Goal: Task Accomplishment & Management: Manage account settings

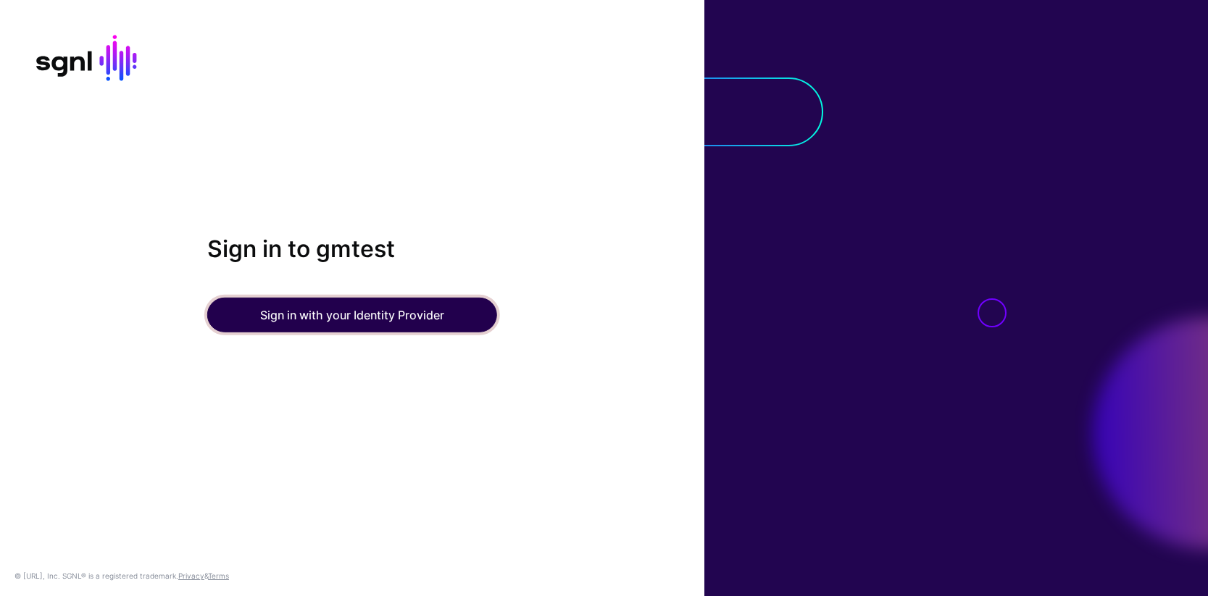
click at [309, 320] on button "Sign in with your Identity Provider" at bounding box center [352, 315] width 290 height 35
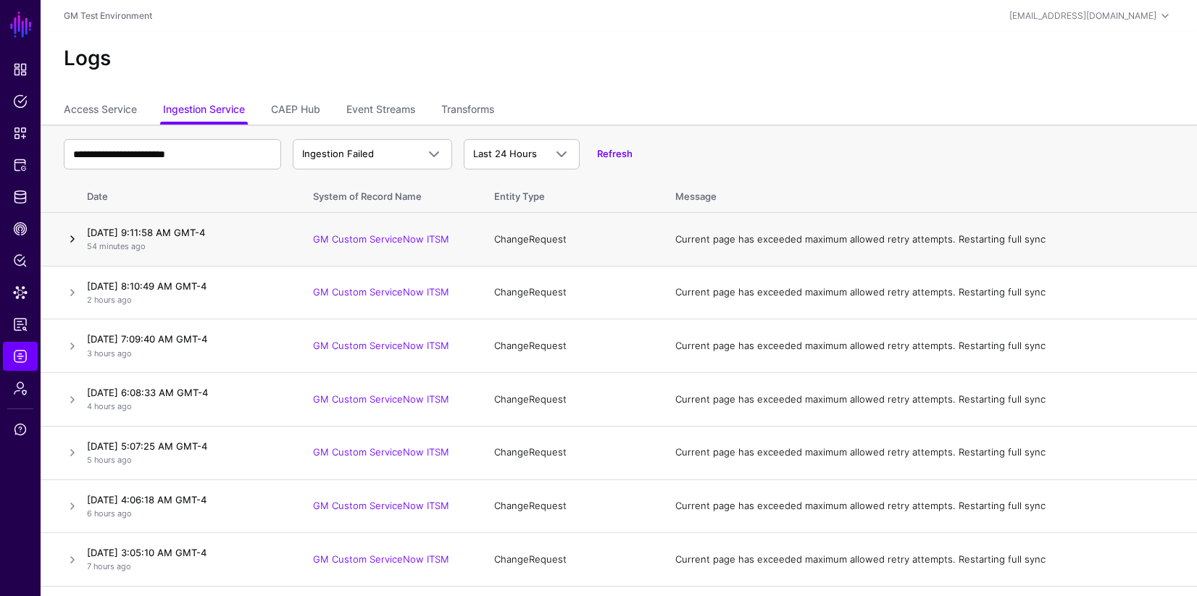
click at [71, 239] on link at bounding box center [72, 238] width 17 height 17
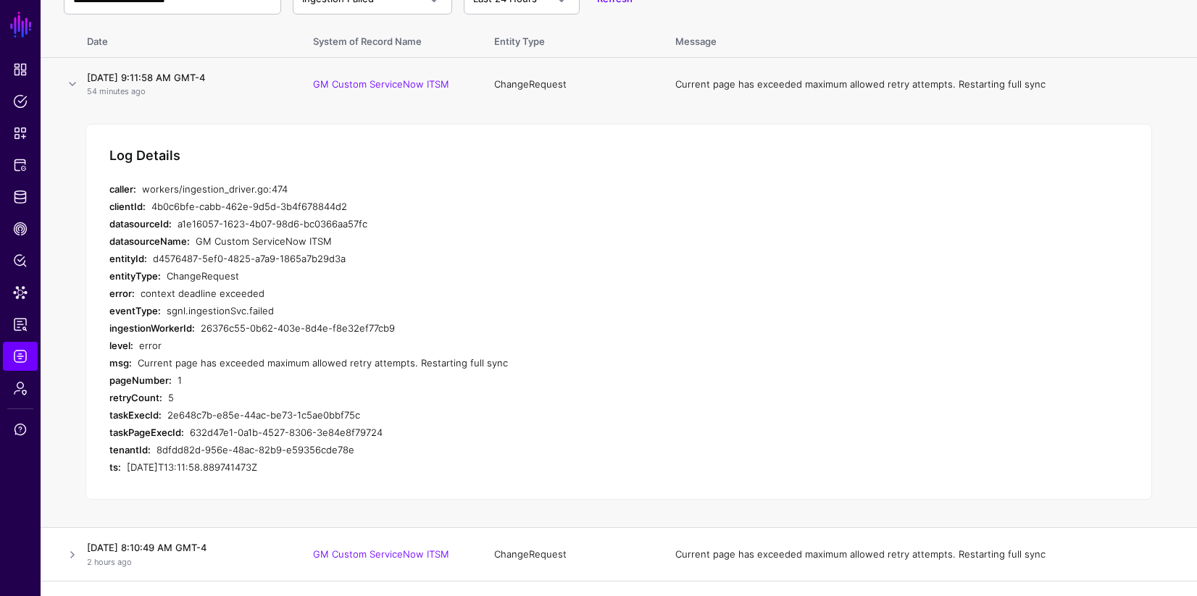
scroll to position [197, 0]
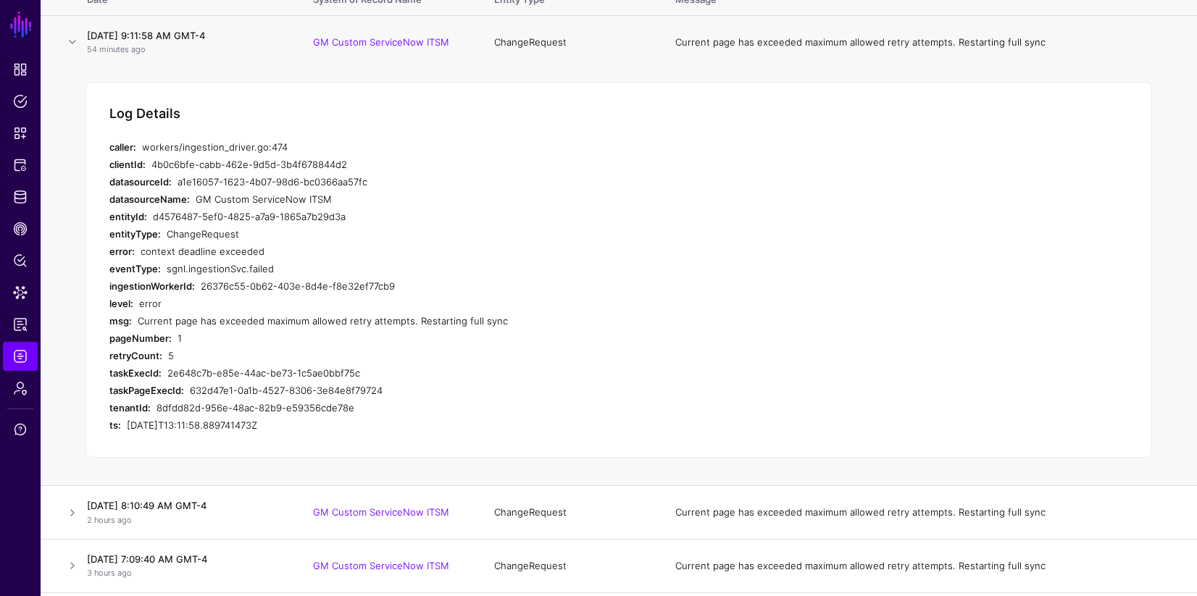
click at [162, 321] on div "Current page has exceeded maximum allowed retry attempts. Restarting full sync" at bounding box center [413, 320] width 551 height 17
click at [139, 322] on div "Current page has exceeded maximum allowed retry attempts. Restarting full sync" at bounding box center [413, 320] width 551 height 17
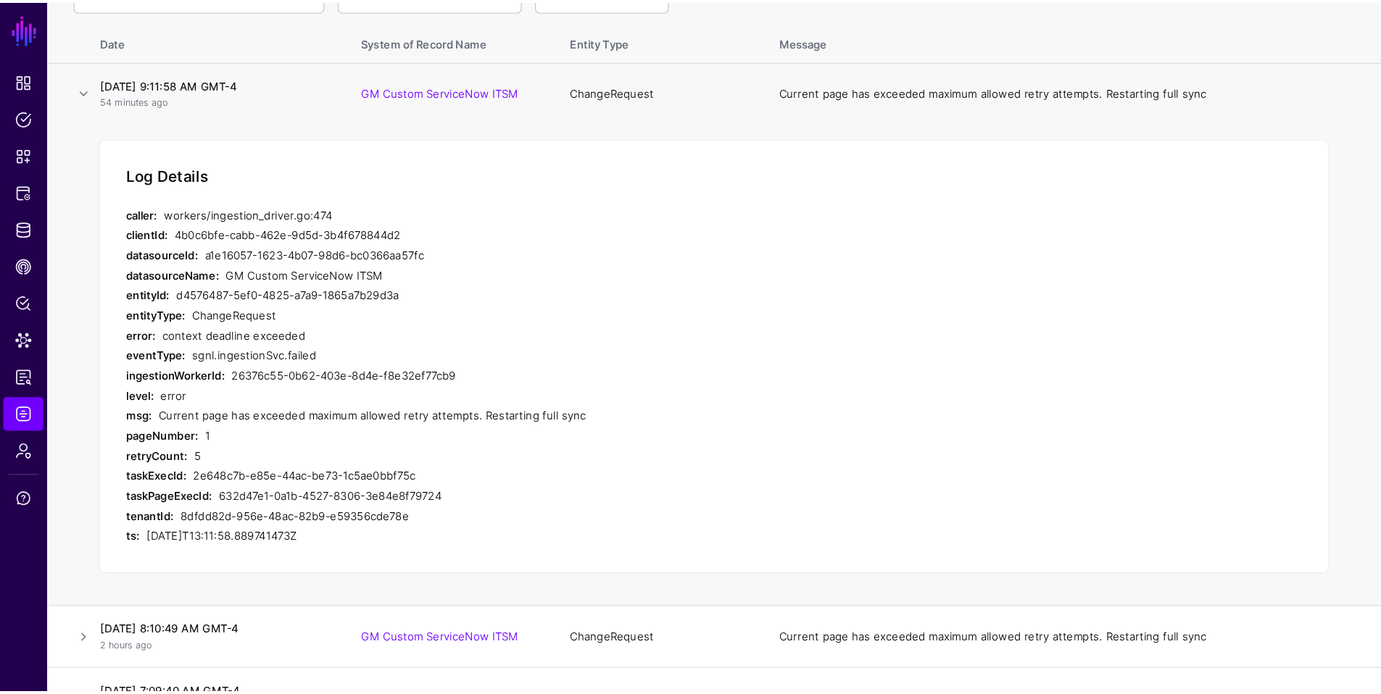
scroll to position [155, 0]
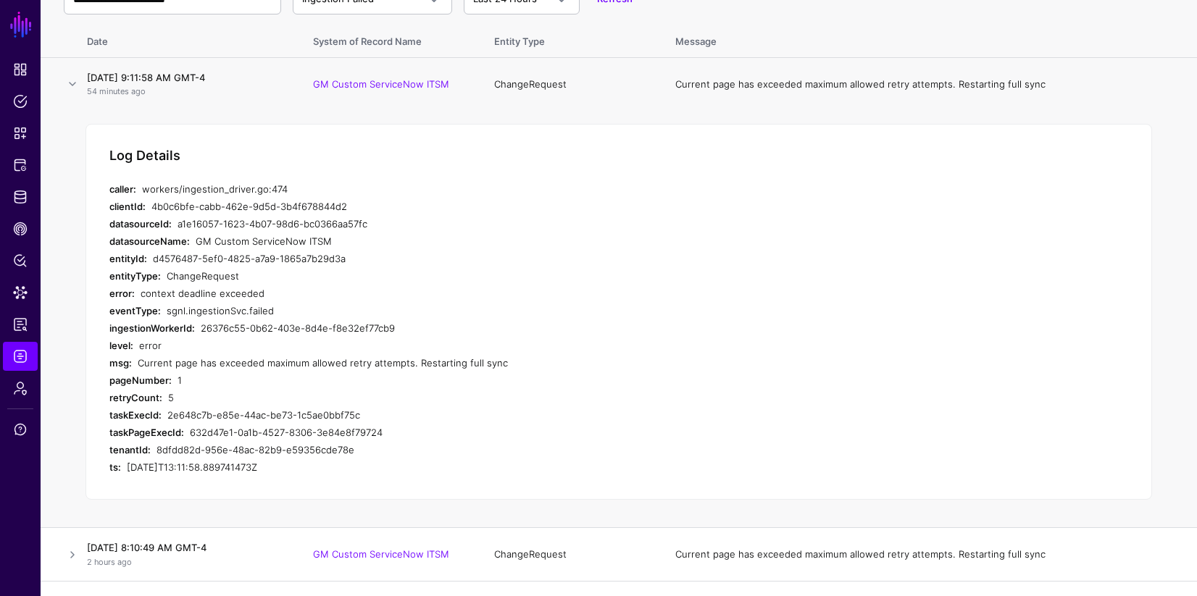
drag, startPoint x: 259, startPoint y: 296, endPoint x: 143, endPoint y: 293, distance: 116.0
click at [143, 293] on div "context deadline exceeded" at bounding box center [415, 293] width 549 height 17
click at [464, 297] on div "context deadline exceeded" at bounding box center [415, 293] width 549 height 17
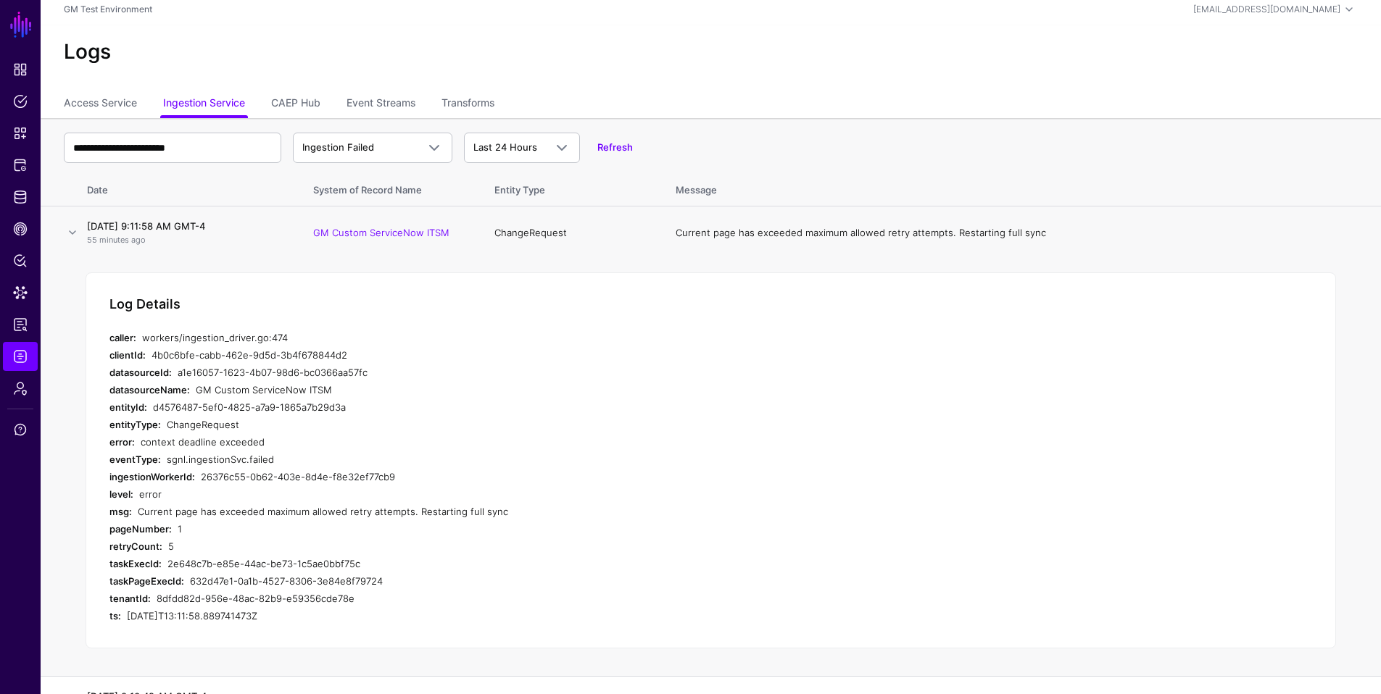
scroll to position [0, 0]
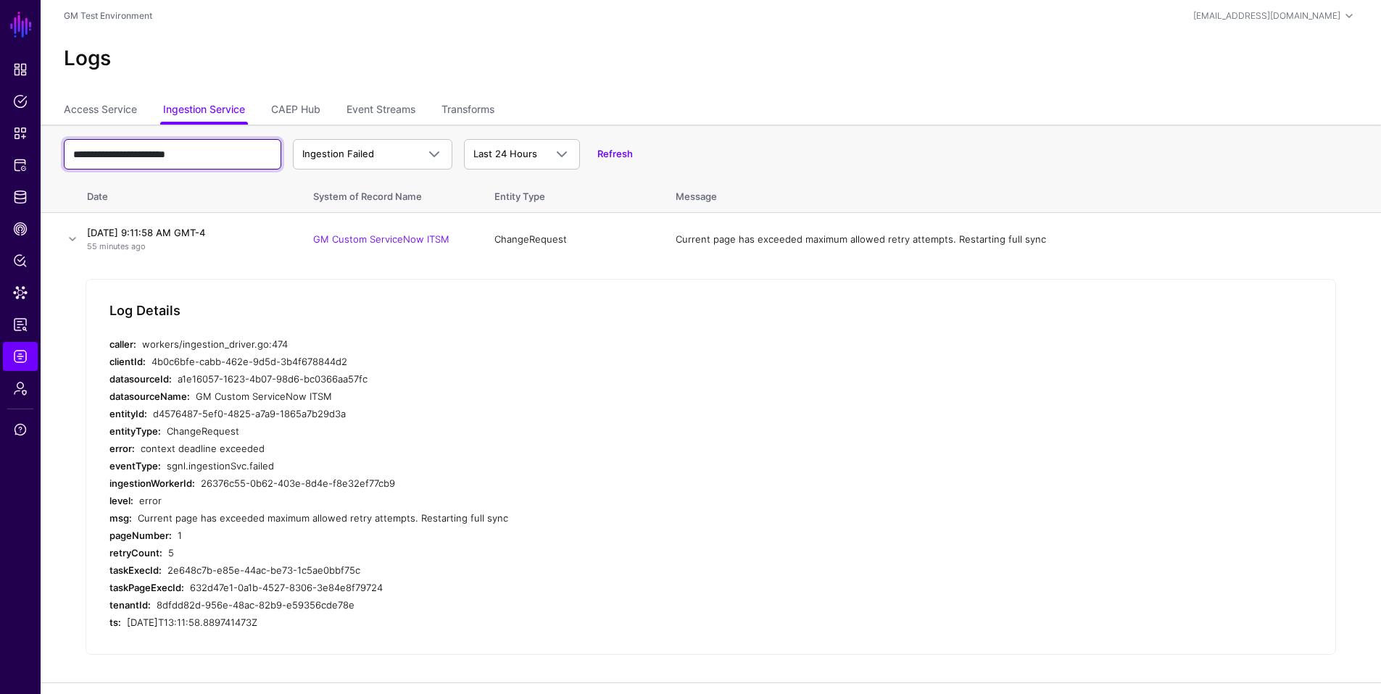
click at [193, 146] on input "**********" at bounding box center [172, 154] width 217 height 30
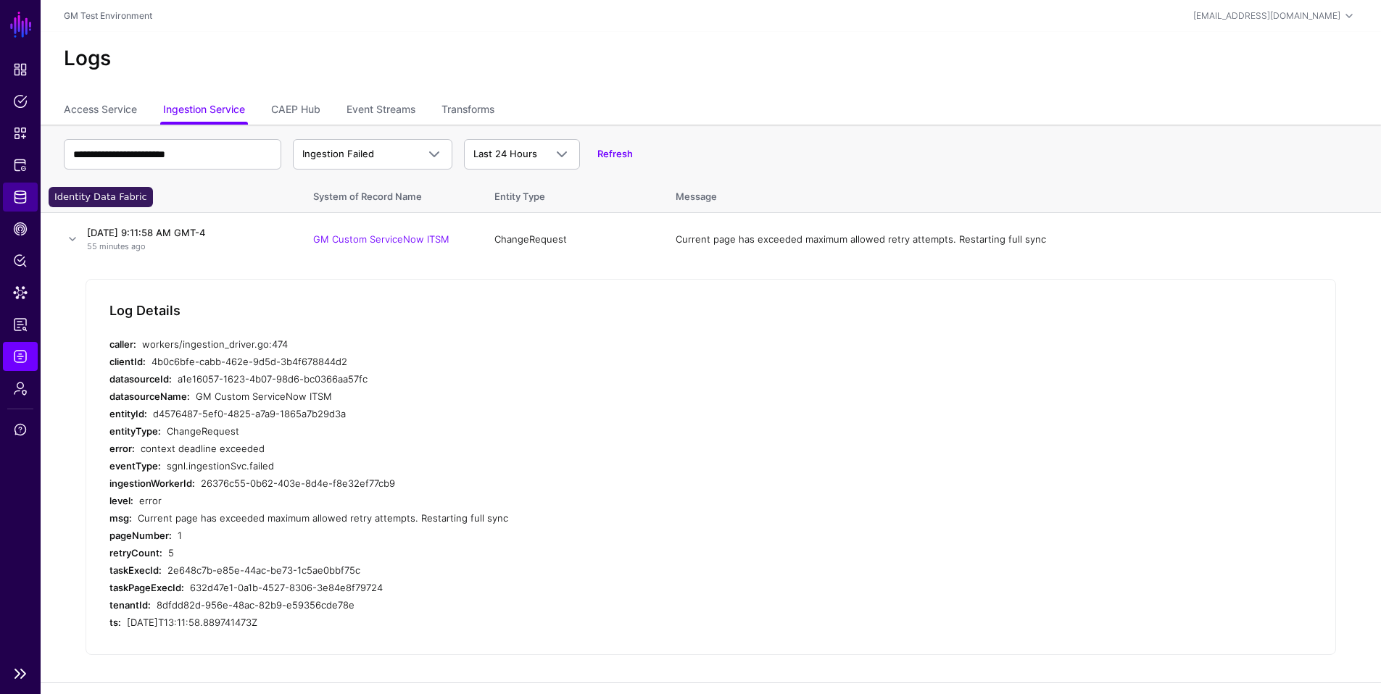
click at [20, 202] on span "Identity Data Fabric" at bounding box center [20, 197] width 14 height 14
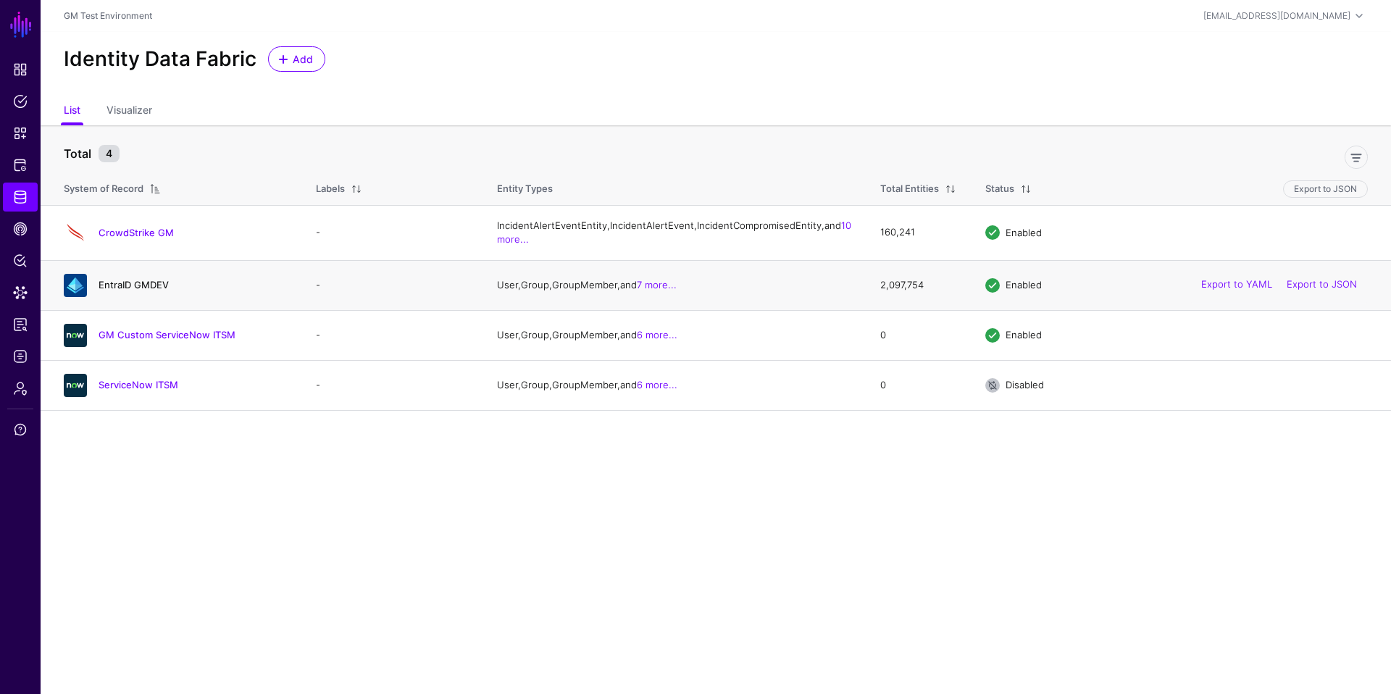
click at [123, 291] on link "EntraID GMDEV" at bounding box center [134, 285] width 70 height 12
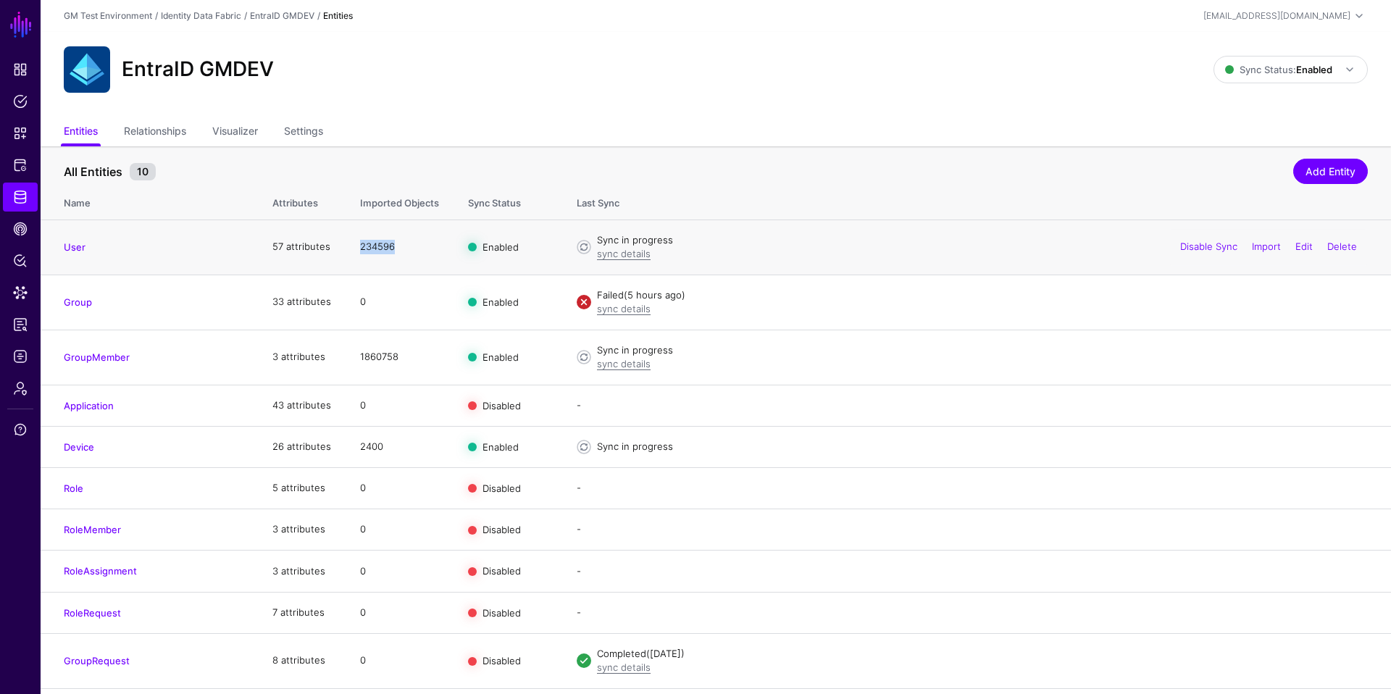
drag, startPoint x: 359, startPoint y: 246, endPoint x: 395, endPoint y: 250, distance: 35.7
click at [395, 250] on td "234596" at bounding box center [400, 247] width 108 height 55
click at [363, 252] on td "234596" at bounding box center [400, 247] width 108 height 55
click at [615, 257] on link "sync details" at bounding box center [624, 254] width 54 height 12
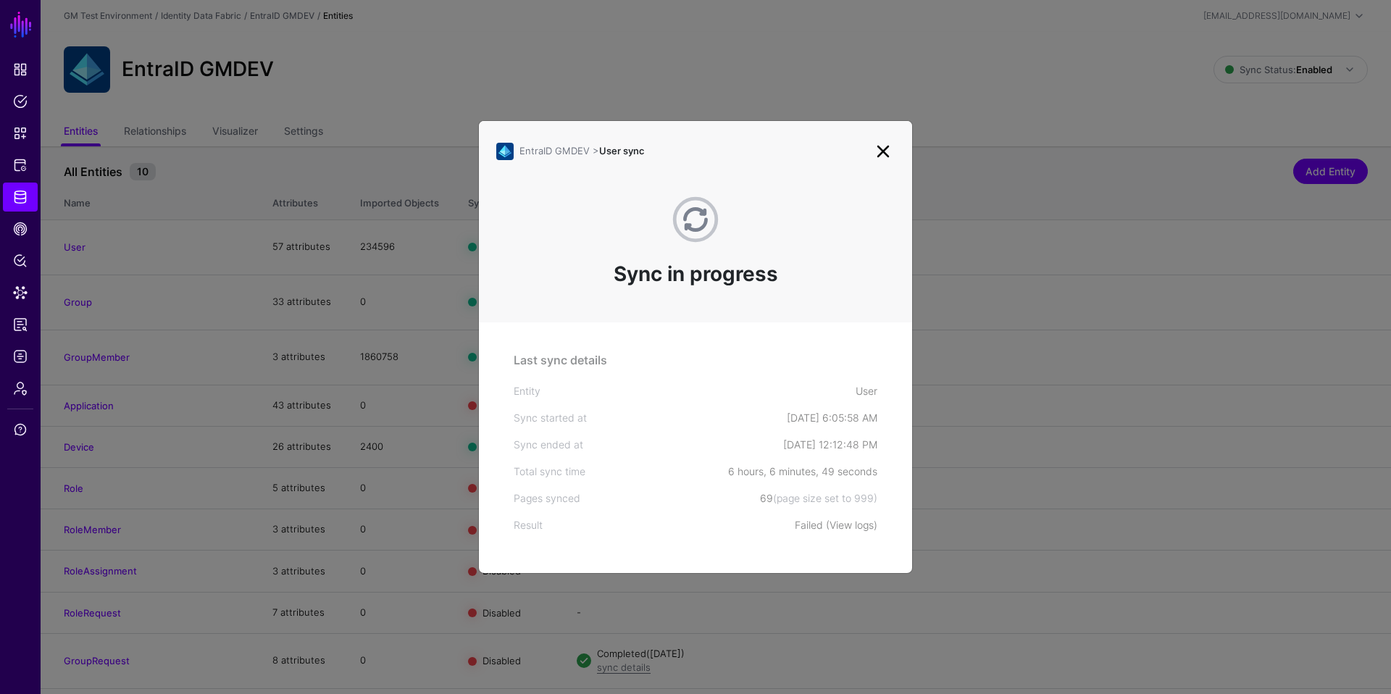
click at [846, 526] on link "View logs" at bounding box center [852, 525] width 44 height 12
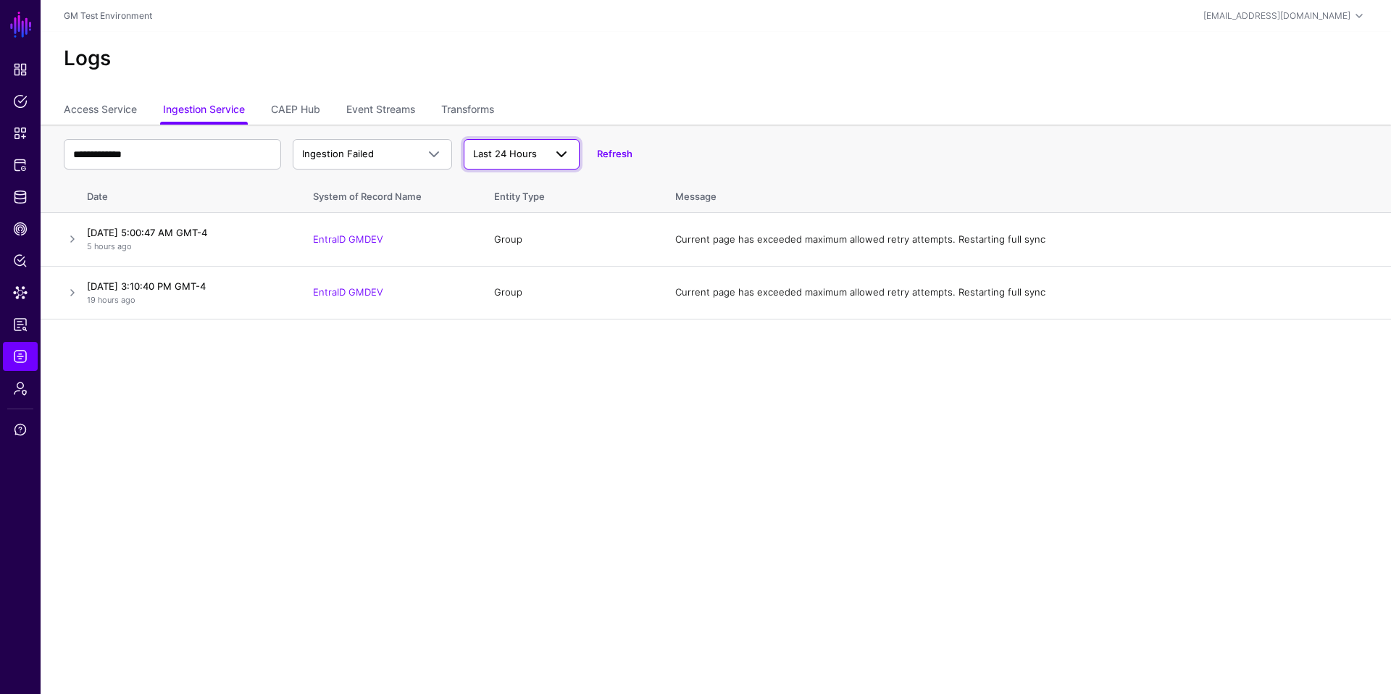
click at [564, 152] on span at bounding box center [561, 154] width 17 height 17
click at [509, 215] on span "Last 7 Days" at bounding box center [500, 210] width 51 height 12
click at [563, 154] on span at bounding box center [561, 154] width 17 height 17
click at [511, 233] on span "Last 30 Days" at bounding box center [504, 234] width 58 height 12
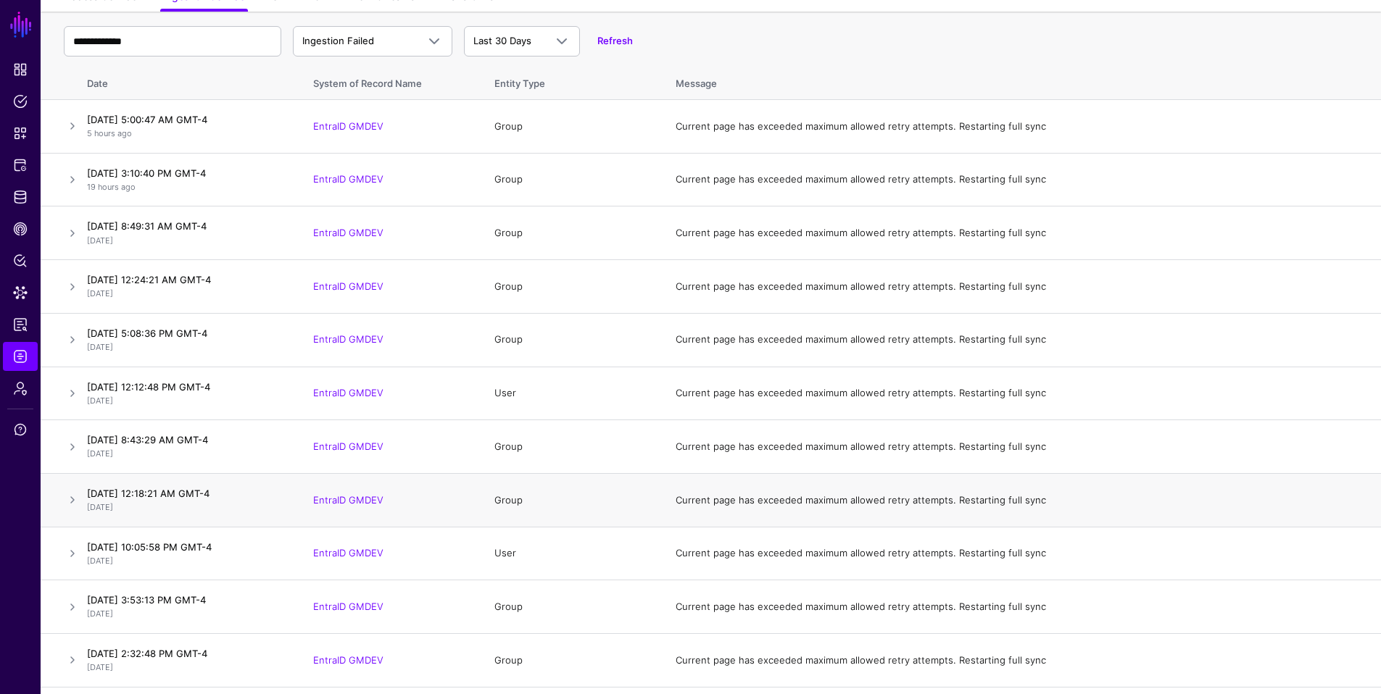
scroll to position [142, 0]
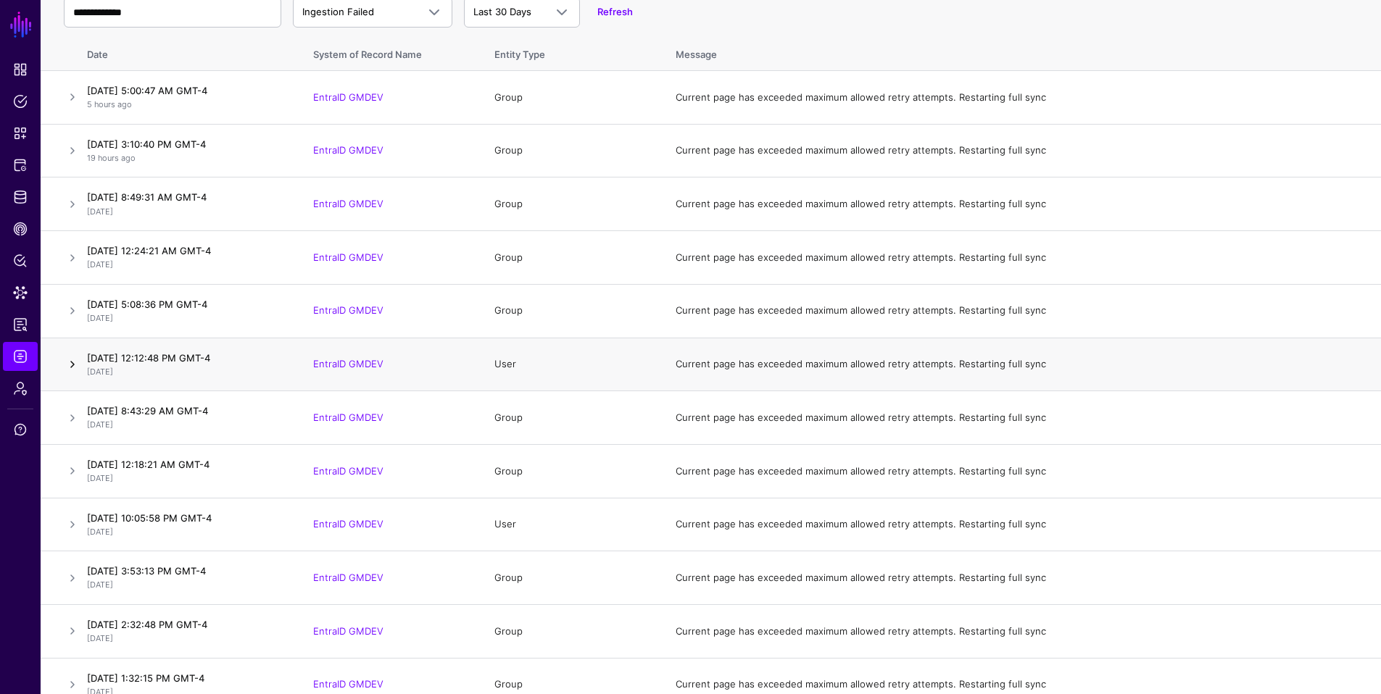
click at [75, 365] on link at bounding box center [72, 364] width 17 height 17
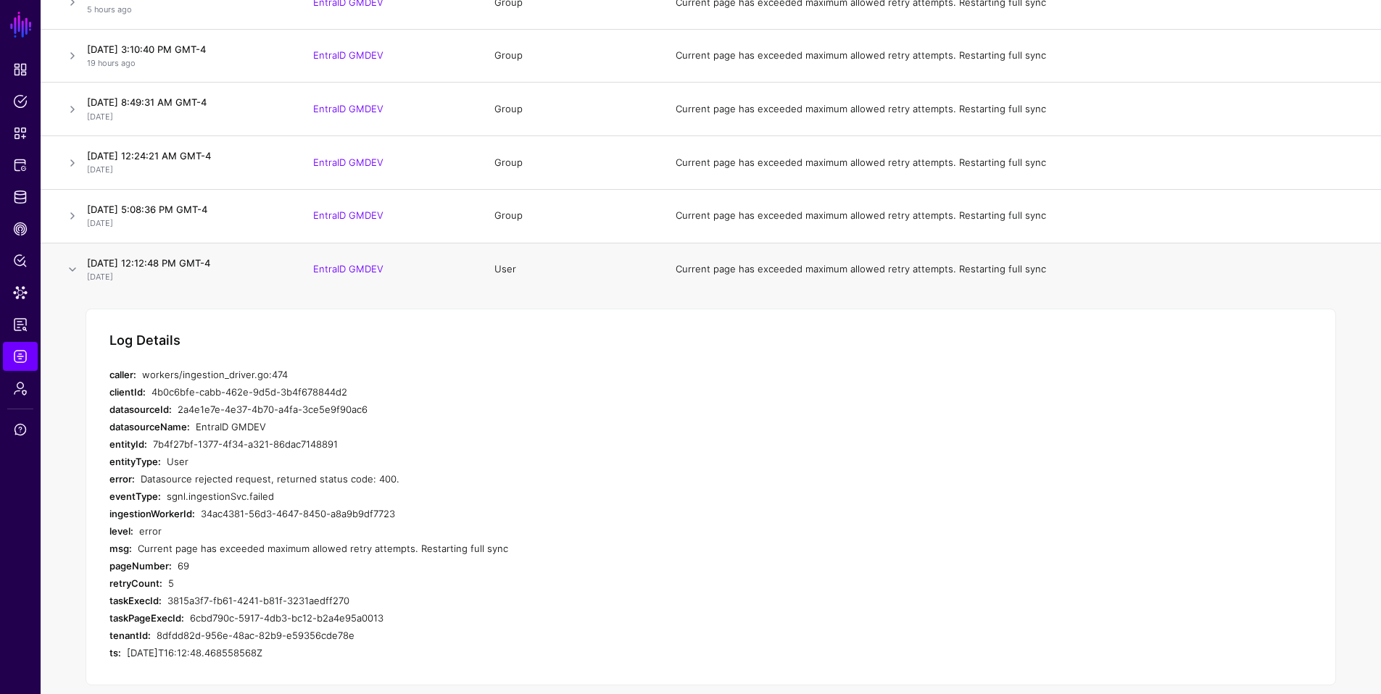
scroll to position [210, 0]
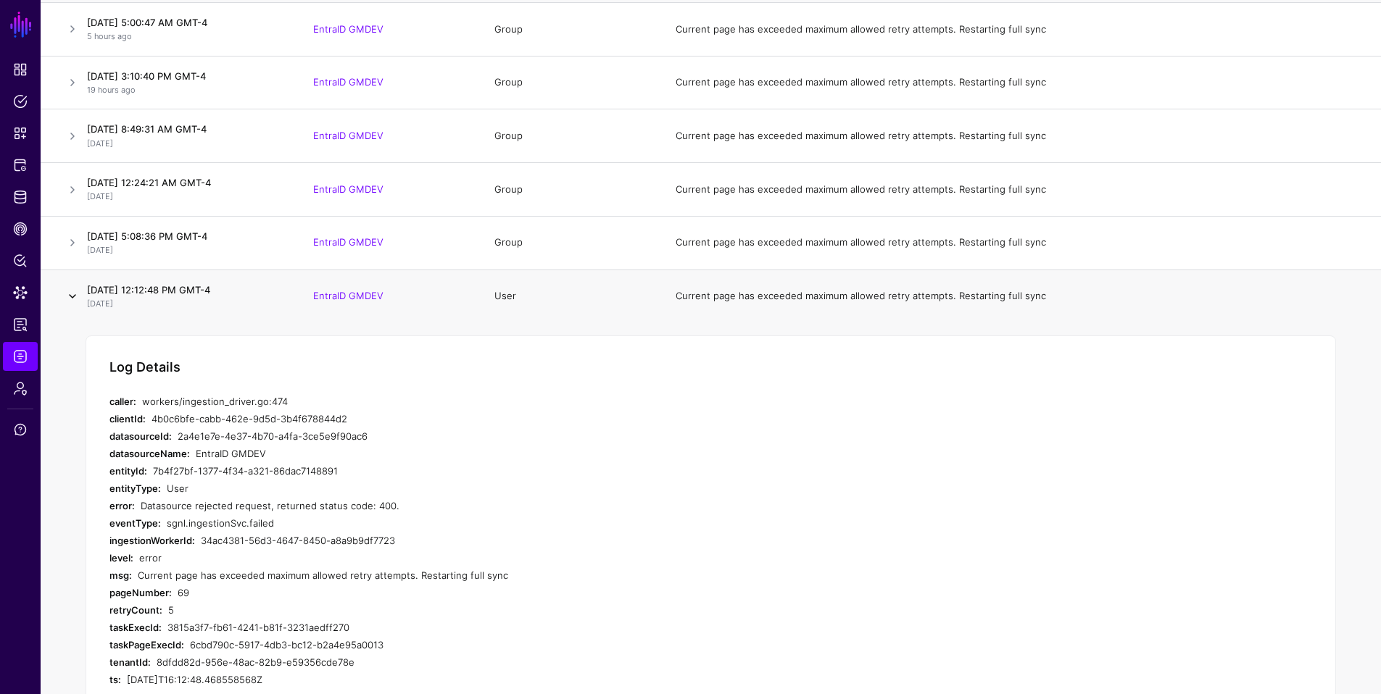
click at [71, 298] on link at bounding box center [72, 296] width 17 height 17
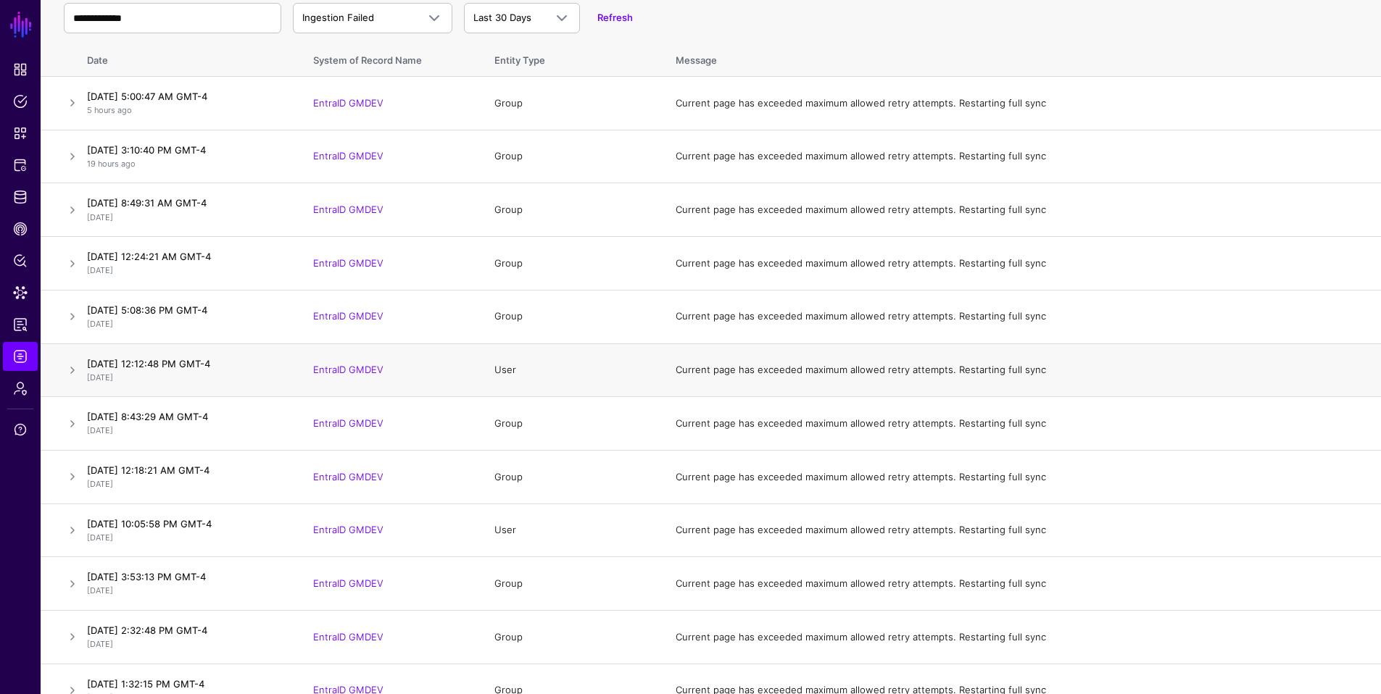
scroll to position [312, 0]
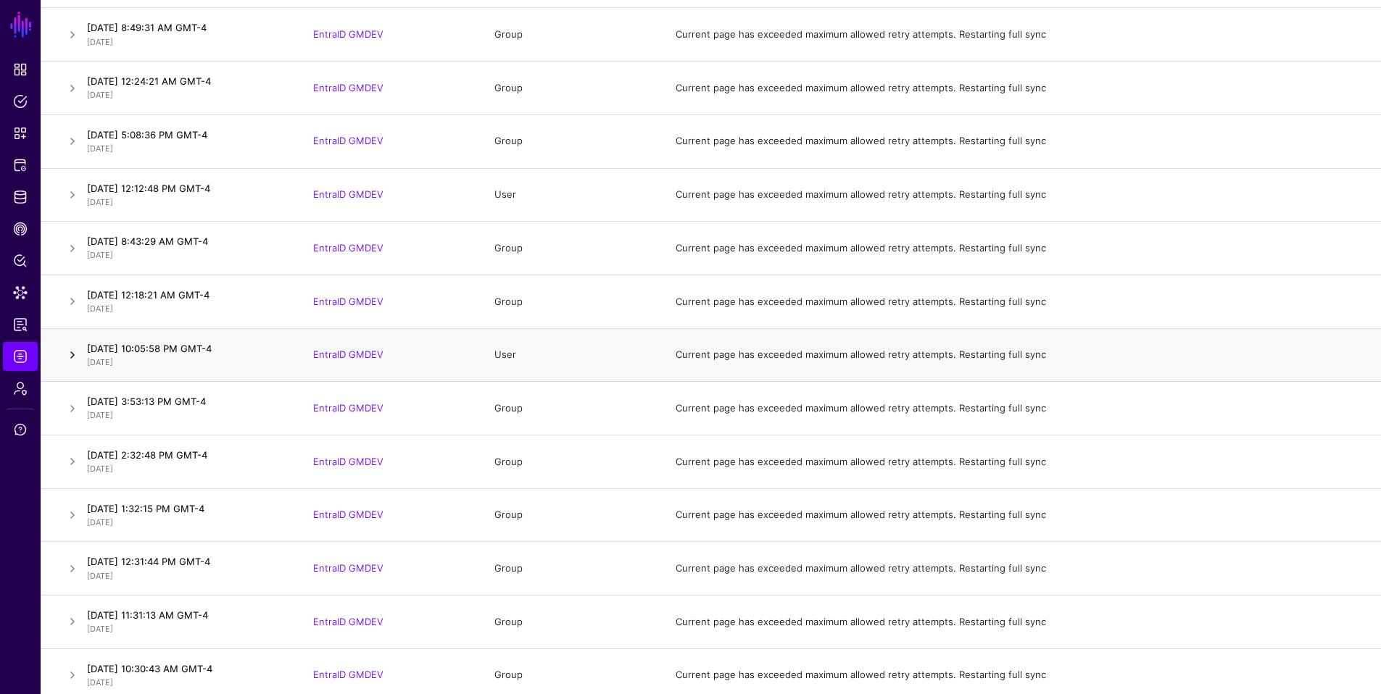
click at [73, 355] on link at bounding box center [72, 354] width 17 height 17
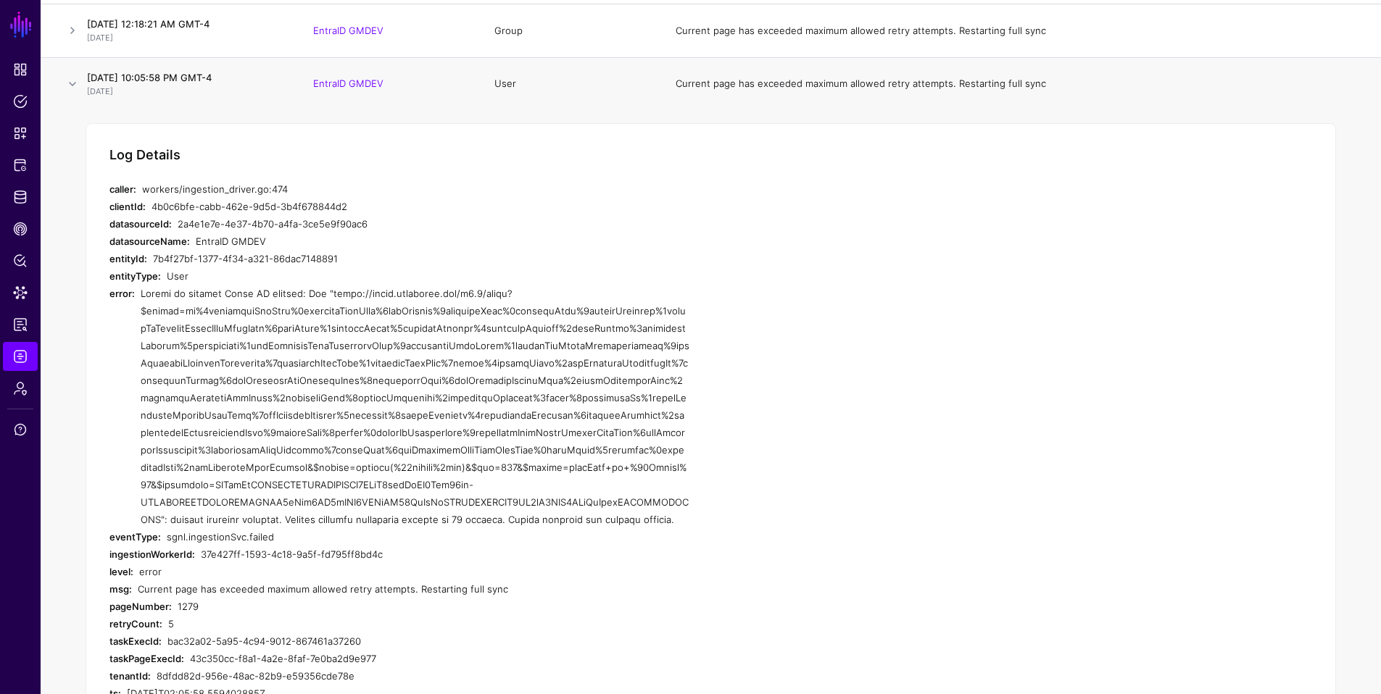
scroll to position [665, 0]
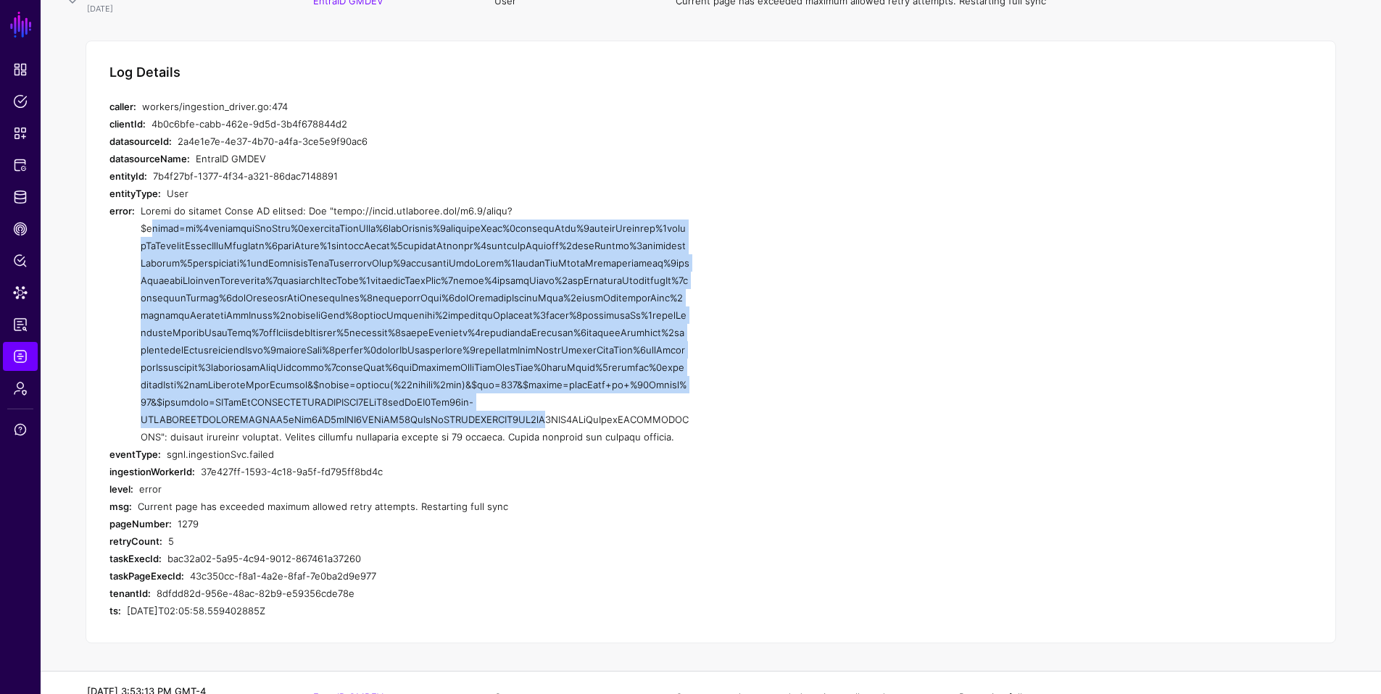
drag, startPoint x: 146, startPoint y: 230, endPoint x: 547, endPoint y: 411, distance: 439.5
click at [547, 411] on div at bounding box center [415, 323] width 549 height 243
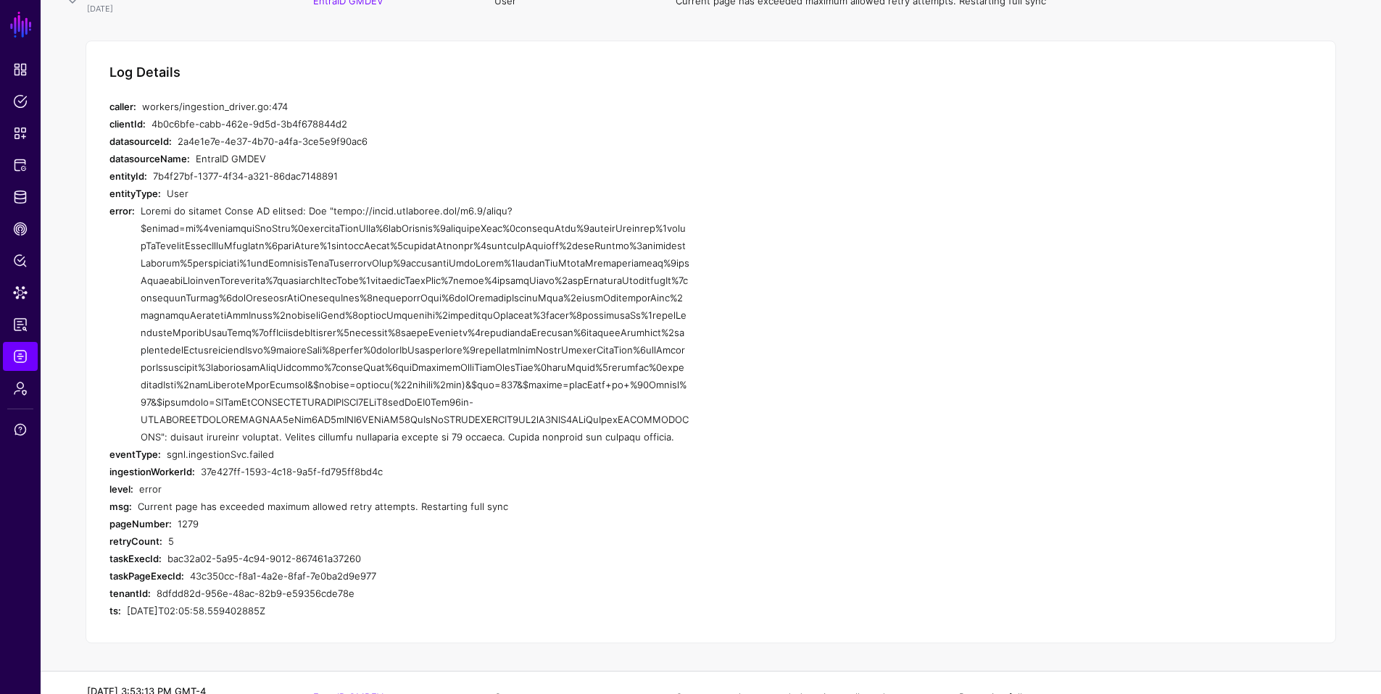
click at [420, 438] on div at bounding box center [415, 323] width 549 height 243
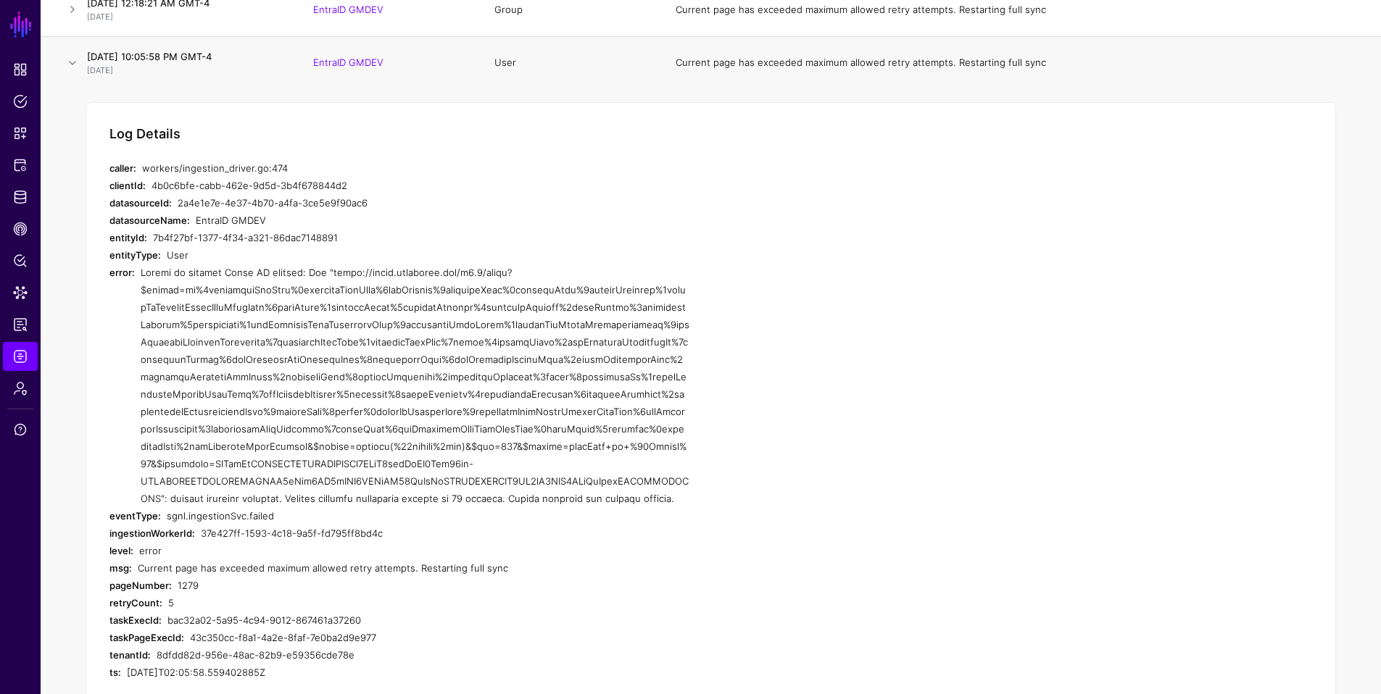
scroll to position [255, 0]
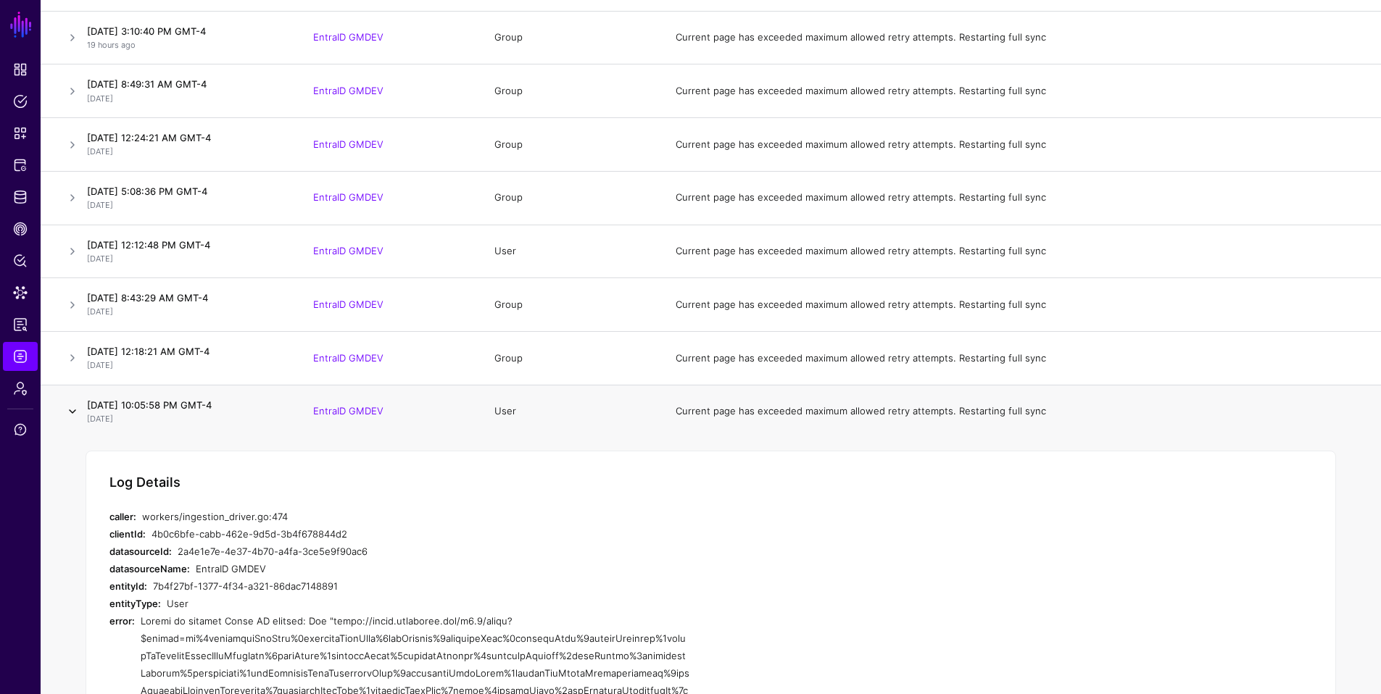
click at [72, 411] on link at bounding box center [72, 411] width 17 height 17
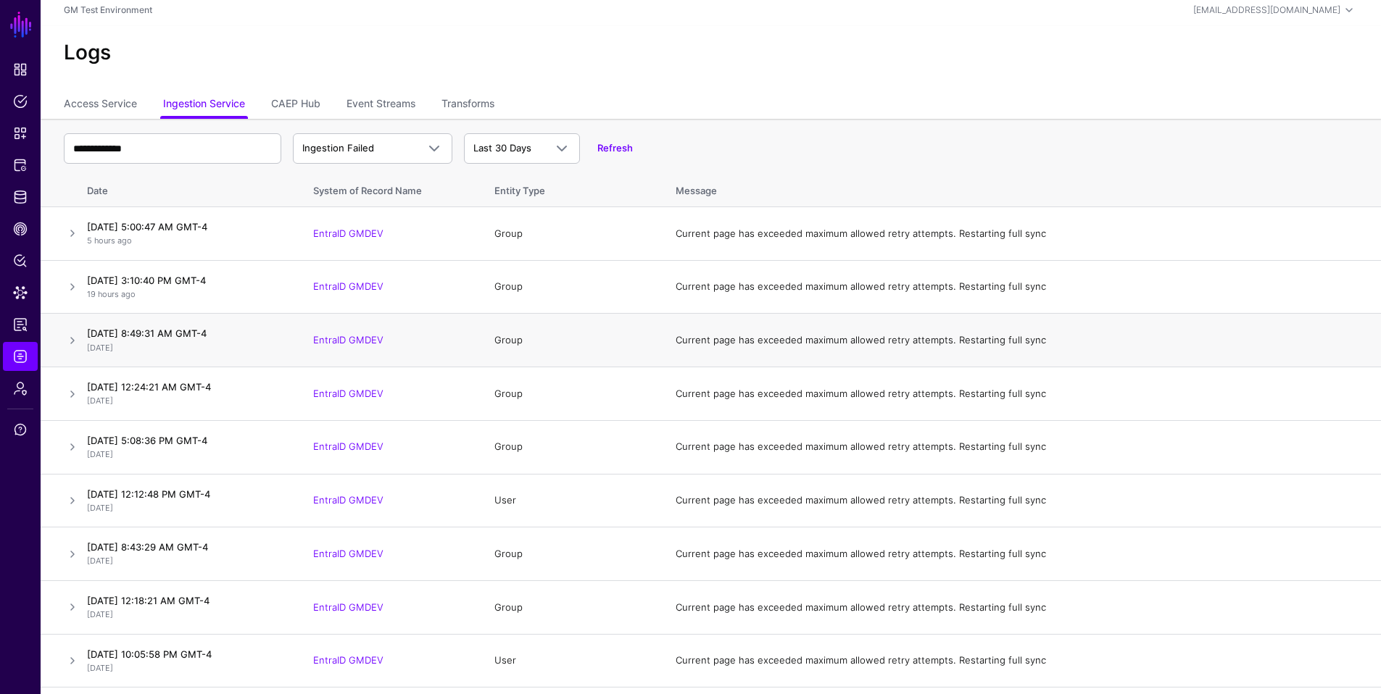
scroll to position [0, 0]
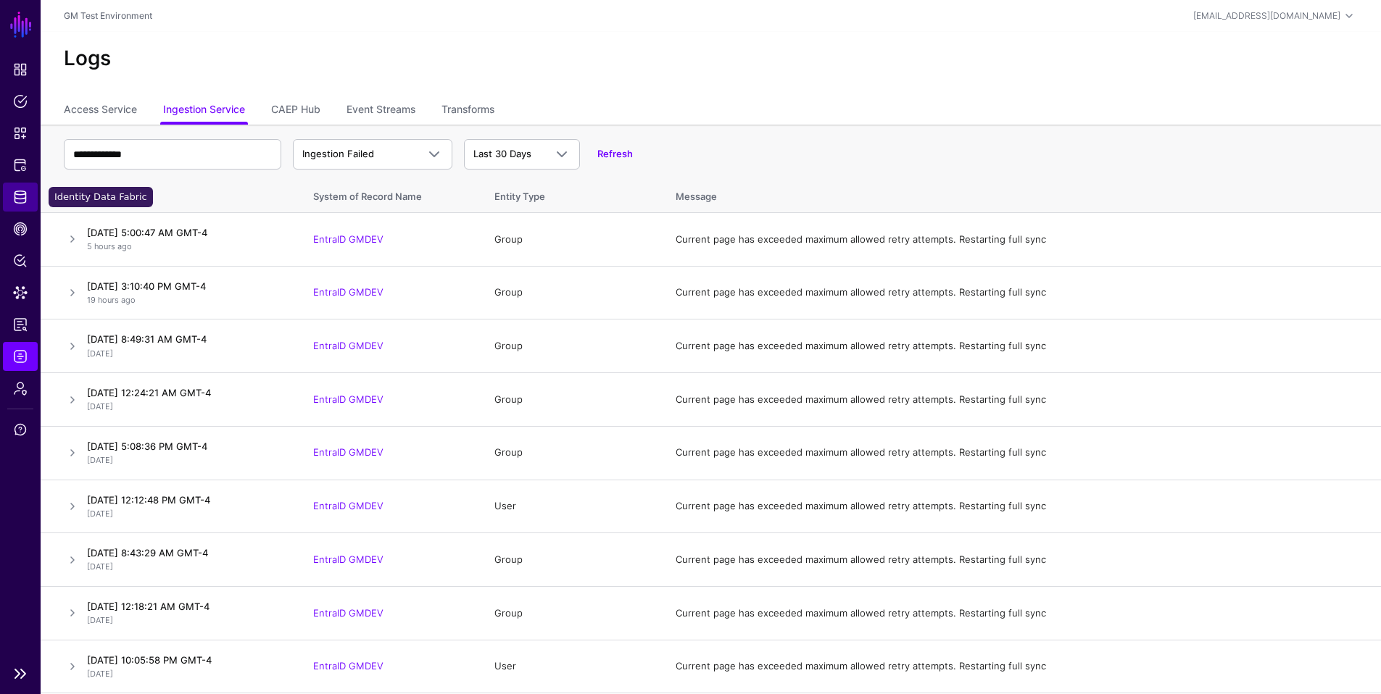
click at [17, 200] on span "Identity Data Fabric" at bounding box center [20, 197] width 14 height 14
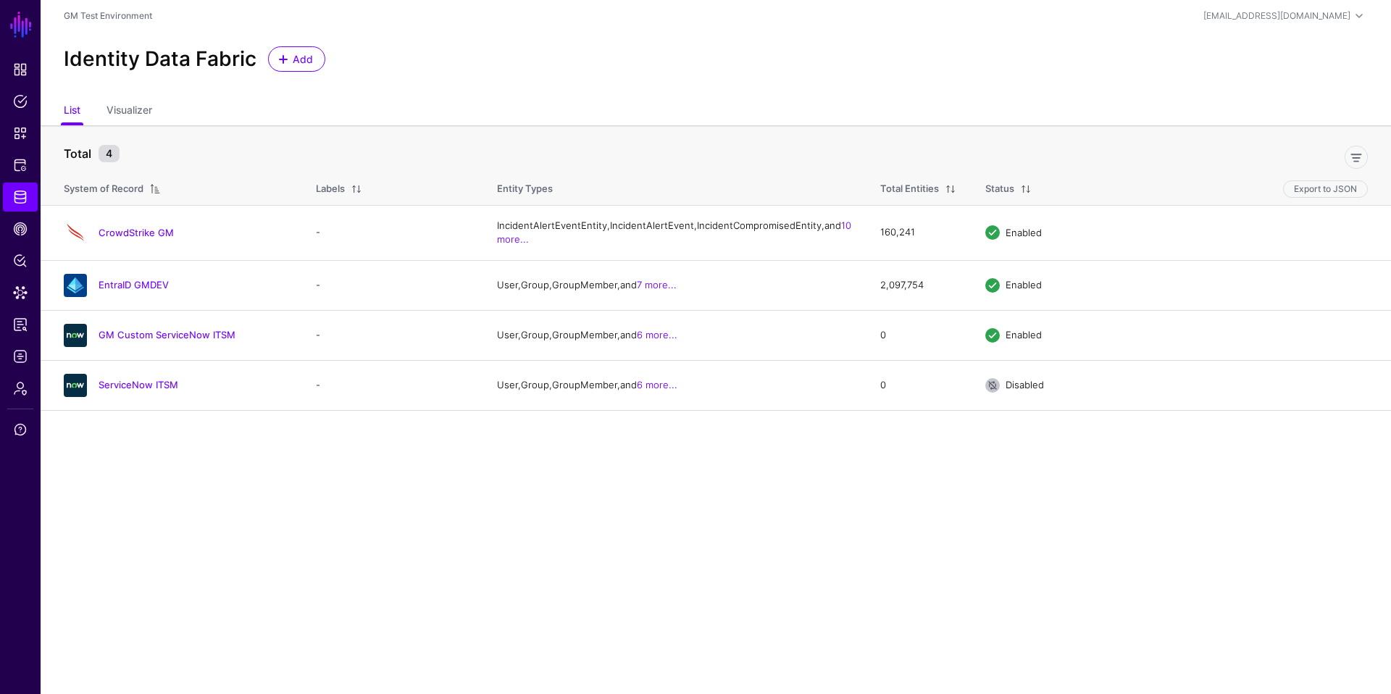
click at [133, 238] on link "CrowdStrike GM" at bounding box center [136, 233] width 75 height 12
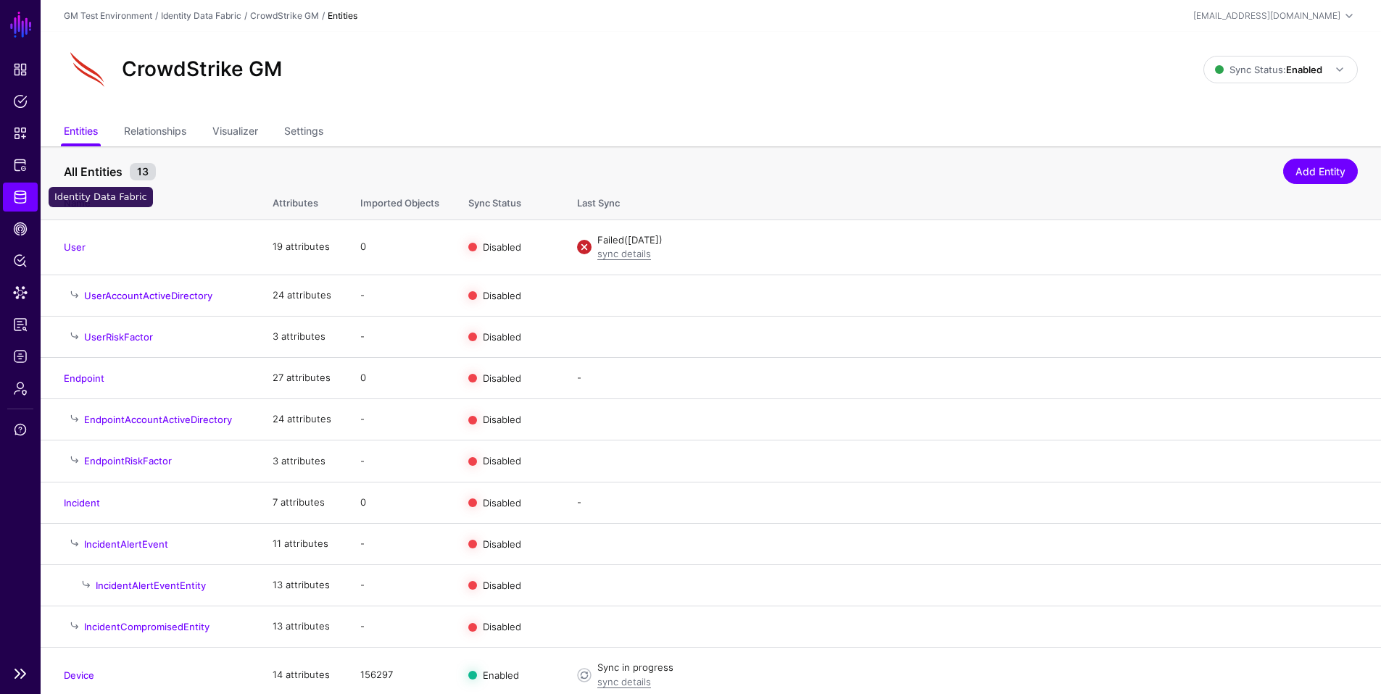
click at [20, 196] on span "Identity Data Fabric" at bounding box center [20, 197] width 14 height 14
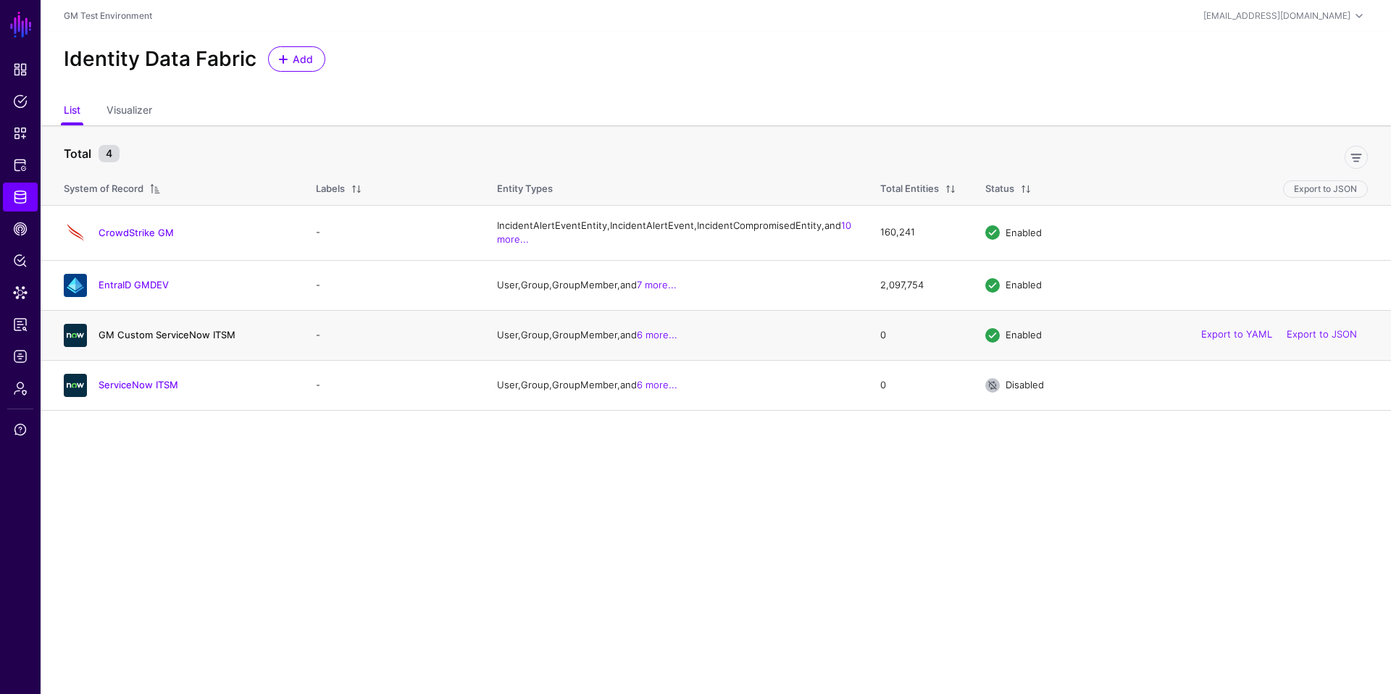
click at [141, 341] on link "GM Custom ServiceNow ITSM" at bounding box center [167, 335] width 137 height 12
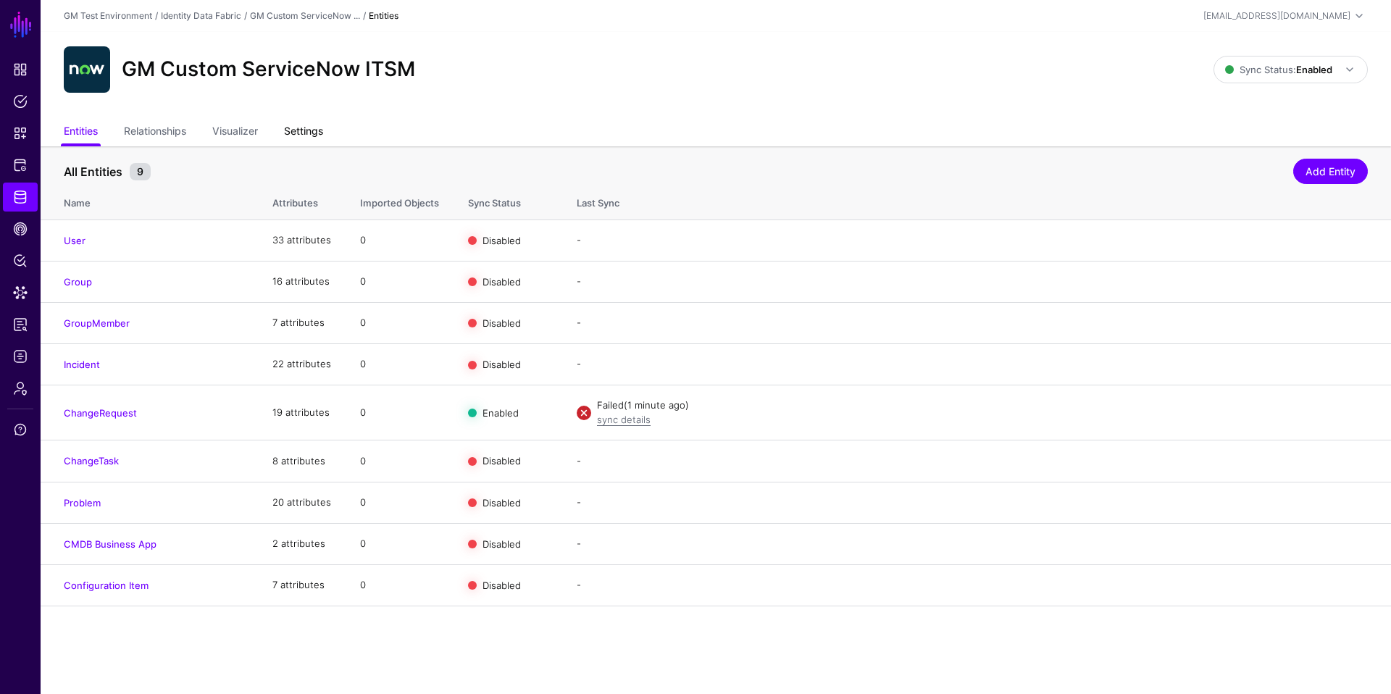
click at [299, 130] on link "Settings" at bounding box center [303, 133] width 39 height 28
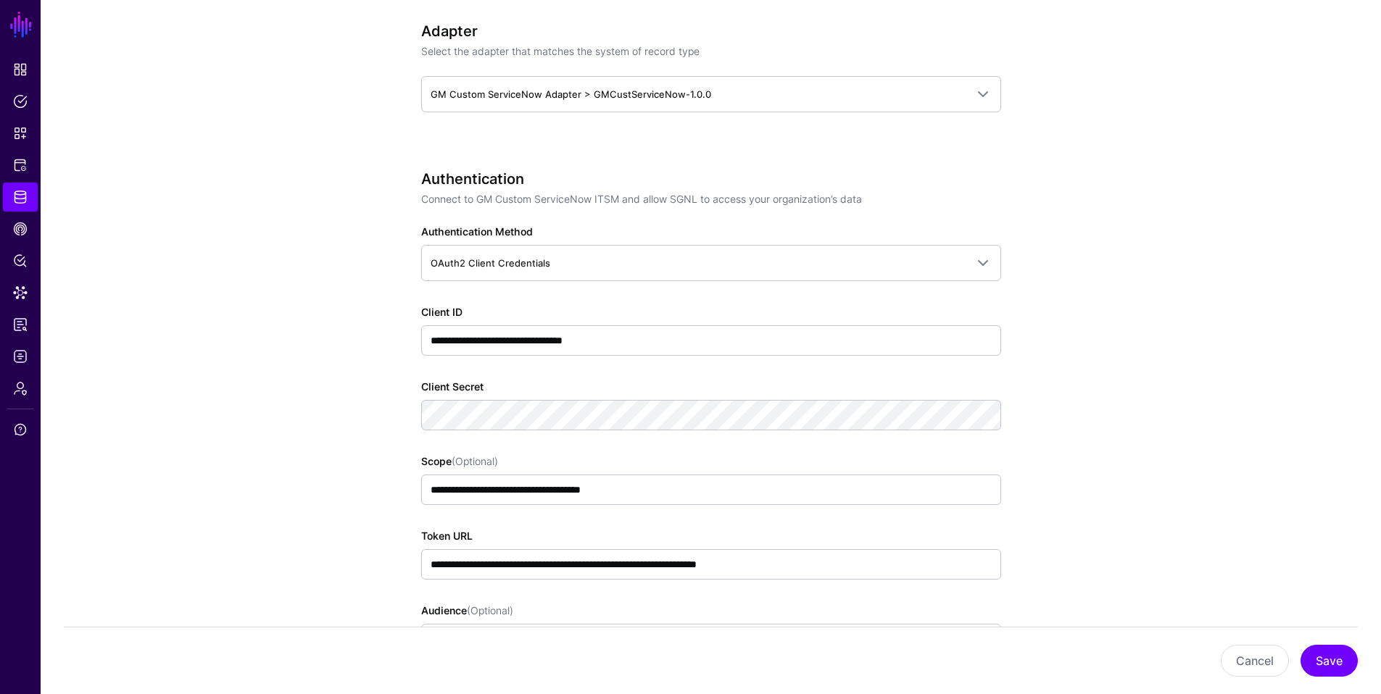
scroll to position [351, 0]
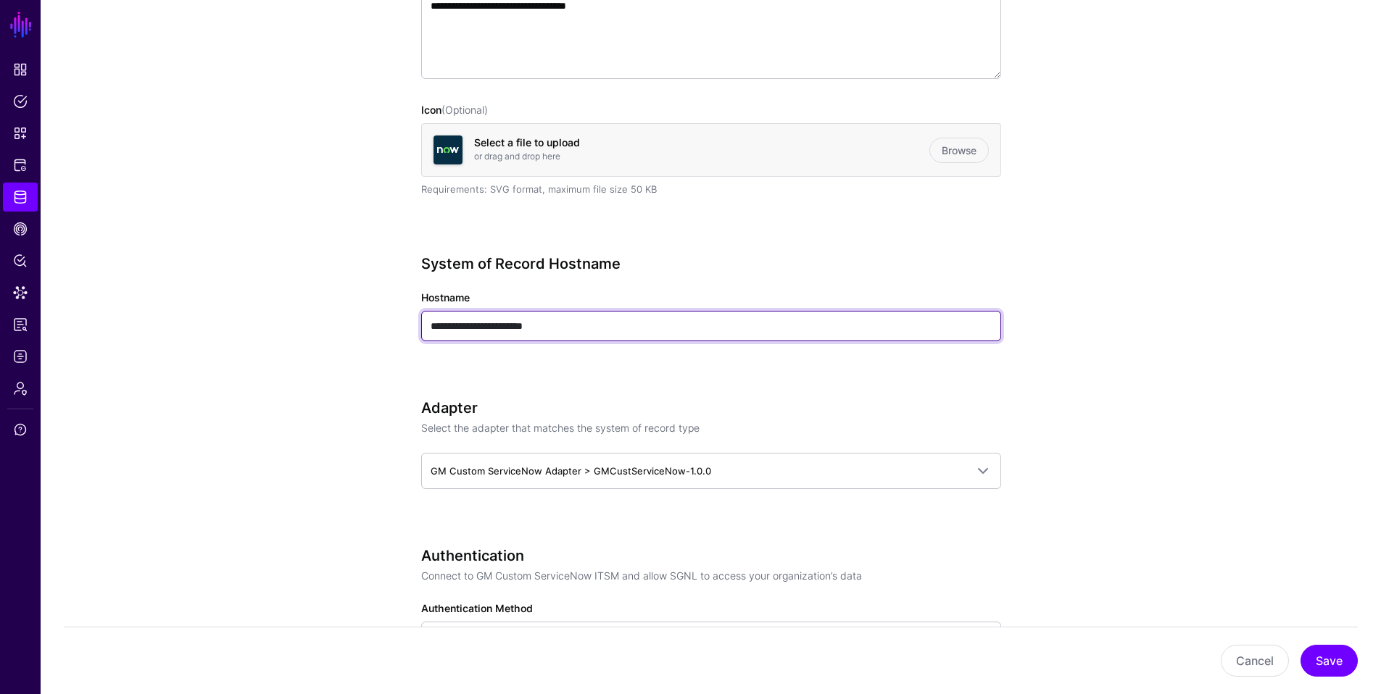
drag, startPoint x: 571, startPoint y: 325, endPoint x: 412, endPoint y: 329, distance: 158.7
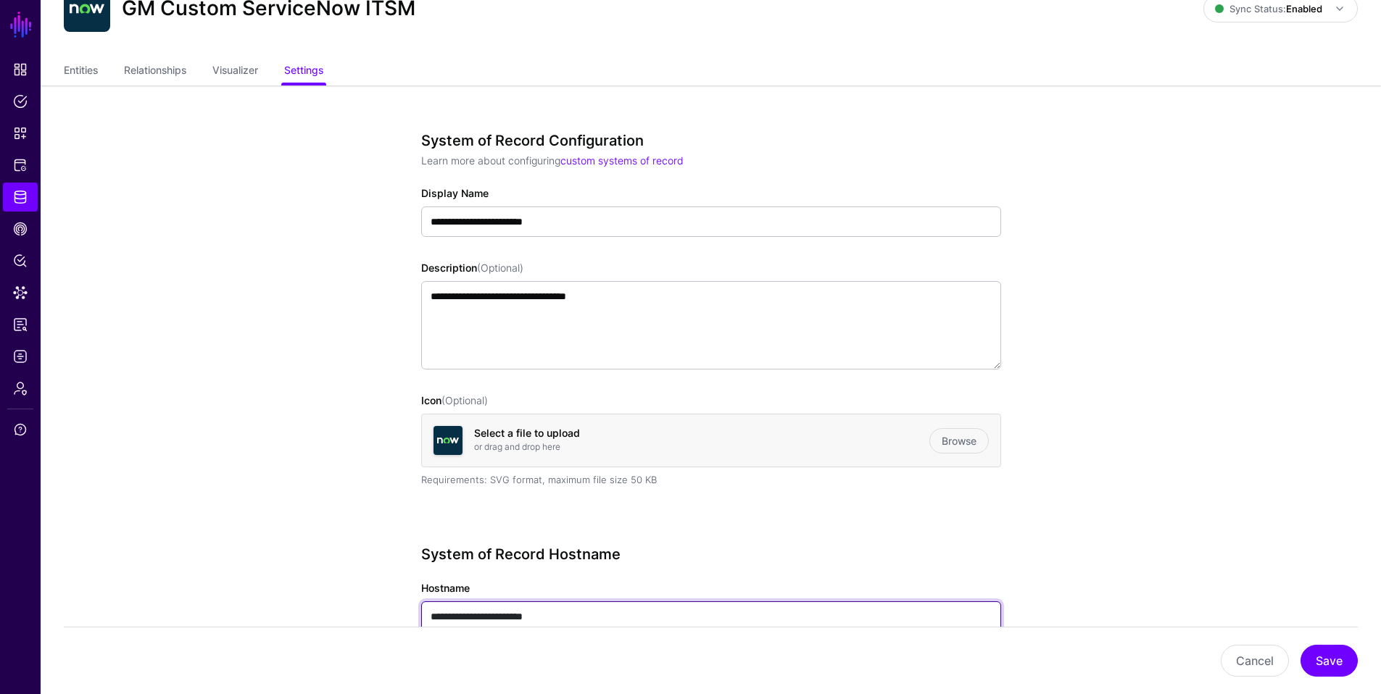
scroll to position [0, 0]
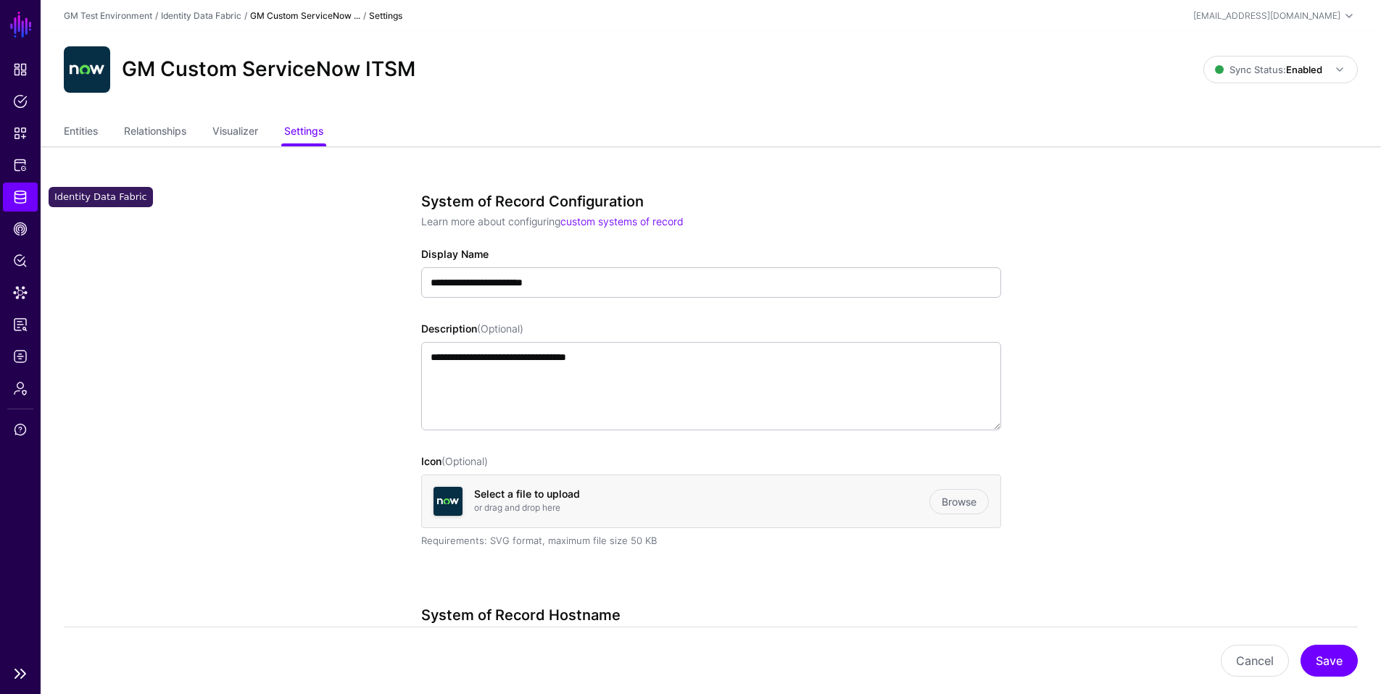
click at [20, 200] on span "Identity Data Fabric" at bounding box center [20, 197] width 14 height 14
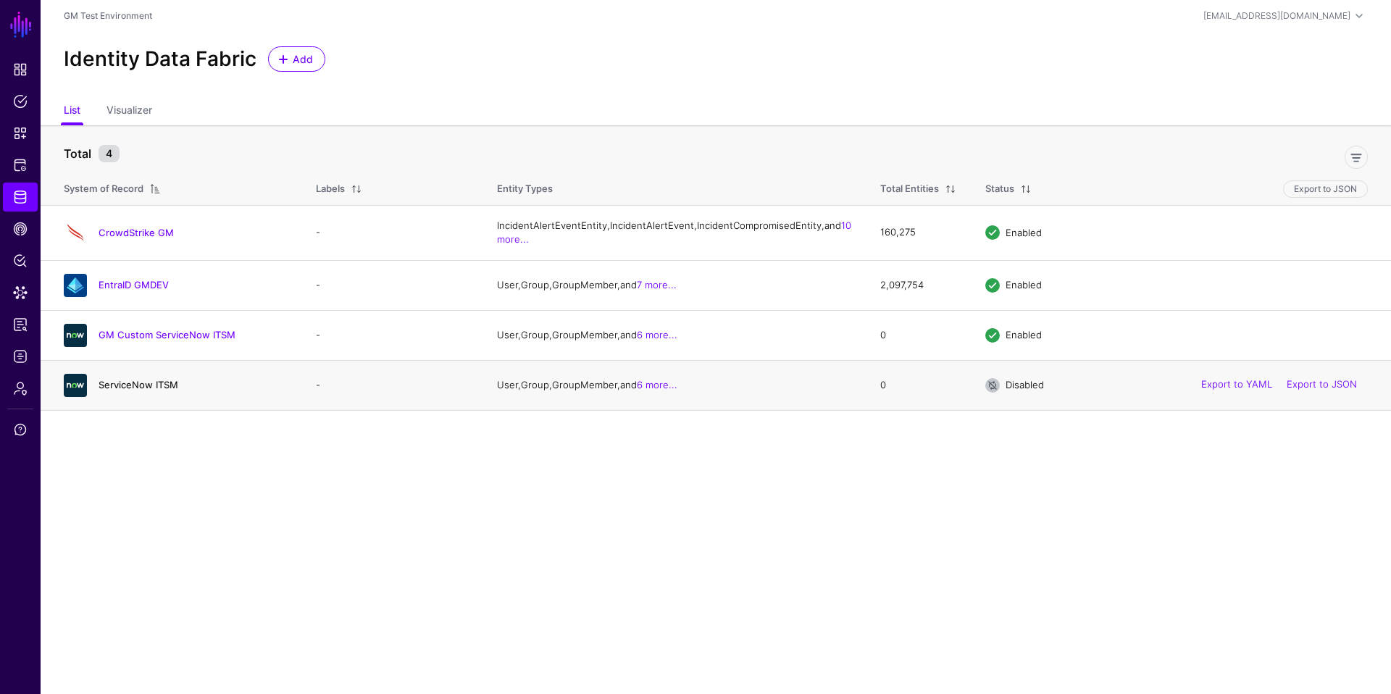
click at [151, 391] on link "ServiceNow ITSM" at bounding box center [139, 385] width 80 height 12
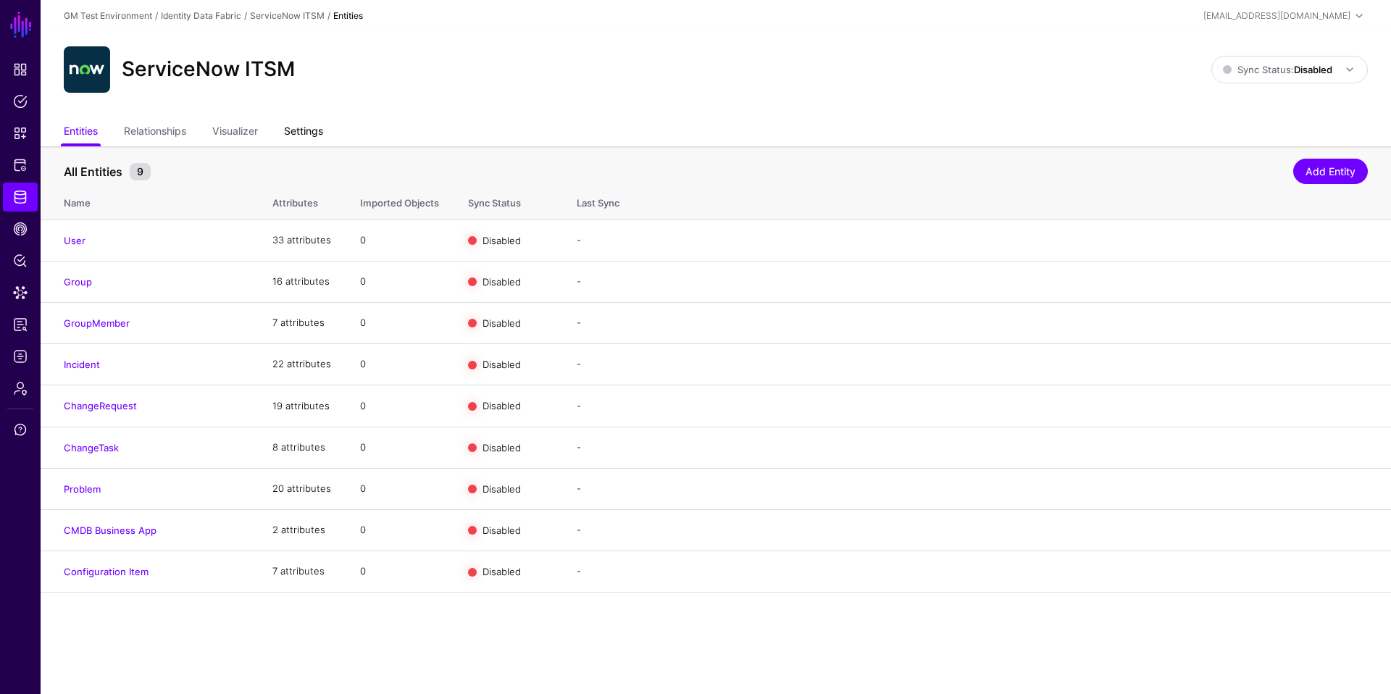
click at [298, 138] on link "Settings" at bounding box center [303, 133] width 39 height 28
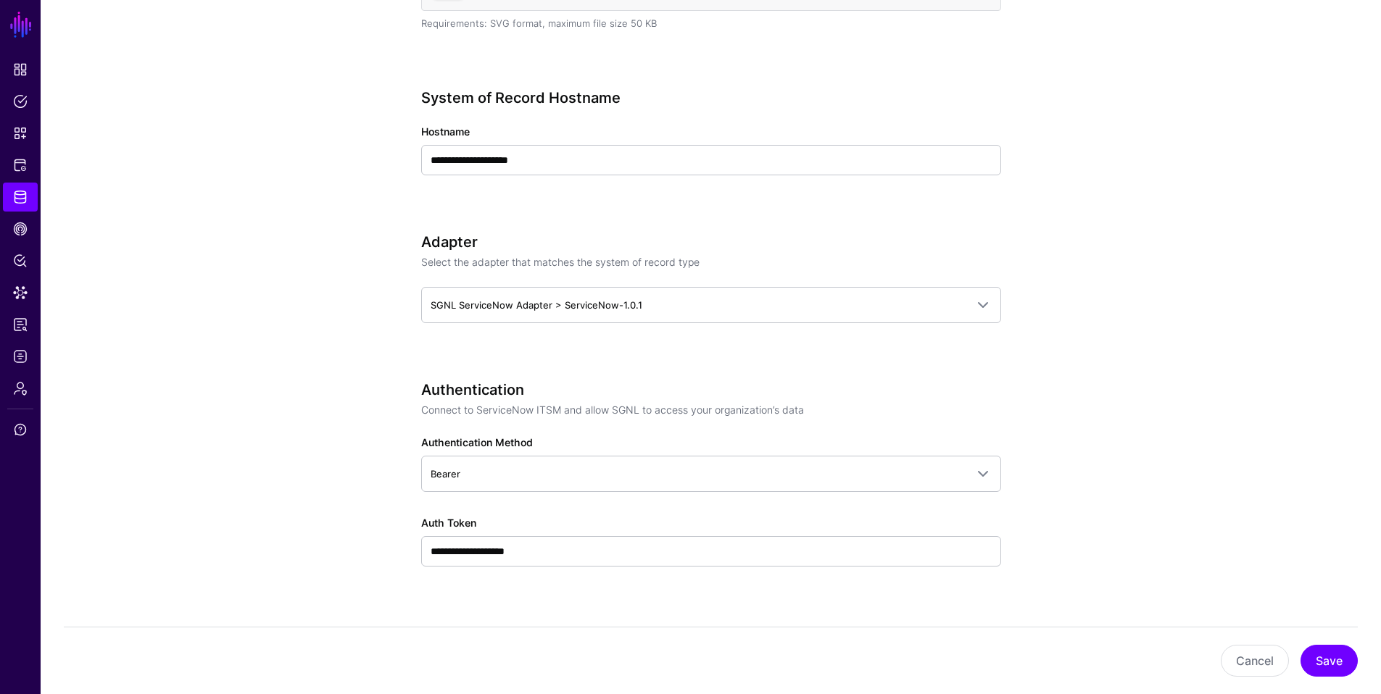
scroll to position [521, 0]
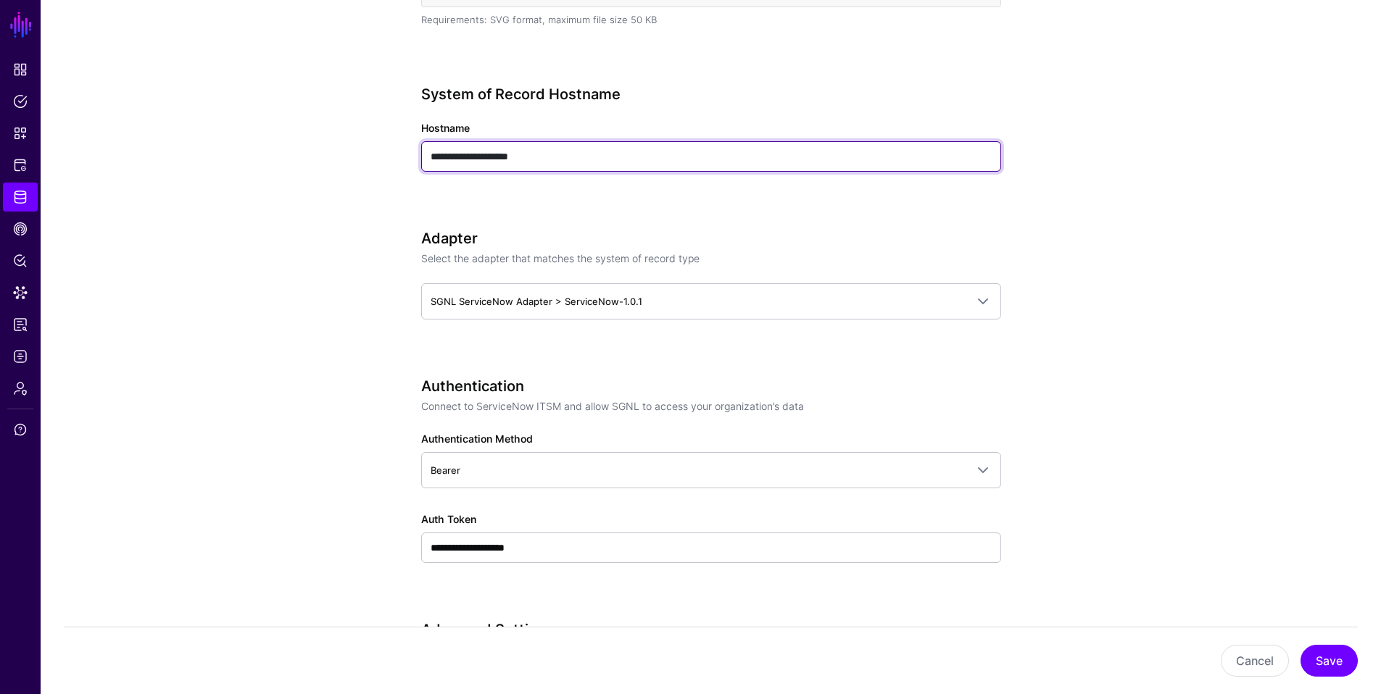
drag, startPoint x: 562, startPoint y: 153, endPoint x: 416, endPoint y: 152, distance: 145.7
click at [416, 152] on div "**********" at bounding box center [711, 576] width 673 height 1902
paste input "****"
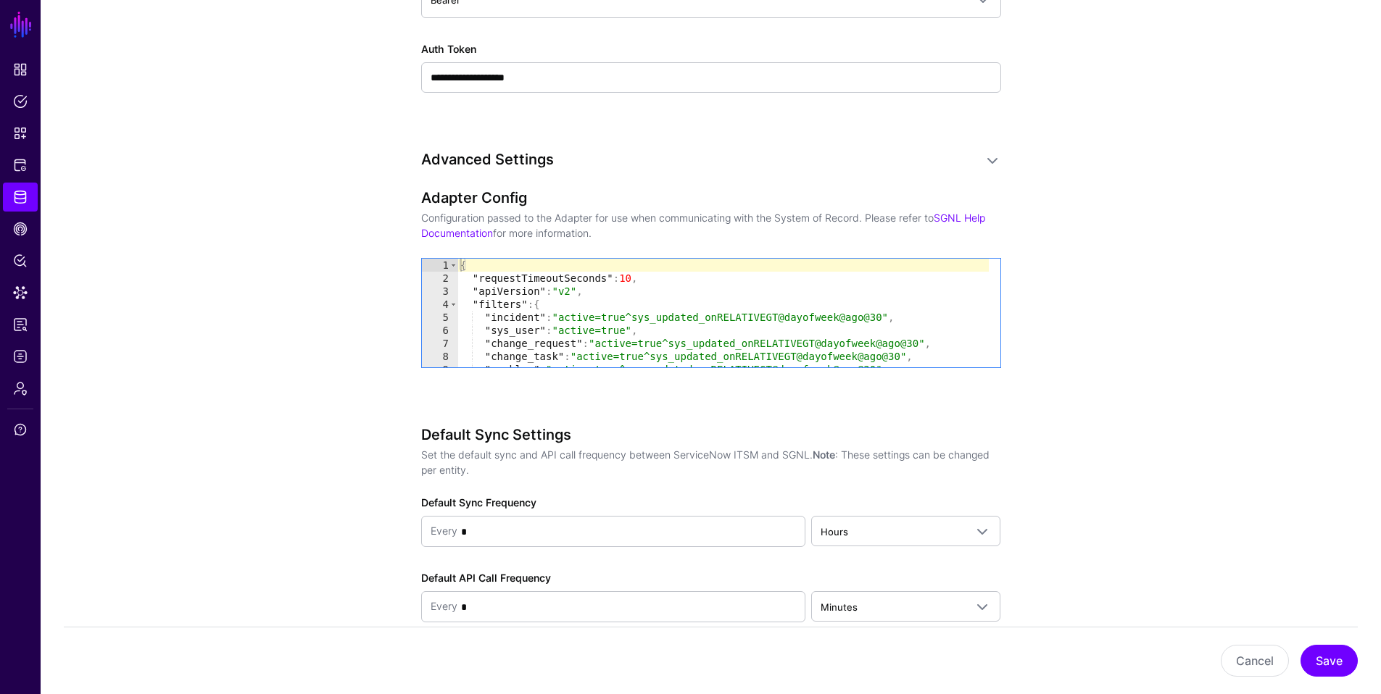
scroll to position [1041, 0]
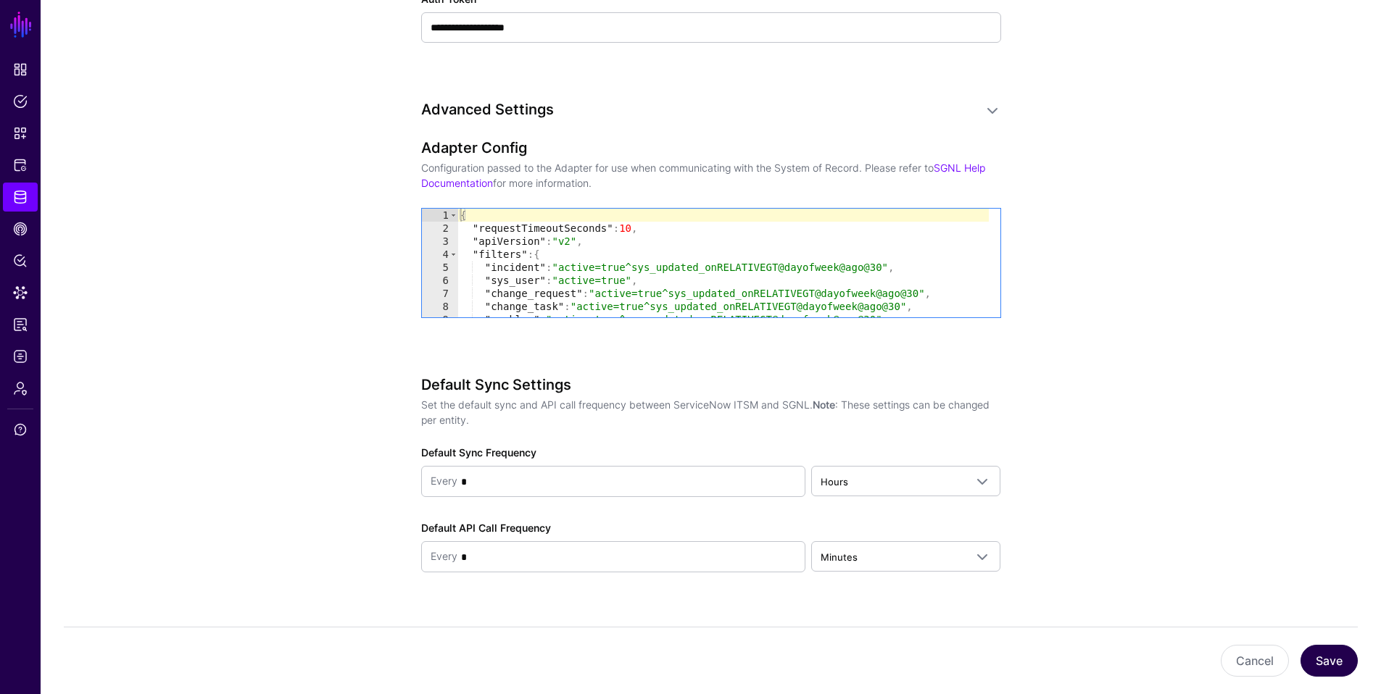
type input "**********"
click at [1207, 596] on button "Save" at bounding box center [1328, 661] width 57 height 32
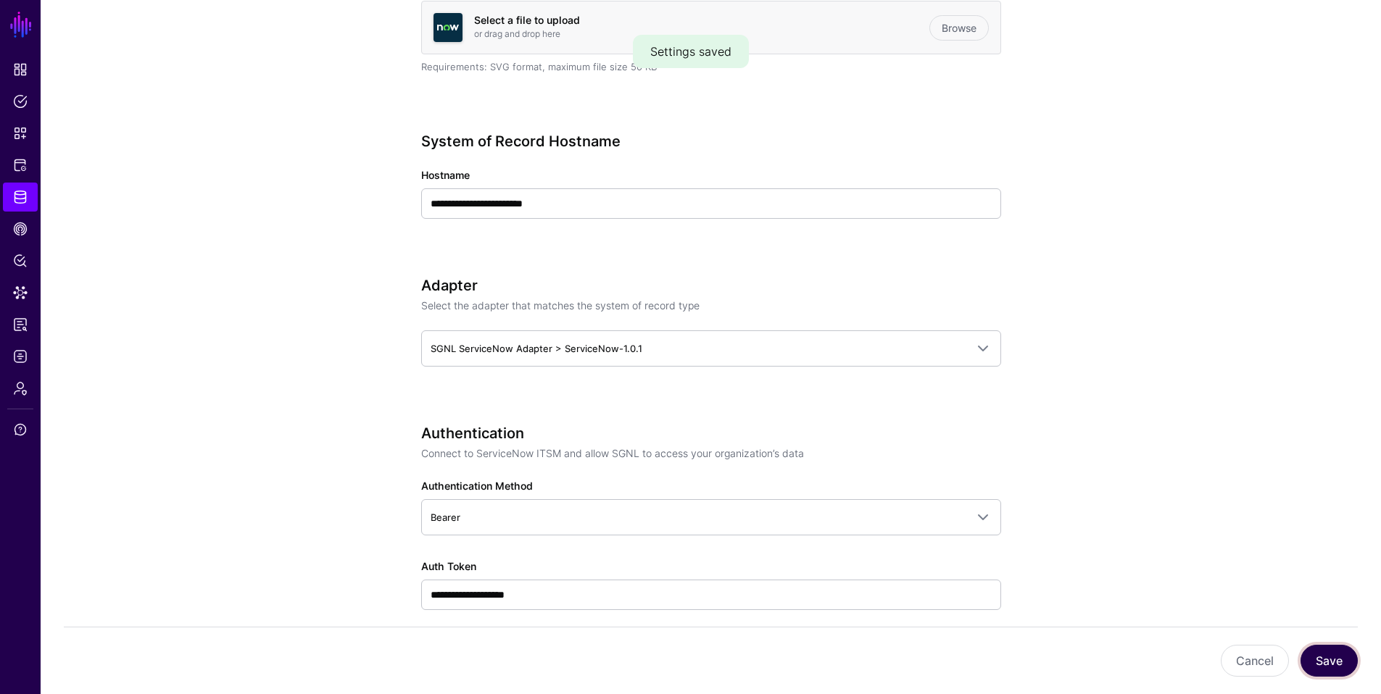
scroll to position [0, 0]
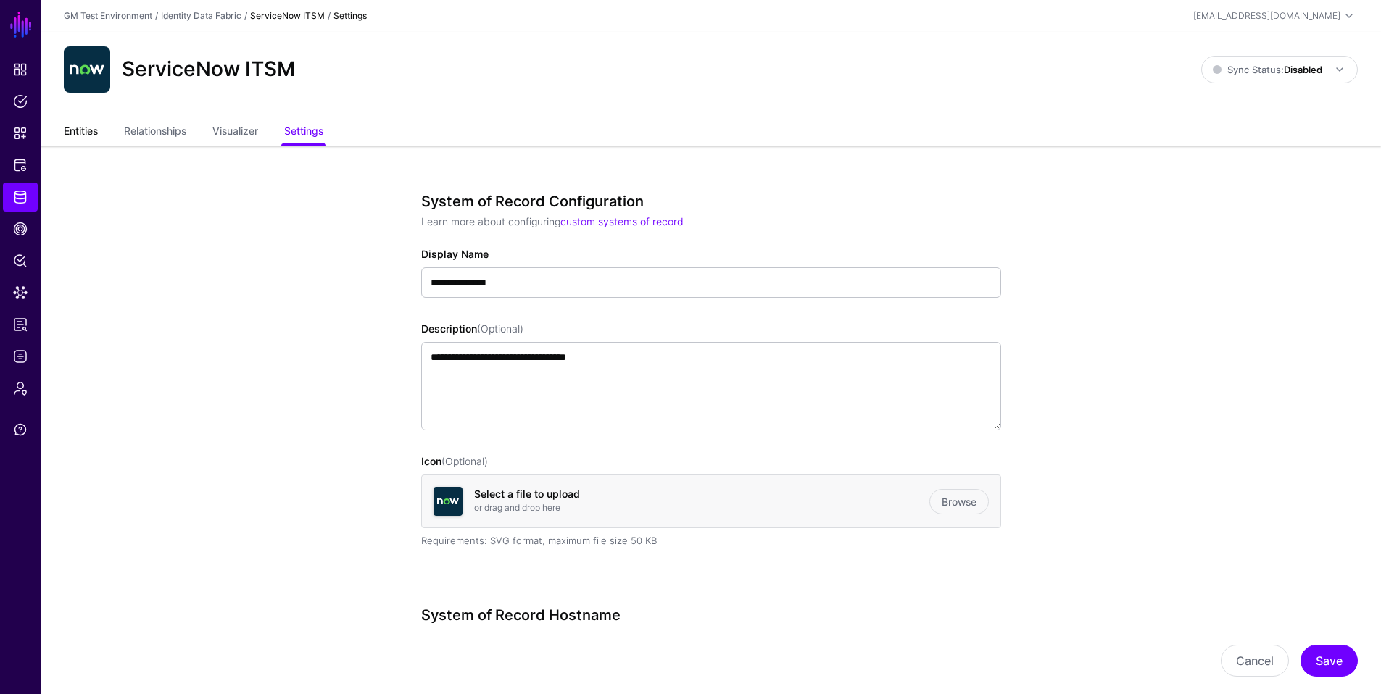
click at [88, 131] on link "Entities" at bounding box center [81, 133] width 34 height 28
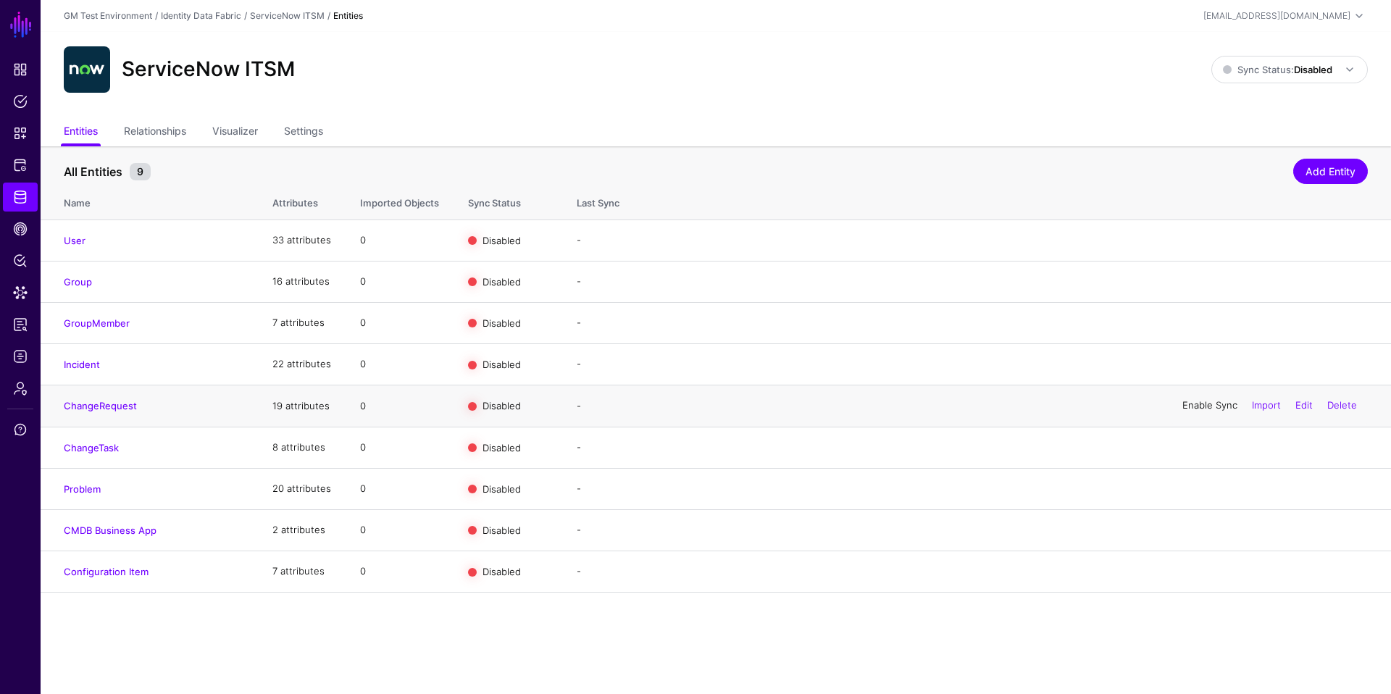
click at [1202, 405] on link "Enable Sync" at bounding box center [1210, 406] width 55 height 12
click at [1207, 72] on span at bounding box center [1349, 69] width 17 height 17
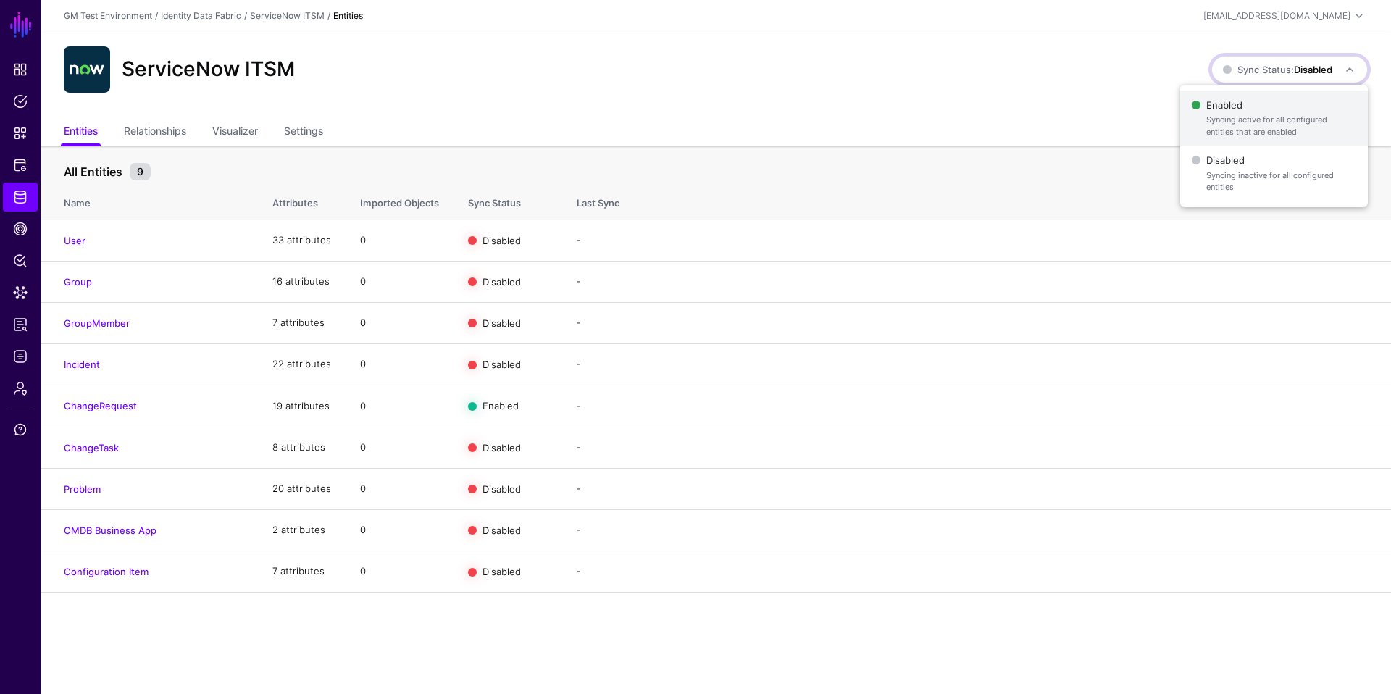
click at [1207, 111] on span "Enabled Syncing active for all configured entities that are enabled" at bounding box center [1274, 118] width 165 height 47
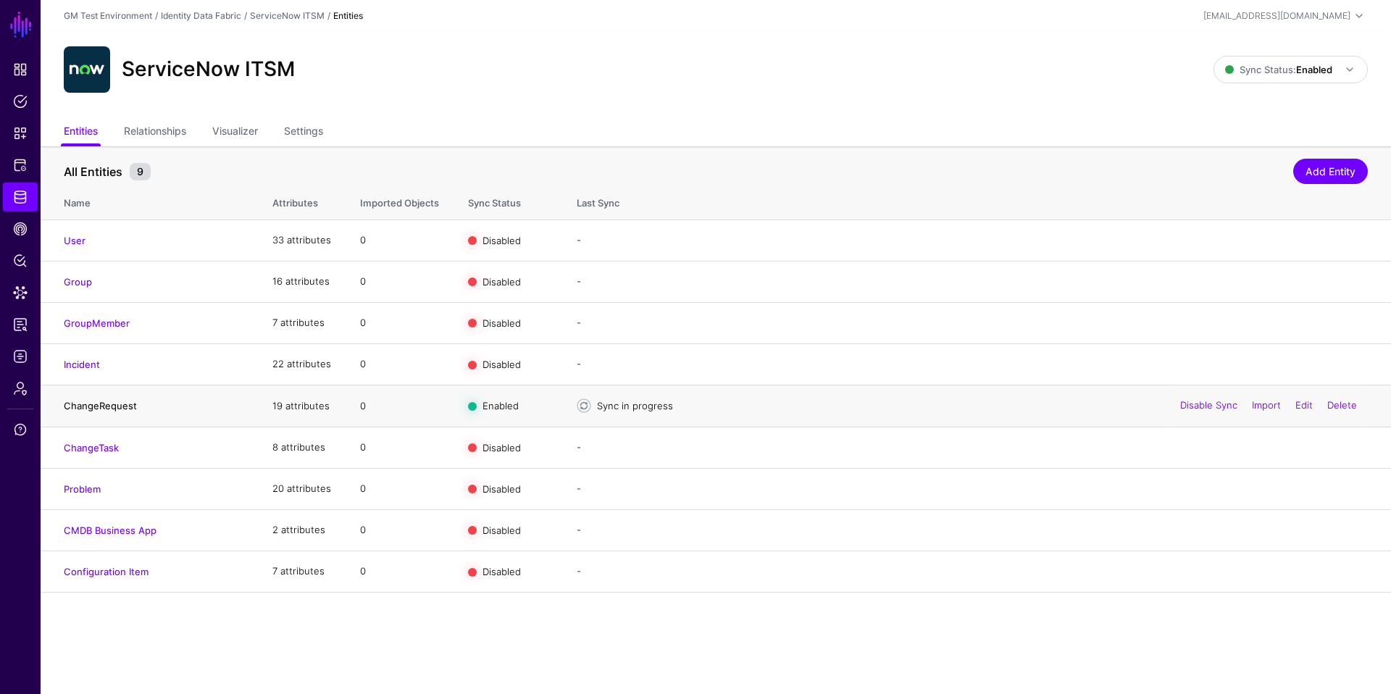
click at [109, 408] on link "ChangeRequest" at bounding box center [100, 406] width 73 height 12
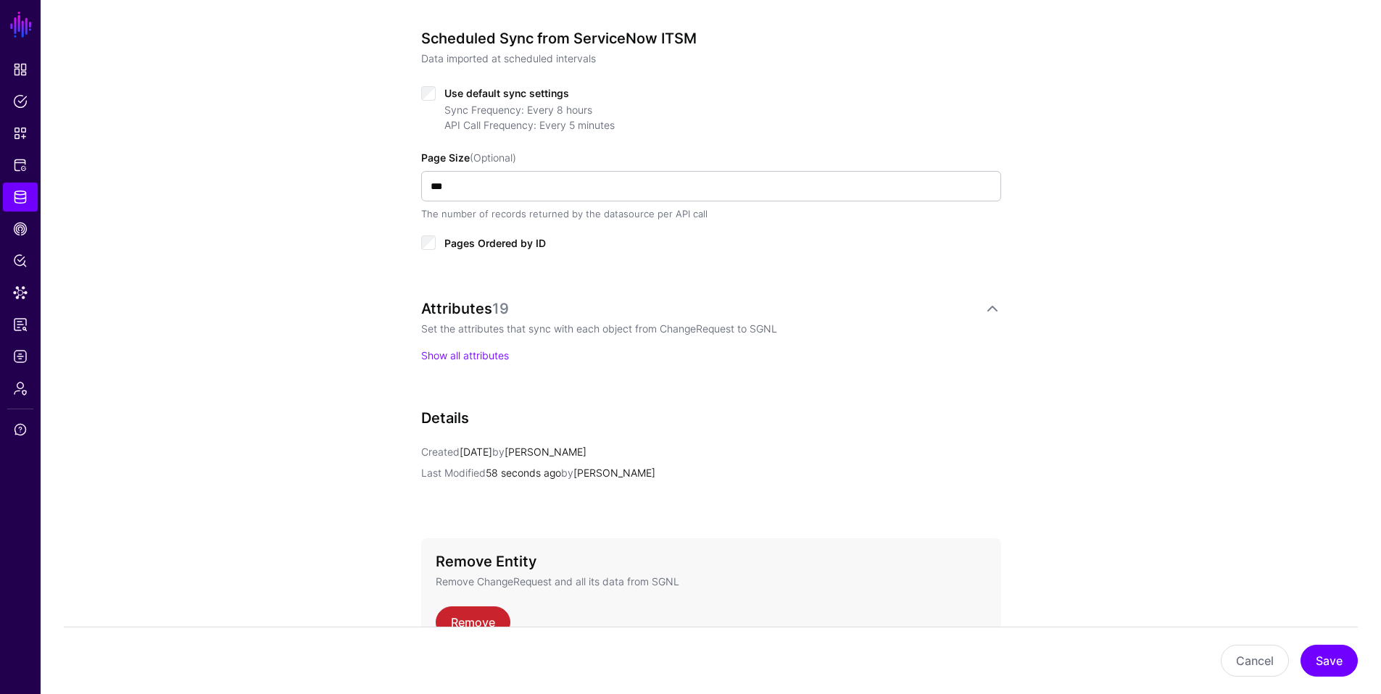
scroll to position [808, 0]
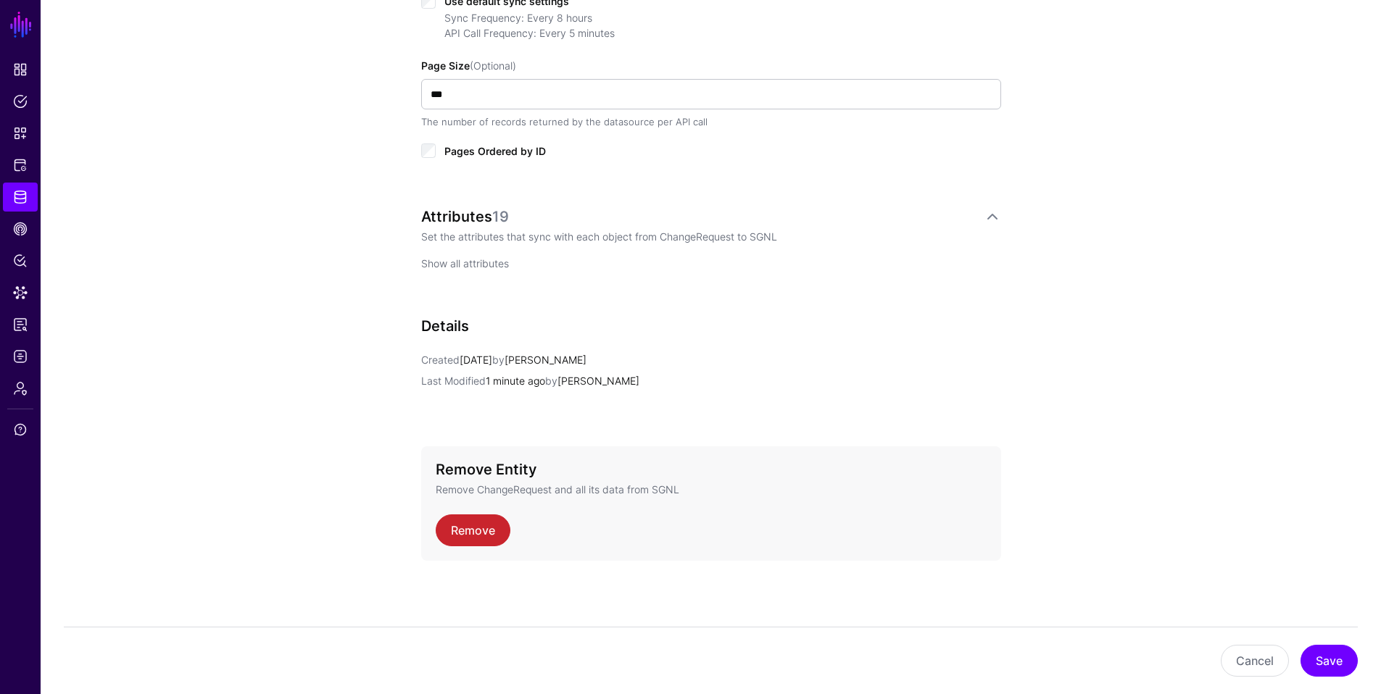
click at [460, 263] on link "Show all attributes" at bounding box center [465, 263] width 88 height 12
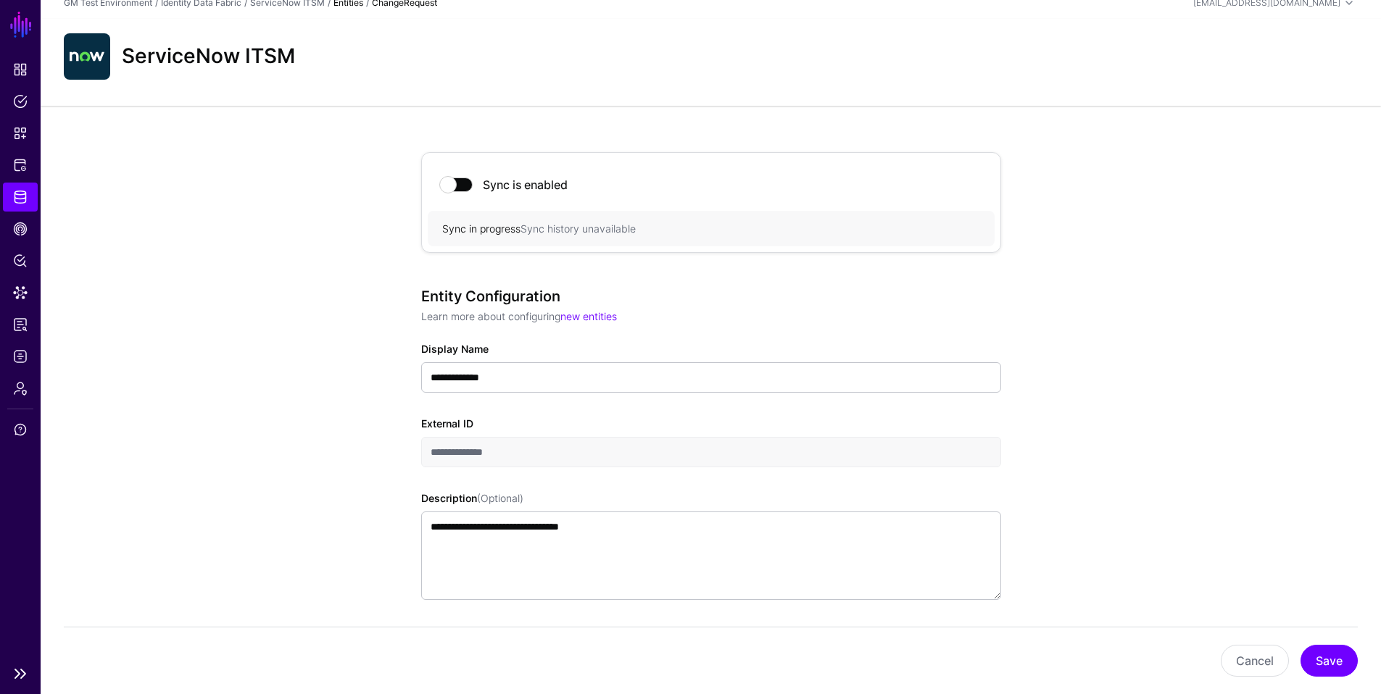
scroll to position [0, 0]
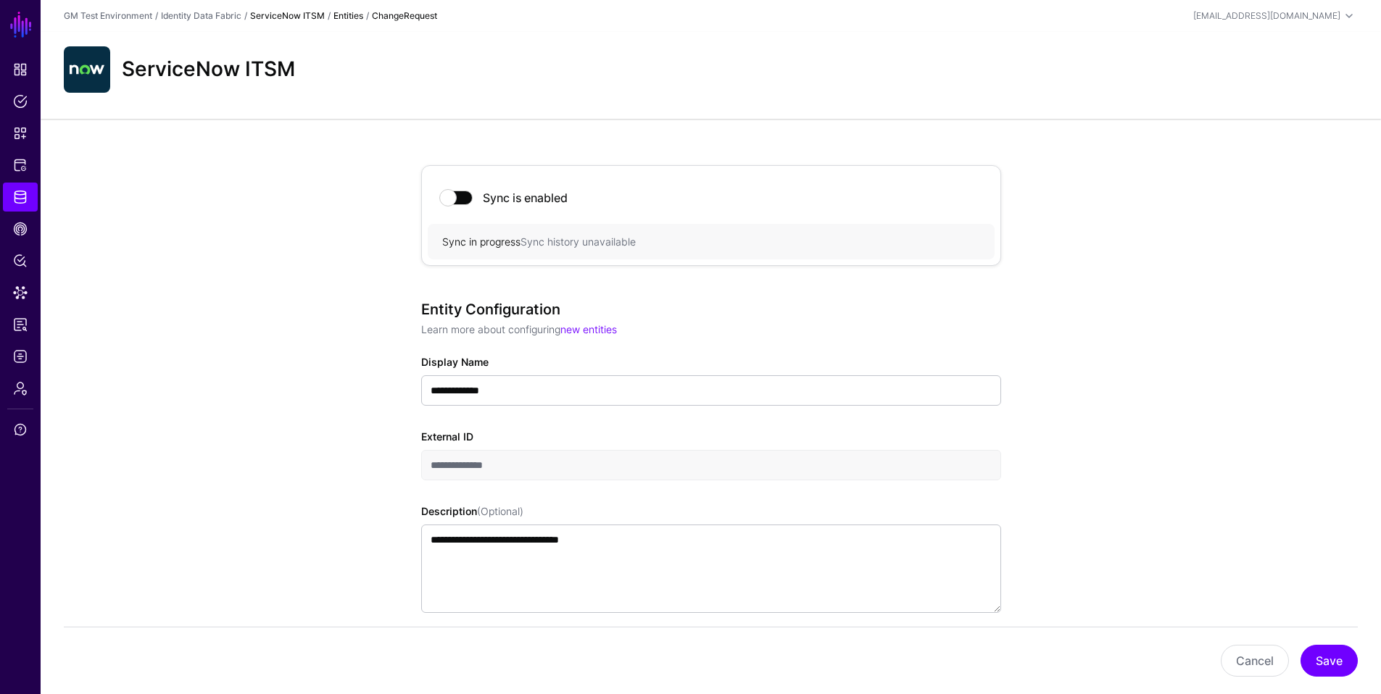
click at [296, 20] on link "ServiceNow ITSM" at bounding box center [287, 15] width 75 height 11
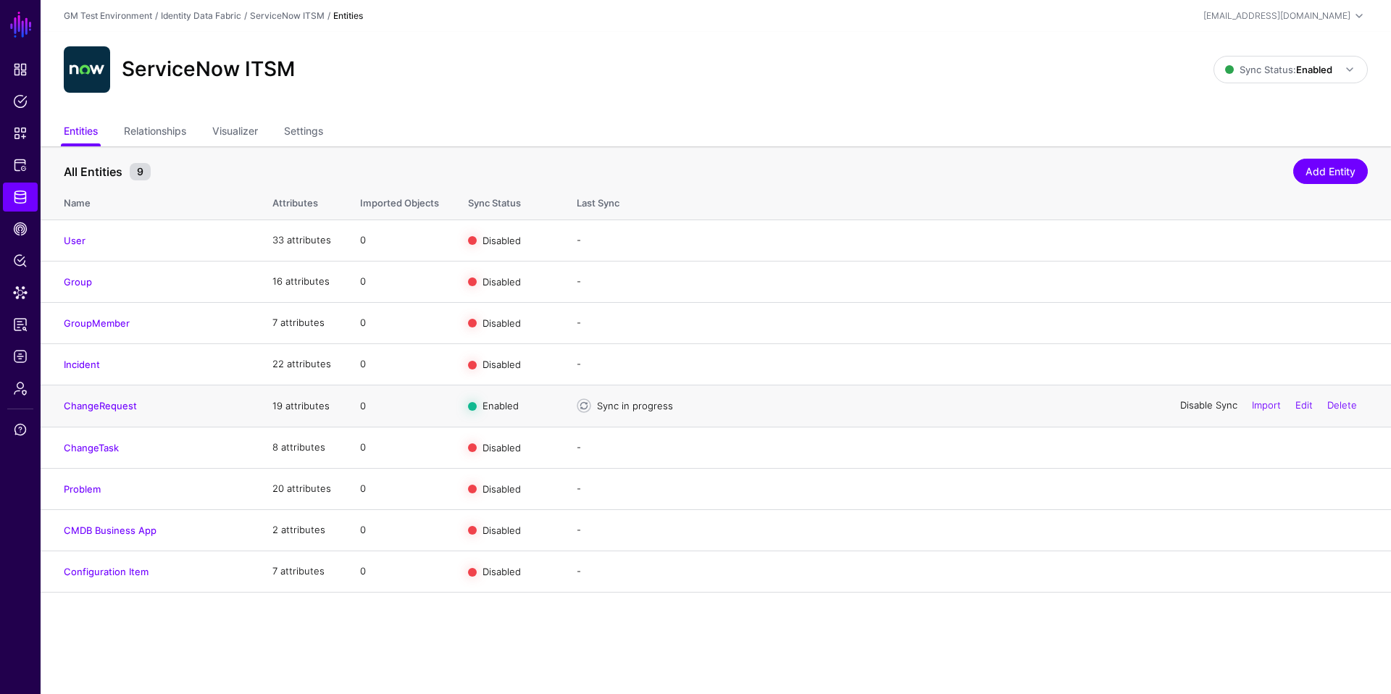
click at [1186, 406] on link "Disable Sync" at bounding box center [1209, 406] width 57 height 12
click at [1207, 69] on span at bounding box center [1349, 69] width 17 height 17
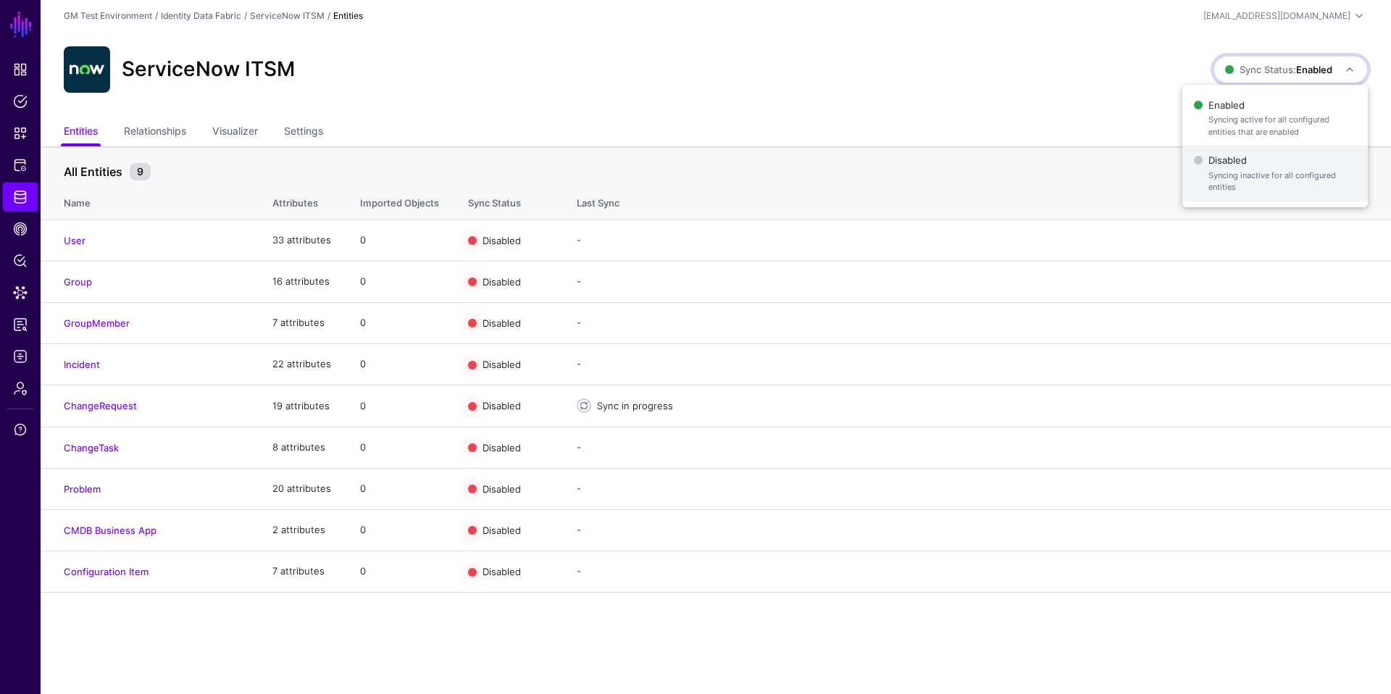
click at [1207, 161] on span "Disabled Syncing inactive for all configured entities" at bounding box center [1275, 173] width 162 height 47
click at [309, 135] on link "Settings" at bounding box center [303, 133] width 39 height 28
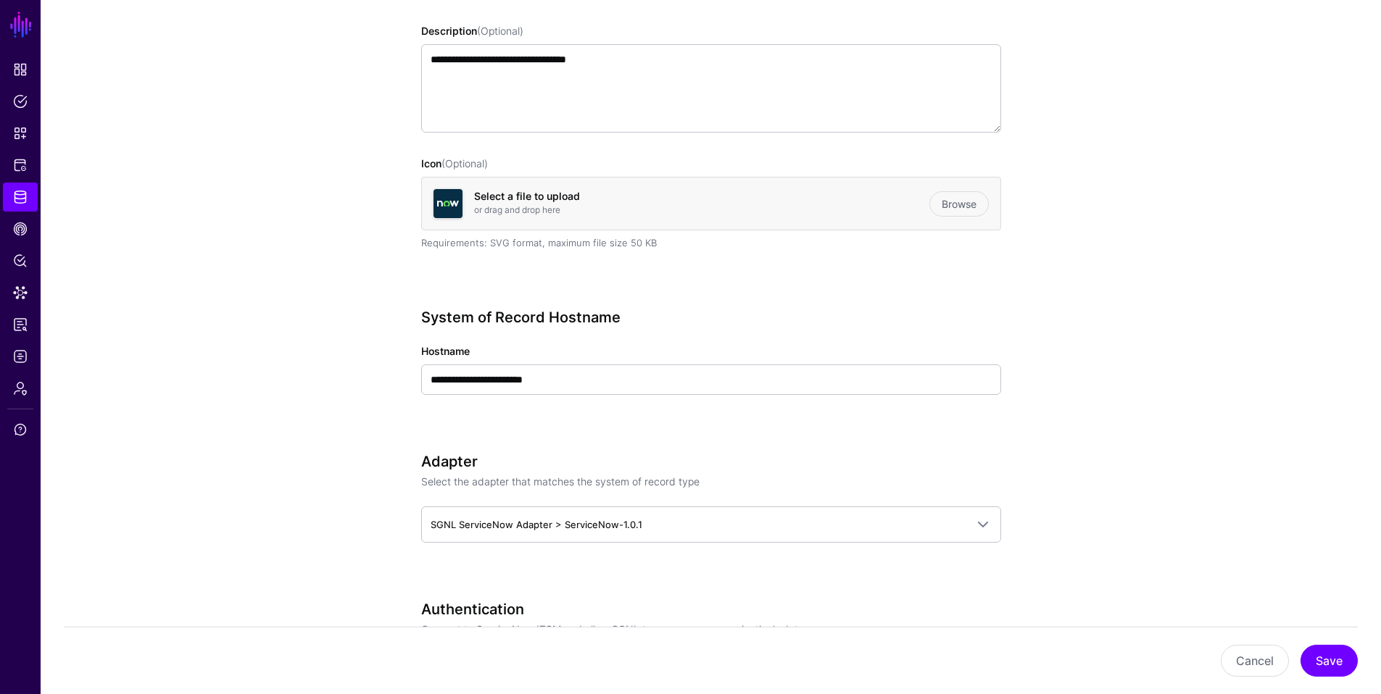
scroll to position [313, 0]
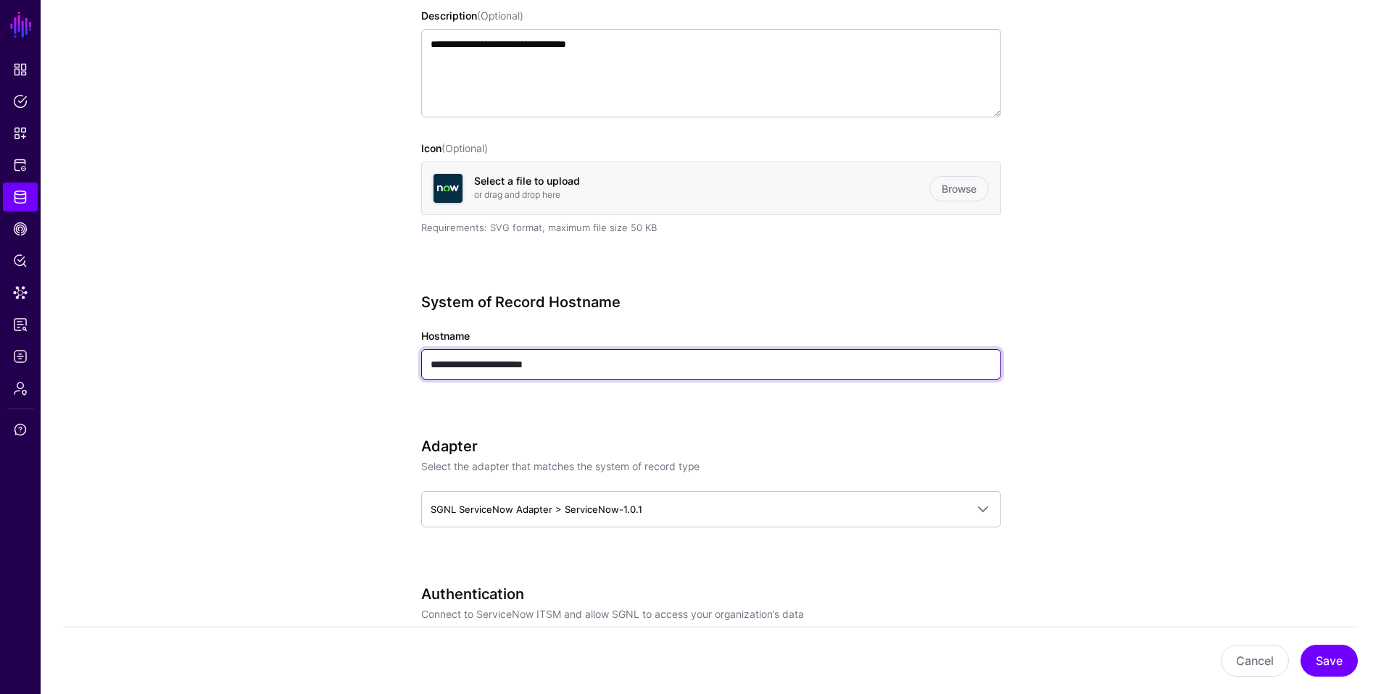
click at [462, 364] on input "**********" at bounding box center [711, 364] width 580 height 30
drag, startPoint x: 558, startPoint y: 363, endPoint x: 420, endPoint y: 359, distance: 137.8
click at [421, 359] on input "**********" at bounding box center [711, 364] width 580 height 30
paste input "*****"
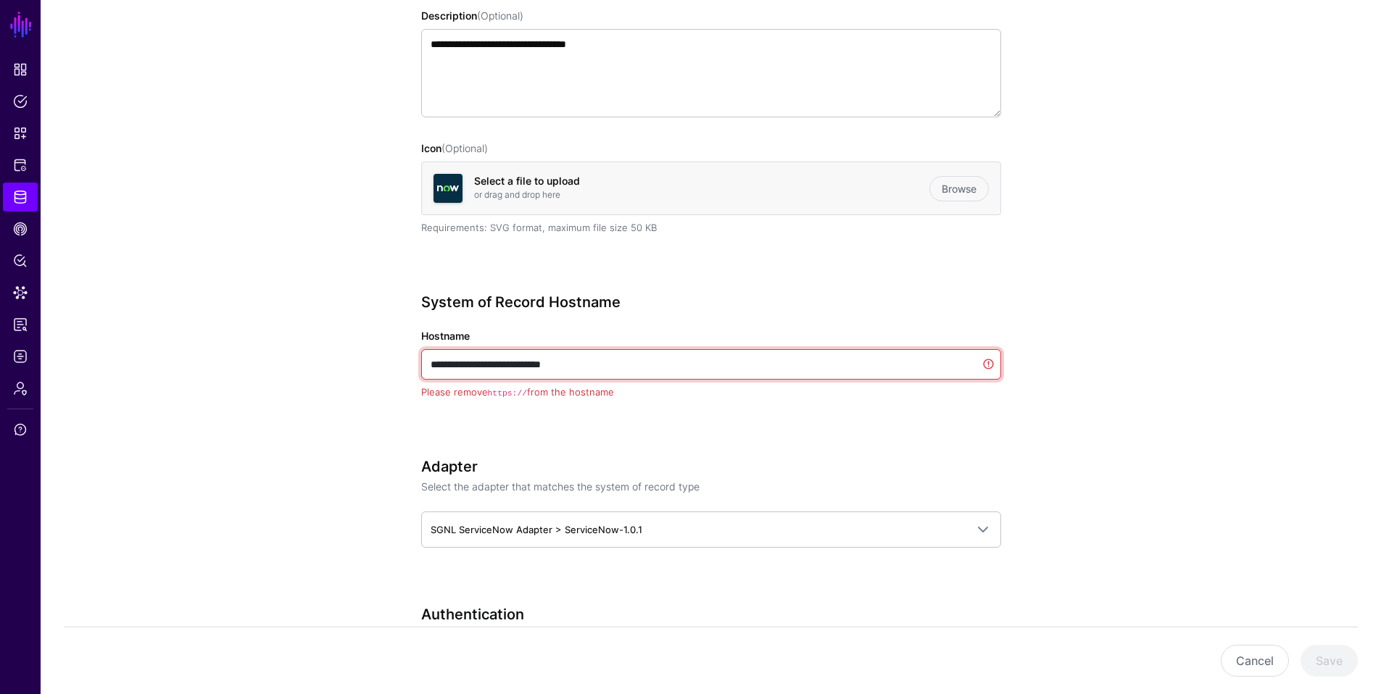
drag, startPoint x: 467, startPoint y: 367, endPoint x: 389, endPoint y: 366, distance: 77.6
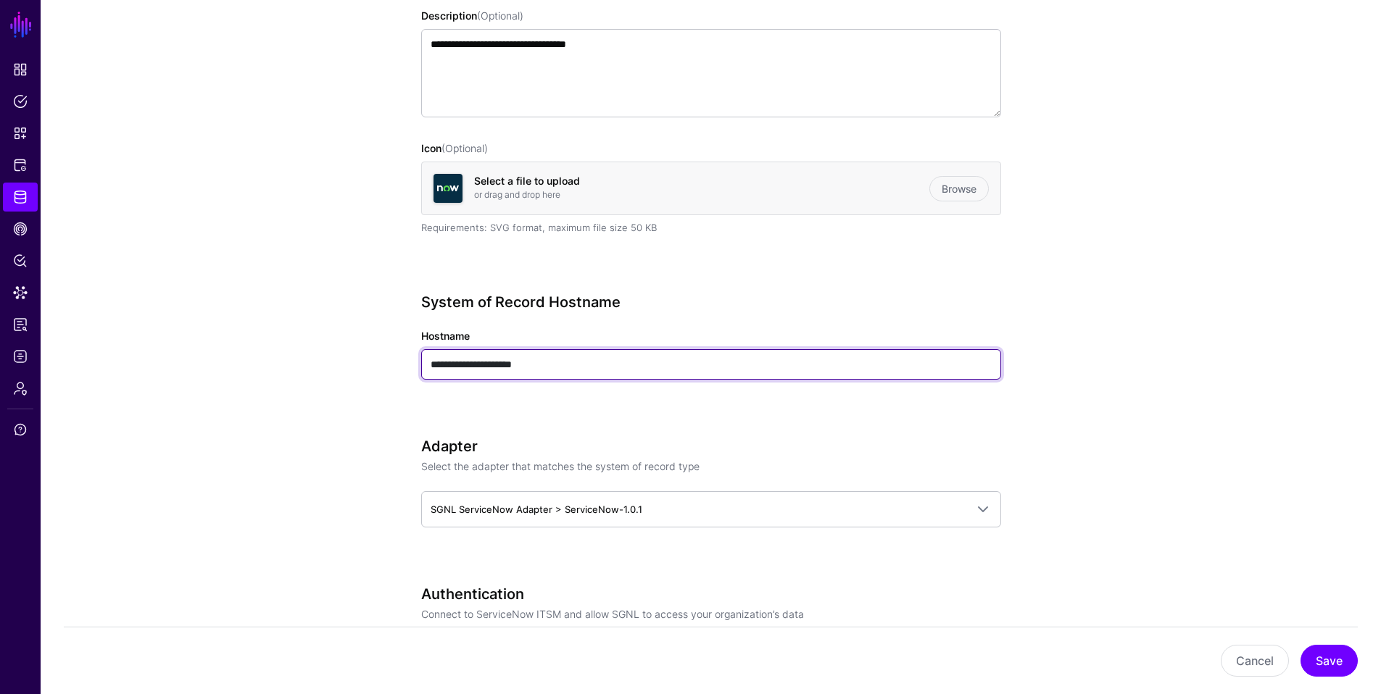
click at [572, 370] on input "**********" at bounding box center [711, 364] width 580 height 30
type input "**********"
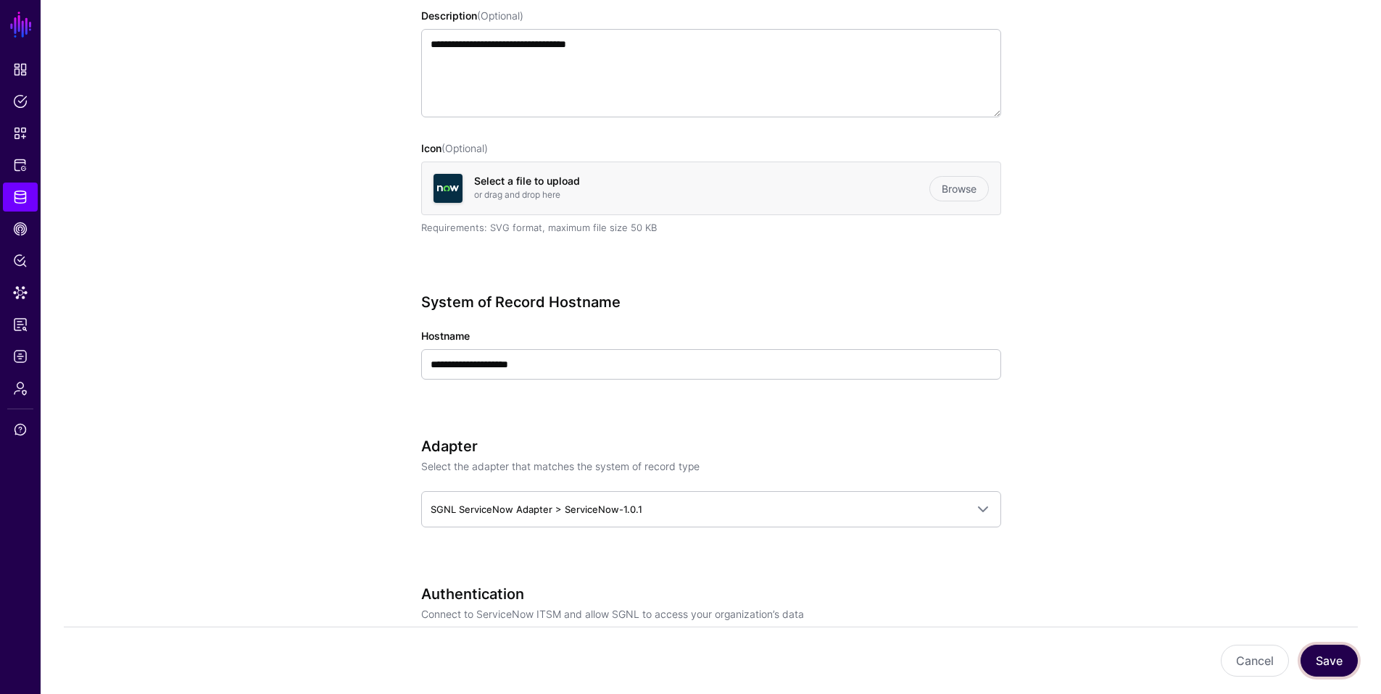
click at [1207, 596] on button "Save" at bounding box center [1328, 661] width 57 height 32
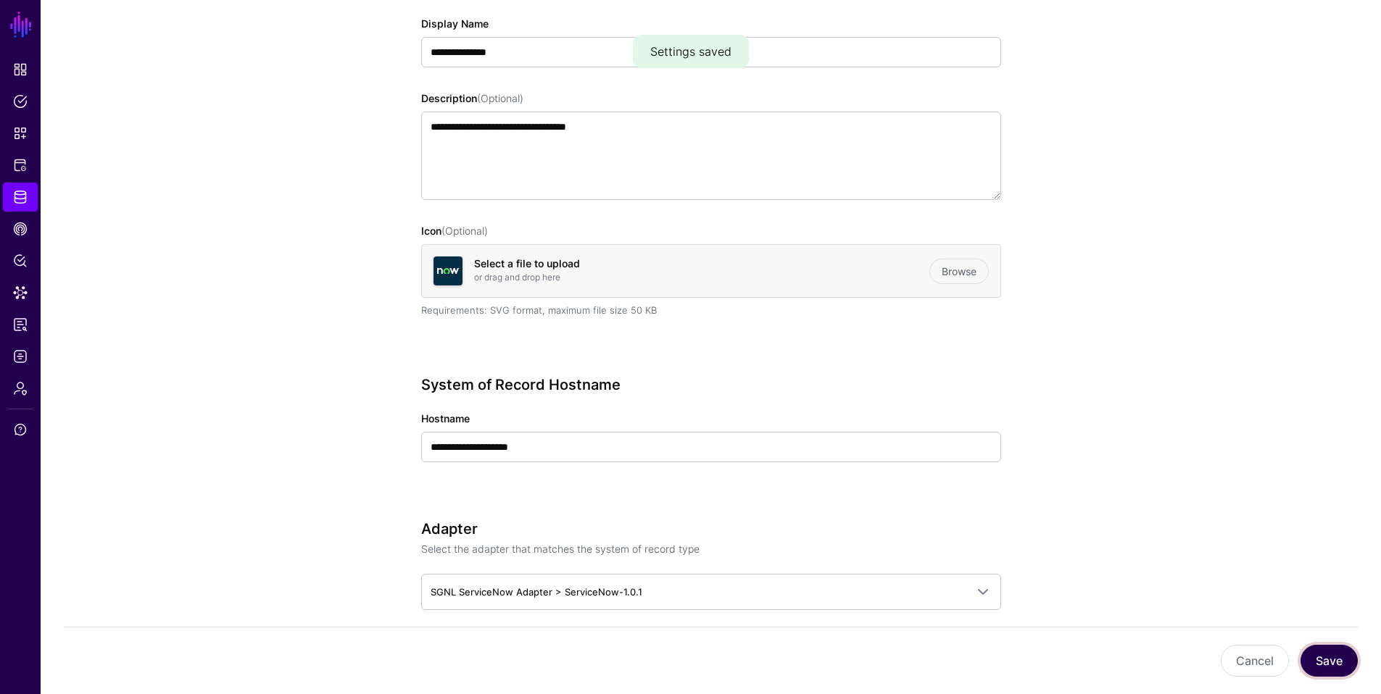
scroll to position [0, 0]
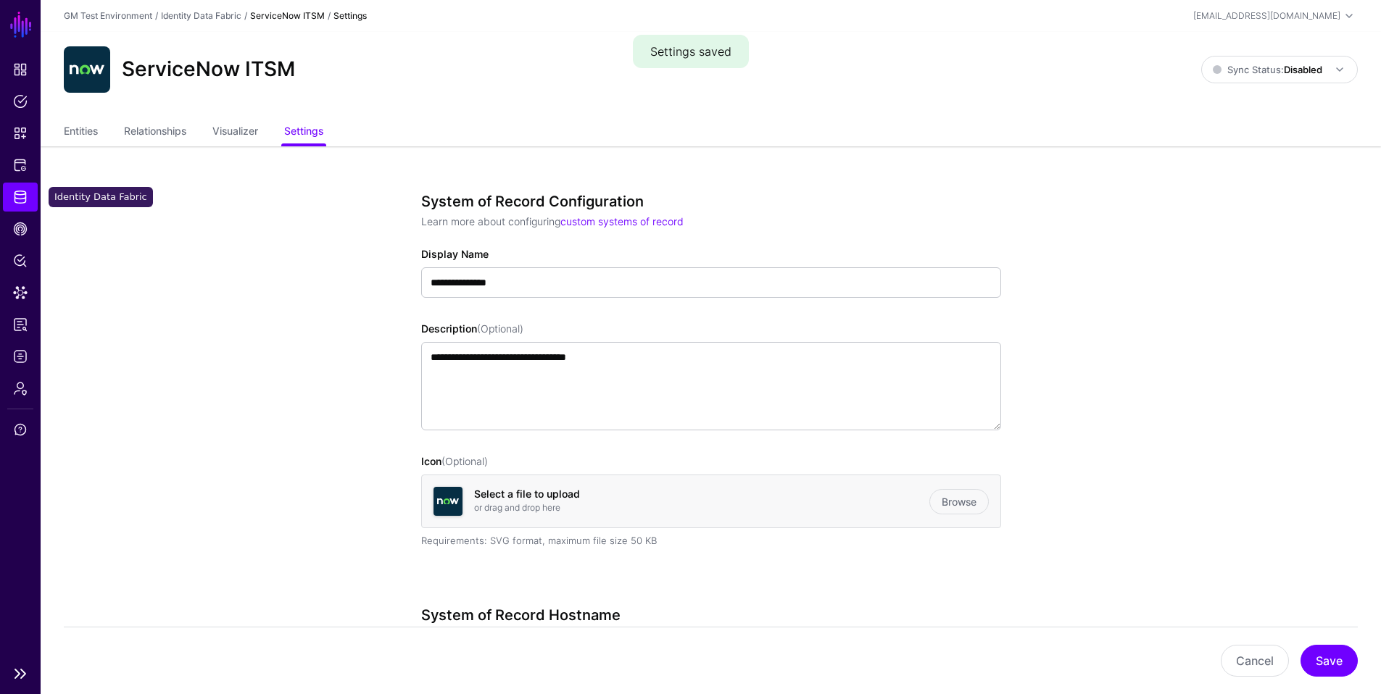
click at [25, 203] on span "Identity Data Fabric" at bounding box center [20, 197] width 14 height 14
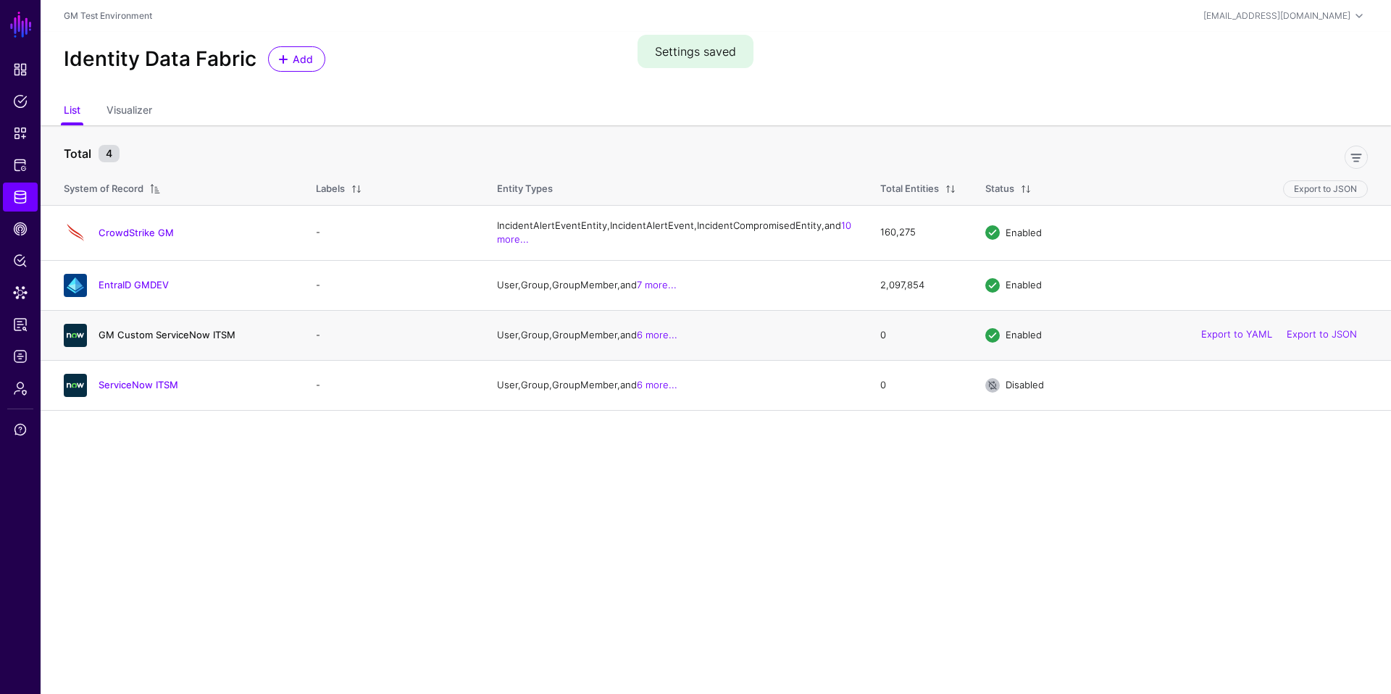
click at [155, 341] on link "GM Custom ServiceNow ITSM" at bounding box center [167, 335] width 137 height 12
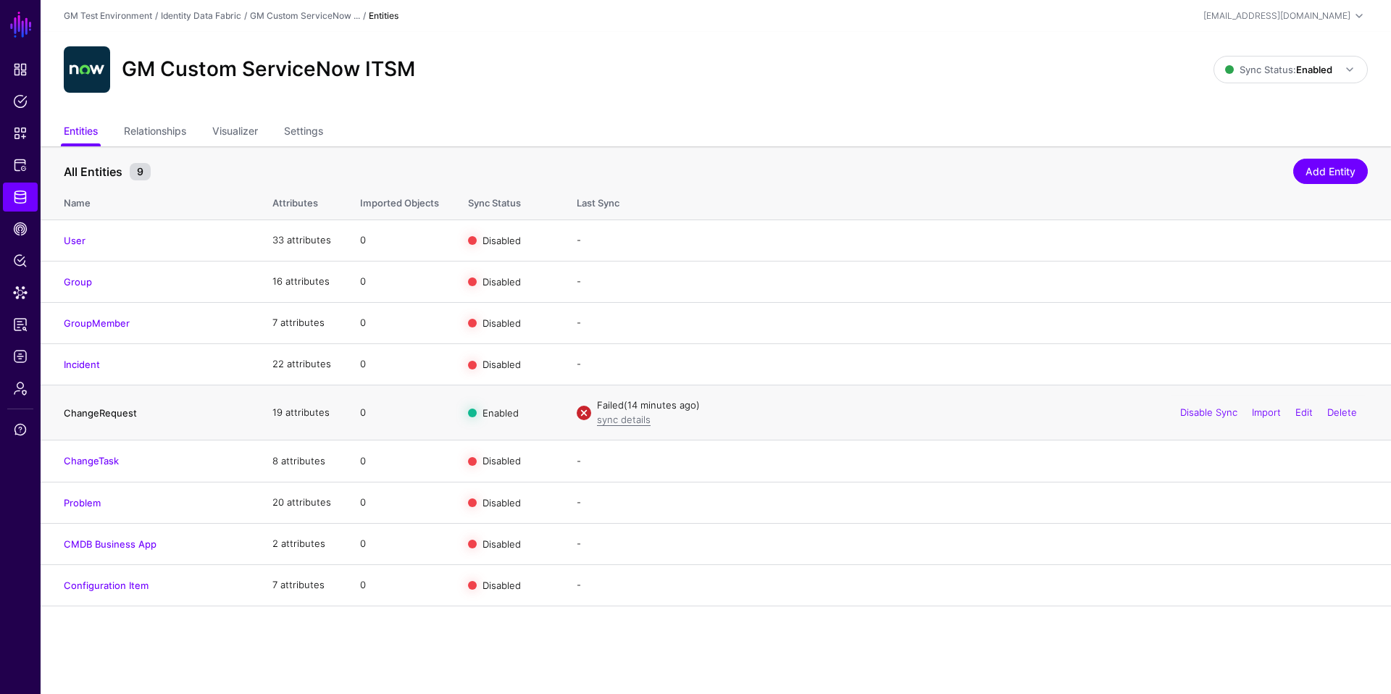
click at [120, 415] on link "ChangeRequest" at bounding box center [100, 413] width 73 height 12
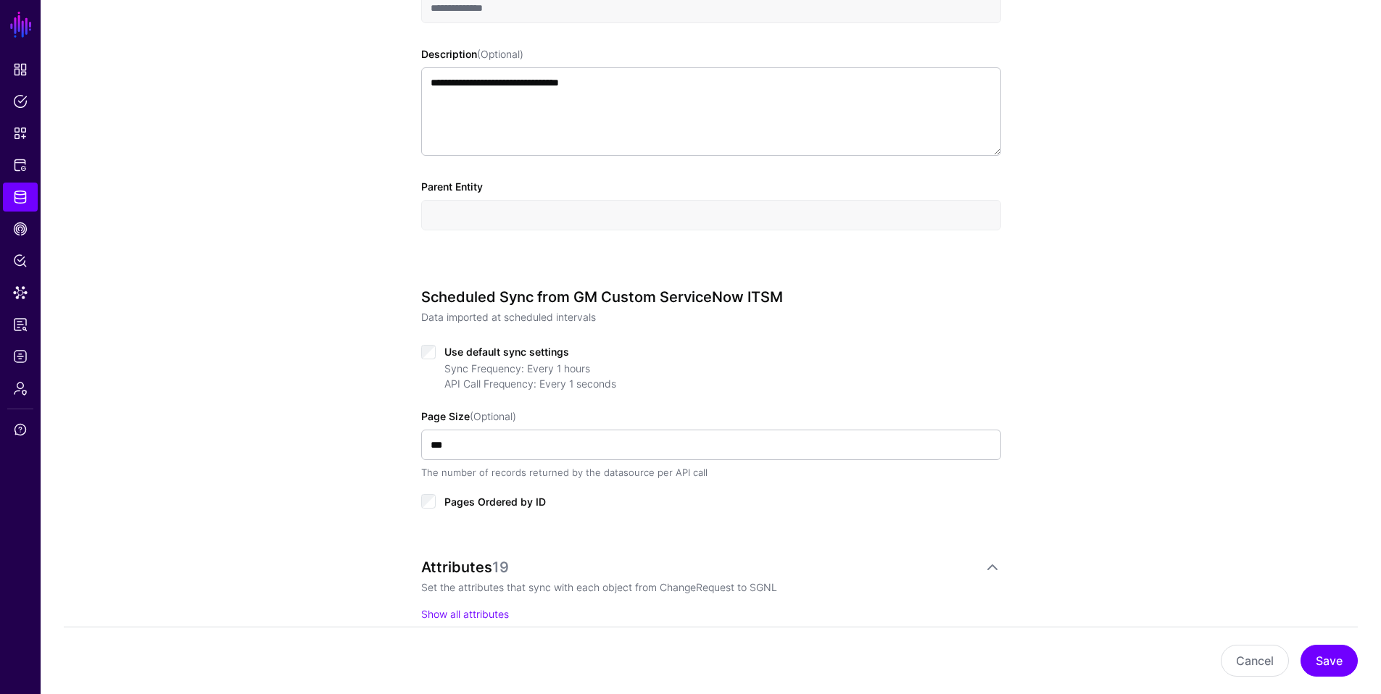
scroll to position [808, 0]
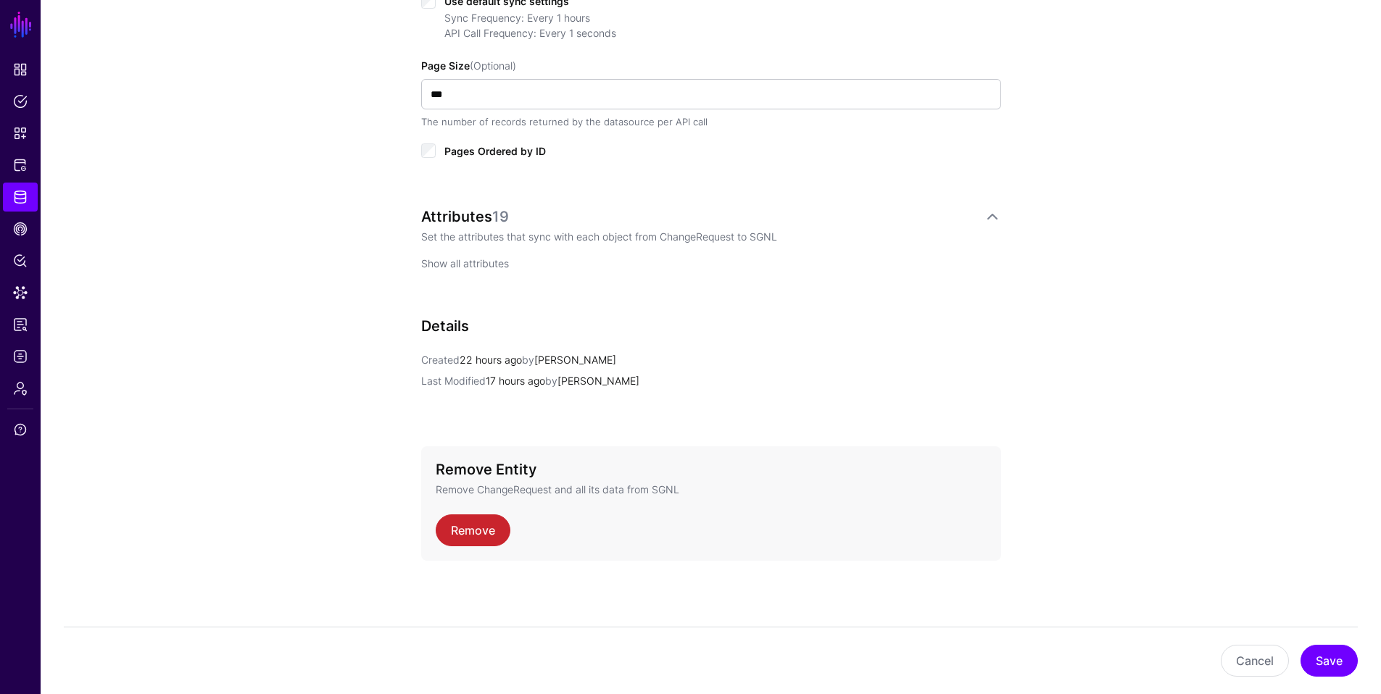
click at [469, 266] on link "Show all attributes" at bounding box center [465, 263] width 88 height 12
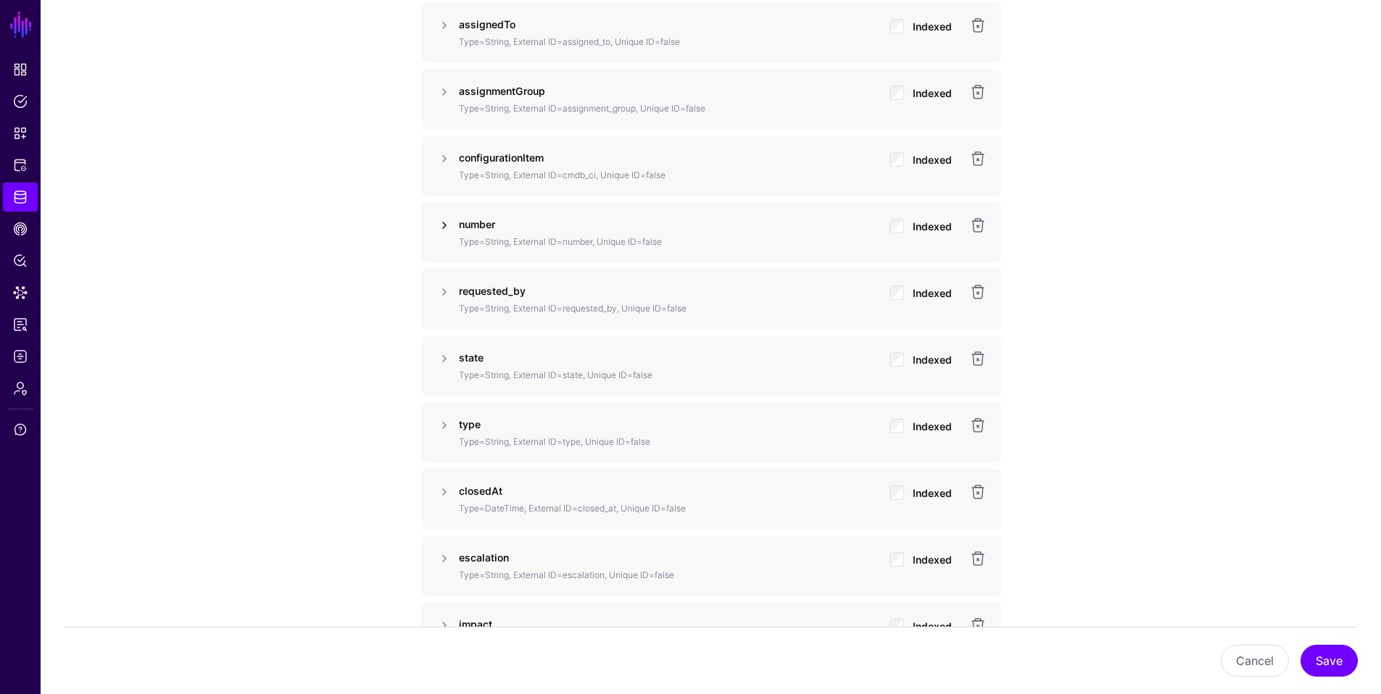
scroll to position [1304, 0]
click at [444, 160] on link at bounding box center [444, 159] width 17 height 17
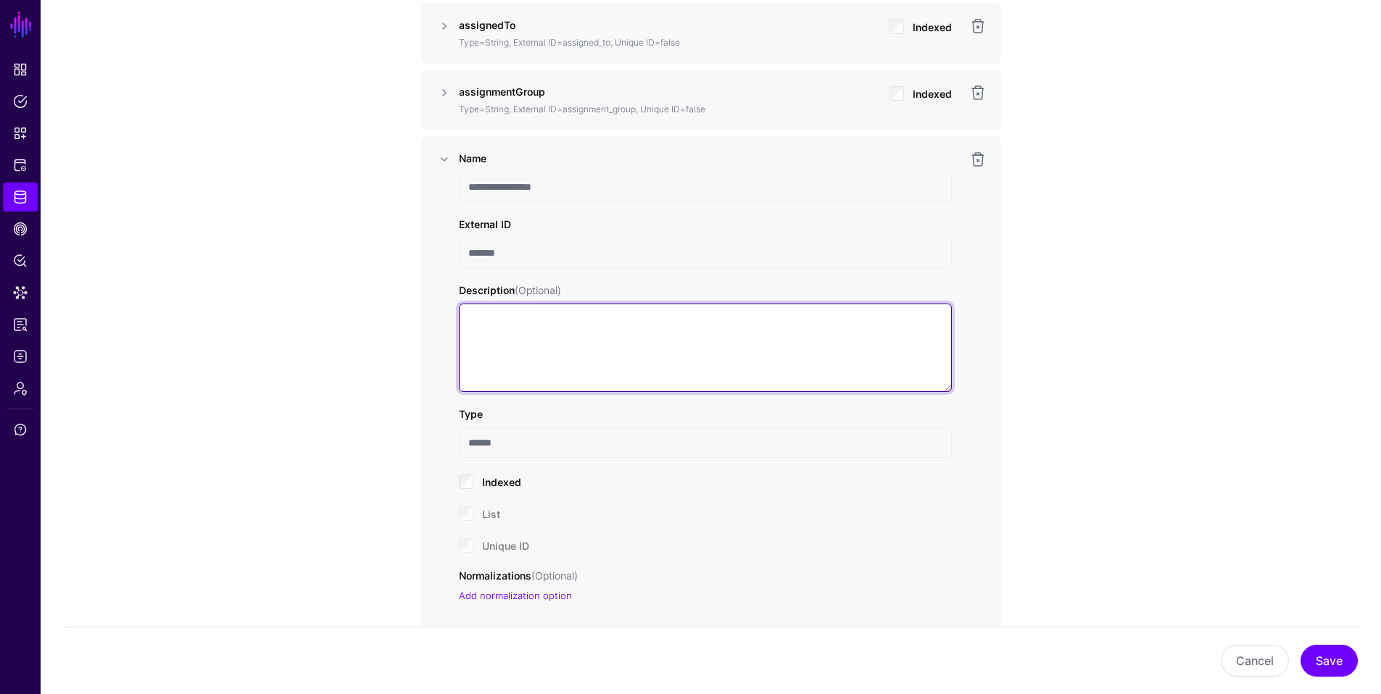
click at [560, 345] on textarea "Description (Optional)" at bounding box center [705, 348] width 493 height 88
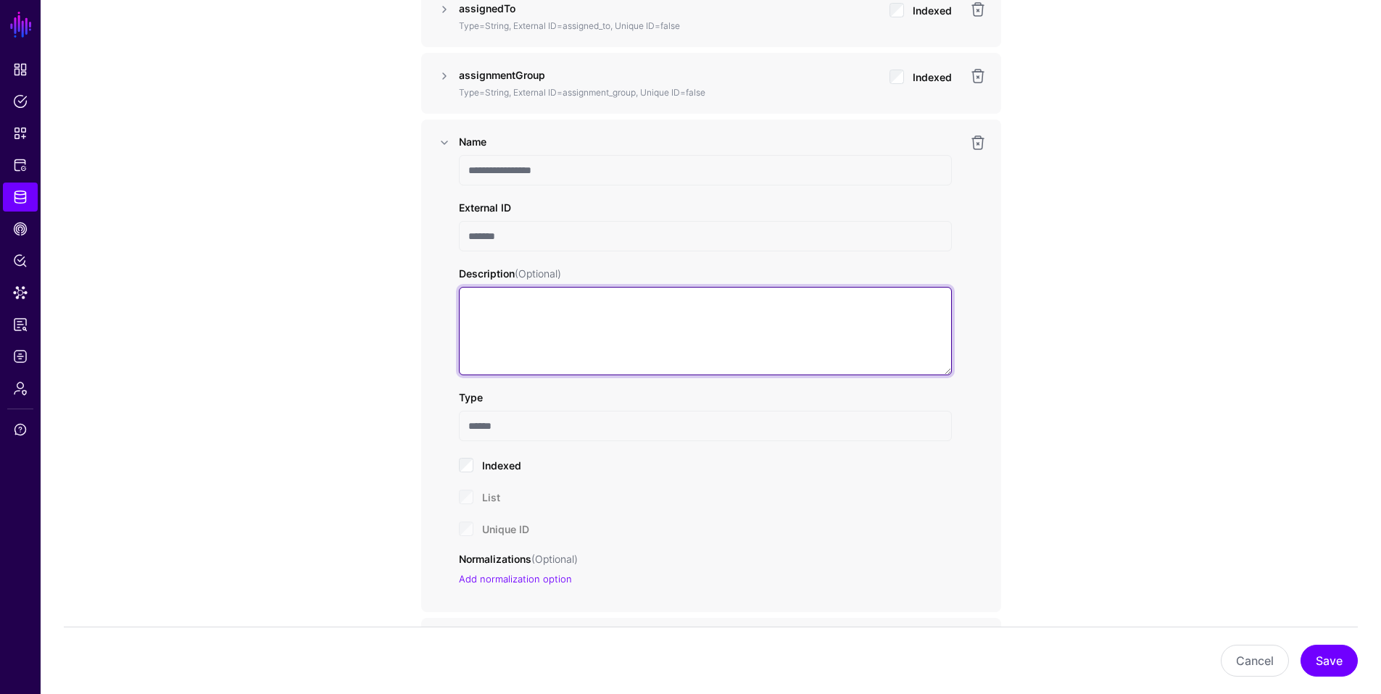
scroll to position [1323, 0]
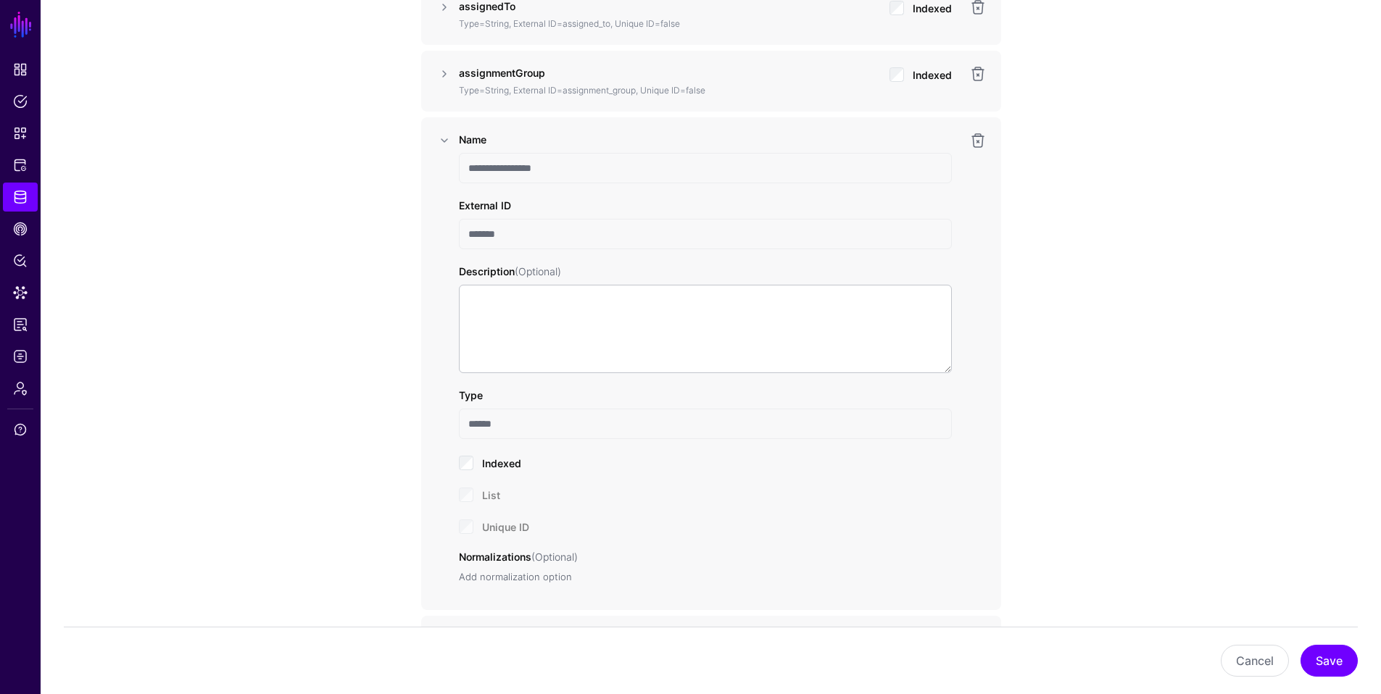
click at [489, 580] on link "Add normalization option" at bounding box center [515, 577] width 113 height 12
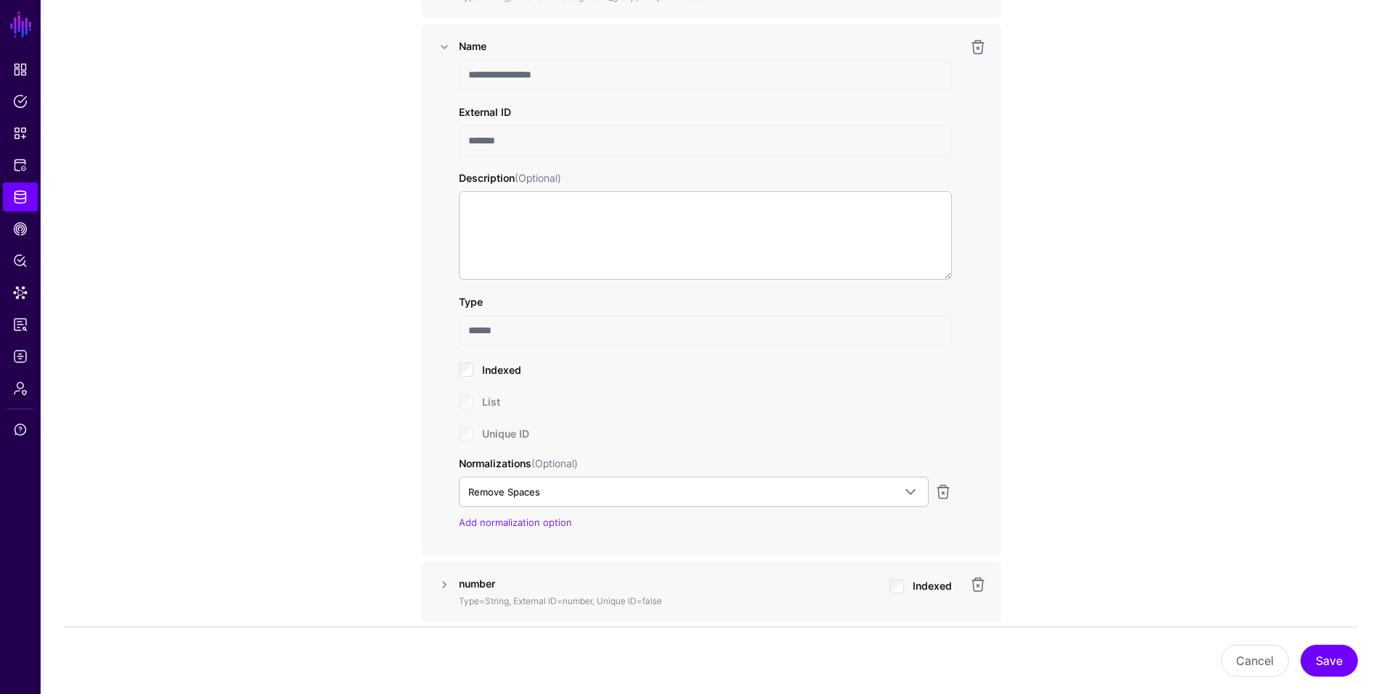
scroll to position [1444, 0]
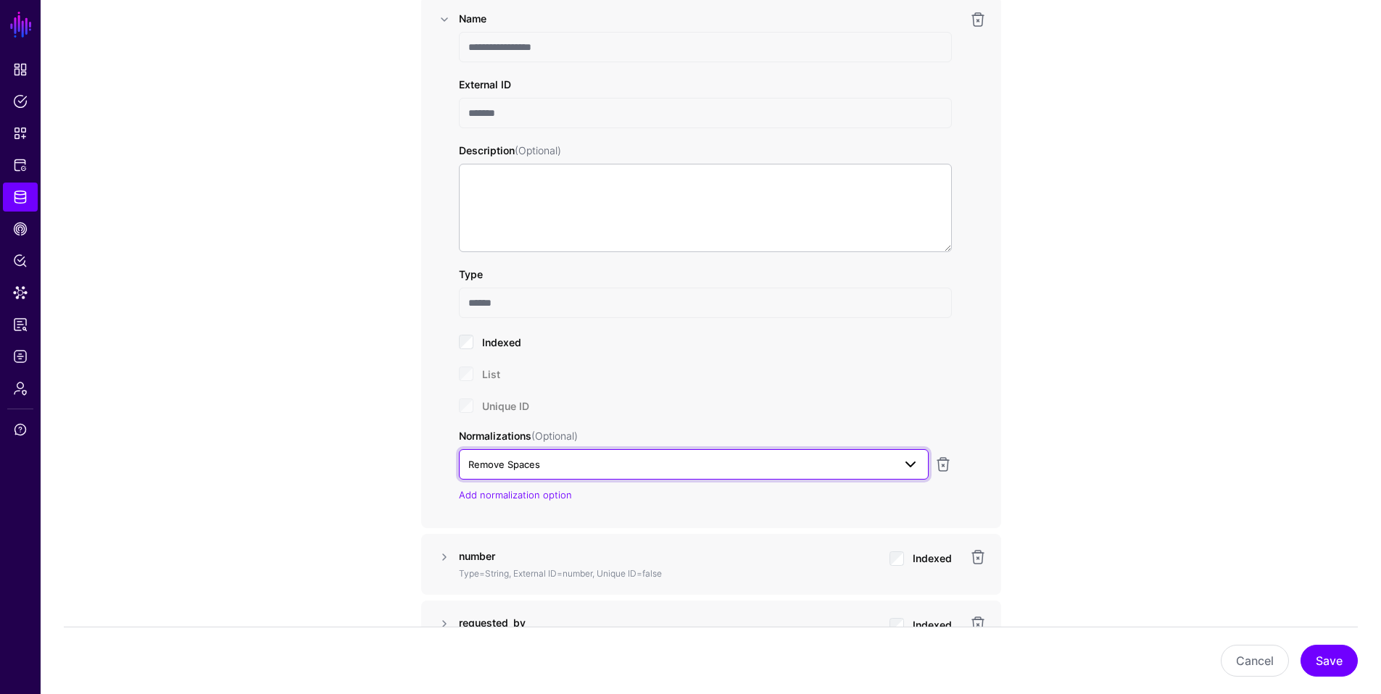
click at [905, 462] on span at bounding box center [910, 464] width 17 height 17
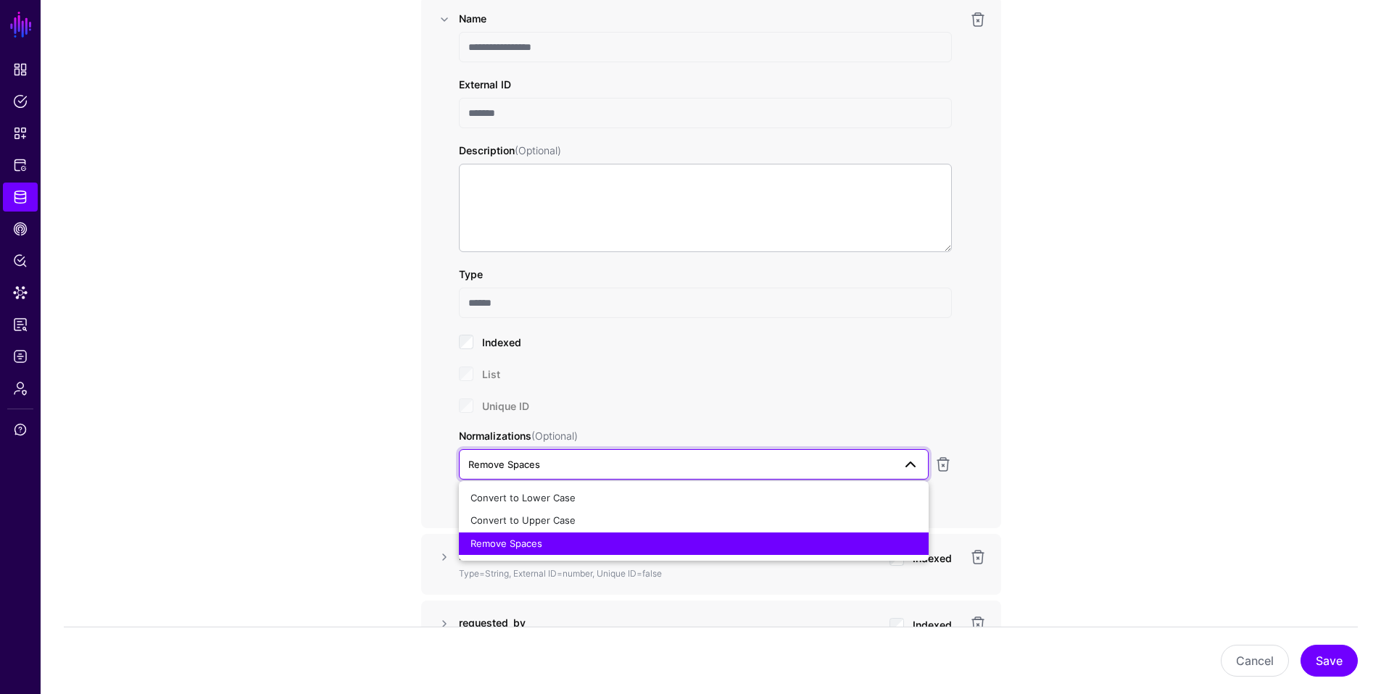
click at [905, 462] on span at bounding box center [910, 464] width 17 height 17
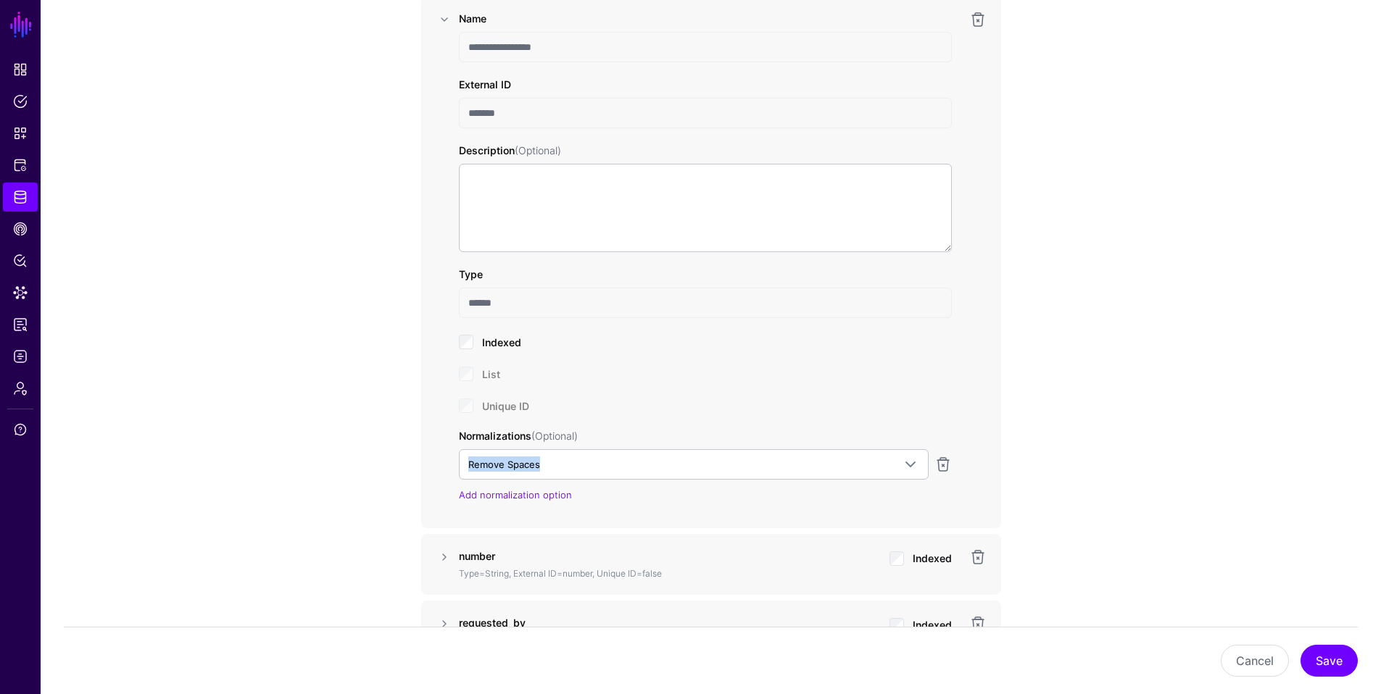
drag, startPoint x: 946, startPoint y: 465, endPoint x: 893, endPoint y: 428, distance: 64.7
click at [893, 428] on div "Normalizations (Optional) Remove Spaces Convert to Lower Case Convert to Upper …" at bounding box center [705, 465] width 493 height 75
click at [547, 496] on link "Add normalization option" at bounding box center [515, 495] width 113 height 12
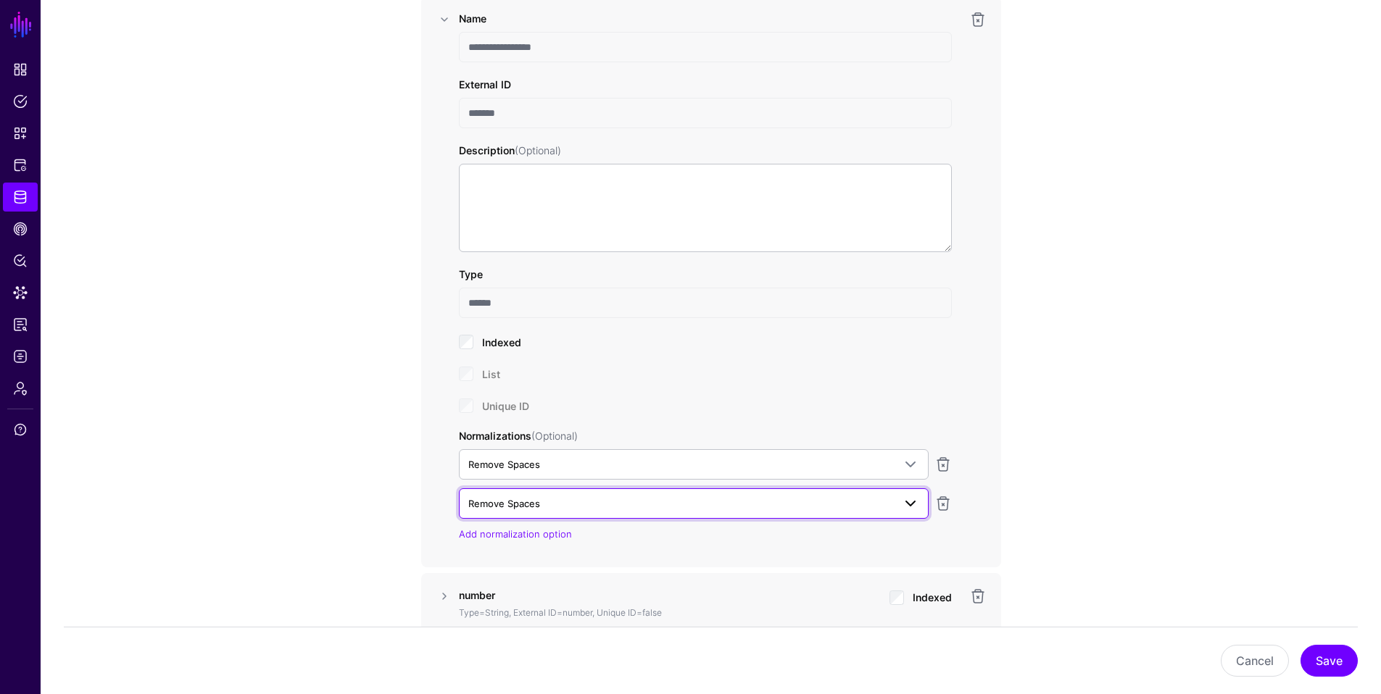
click at [794, 512] on span "Remove Spaces" at bounding box center [693, 503] width 451 height 17
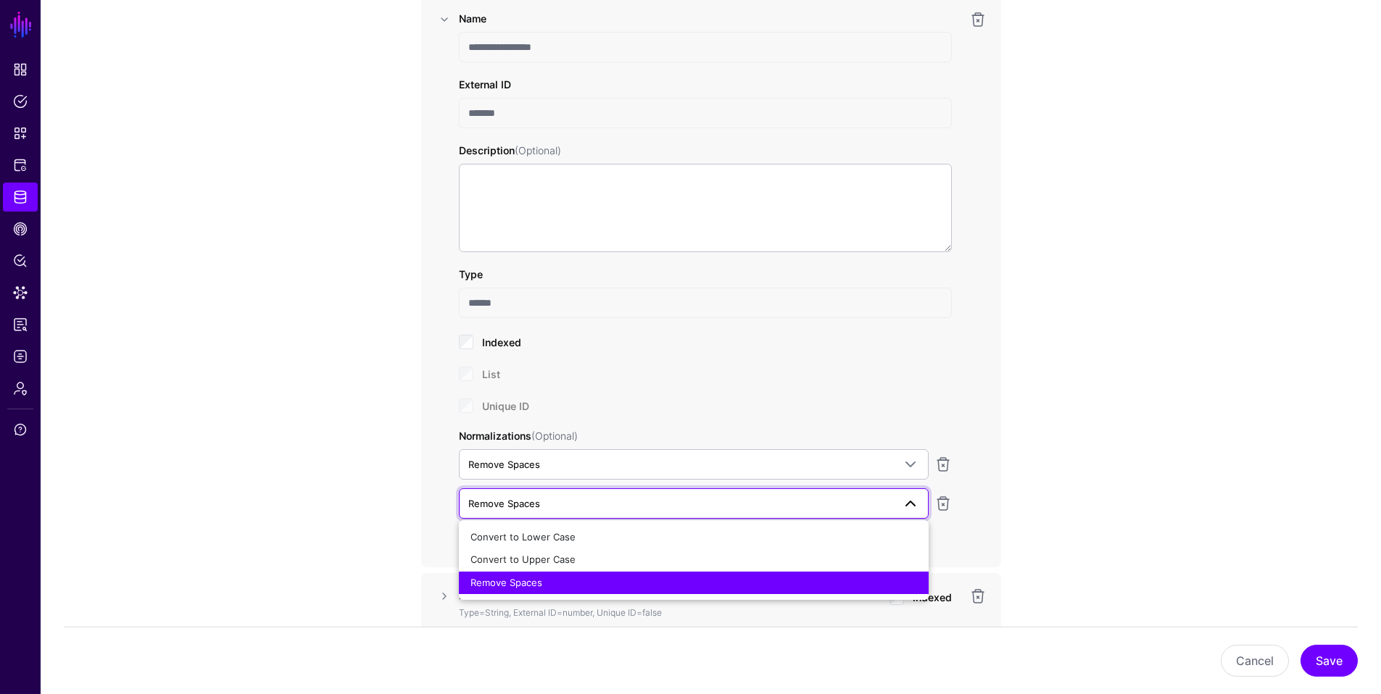
click at [794, 512] on span "Remove Spaces" at bounding box center [693, 503] width 451 height 17
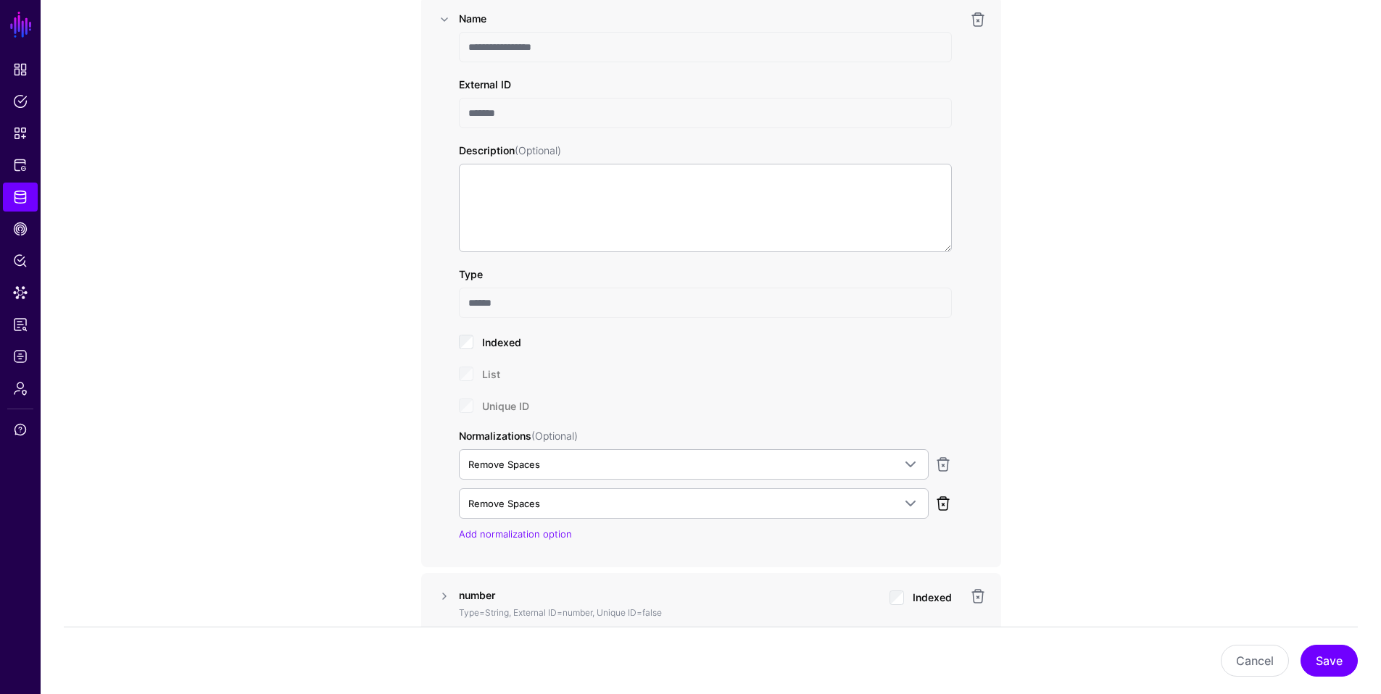
click at [945, 505] on link at bounding box center [942, 503] width 17 height 17
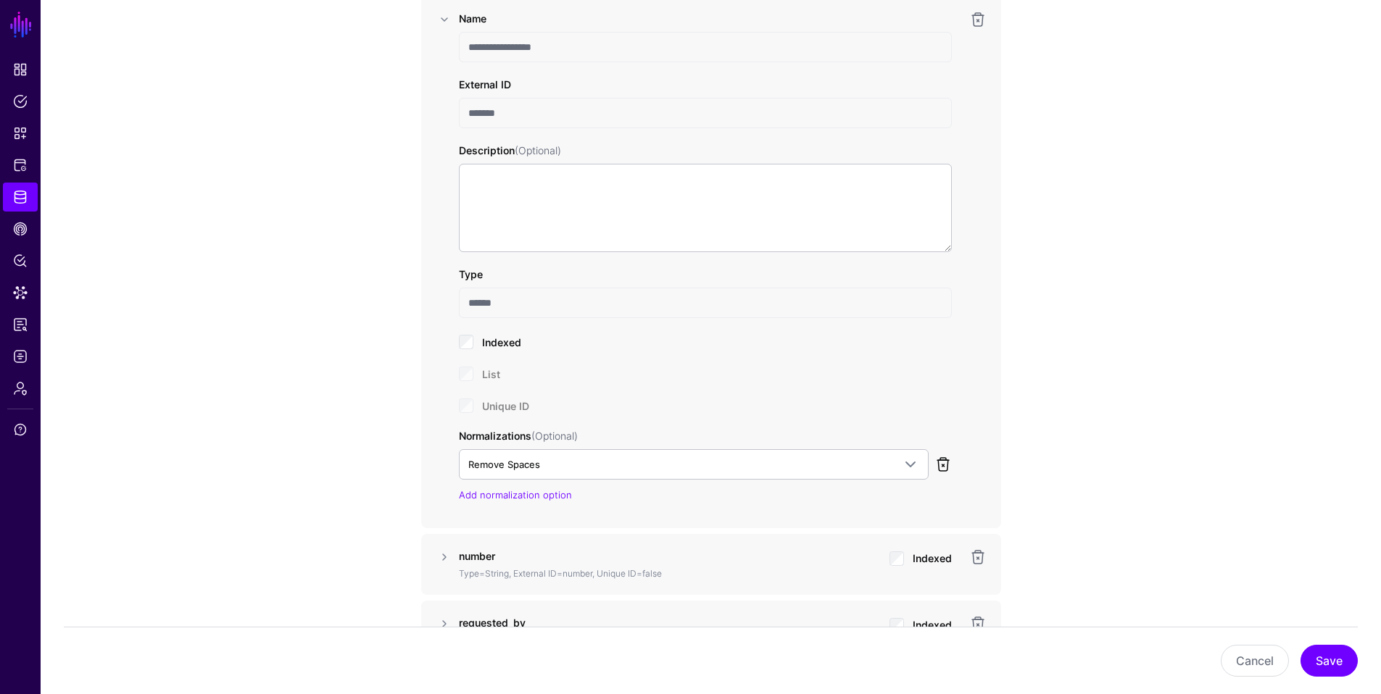
click at [944, 467] on link at bounding box center [942, 464] width 17 height 17
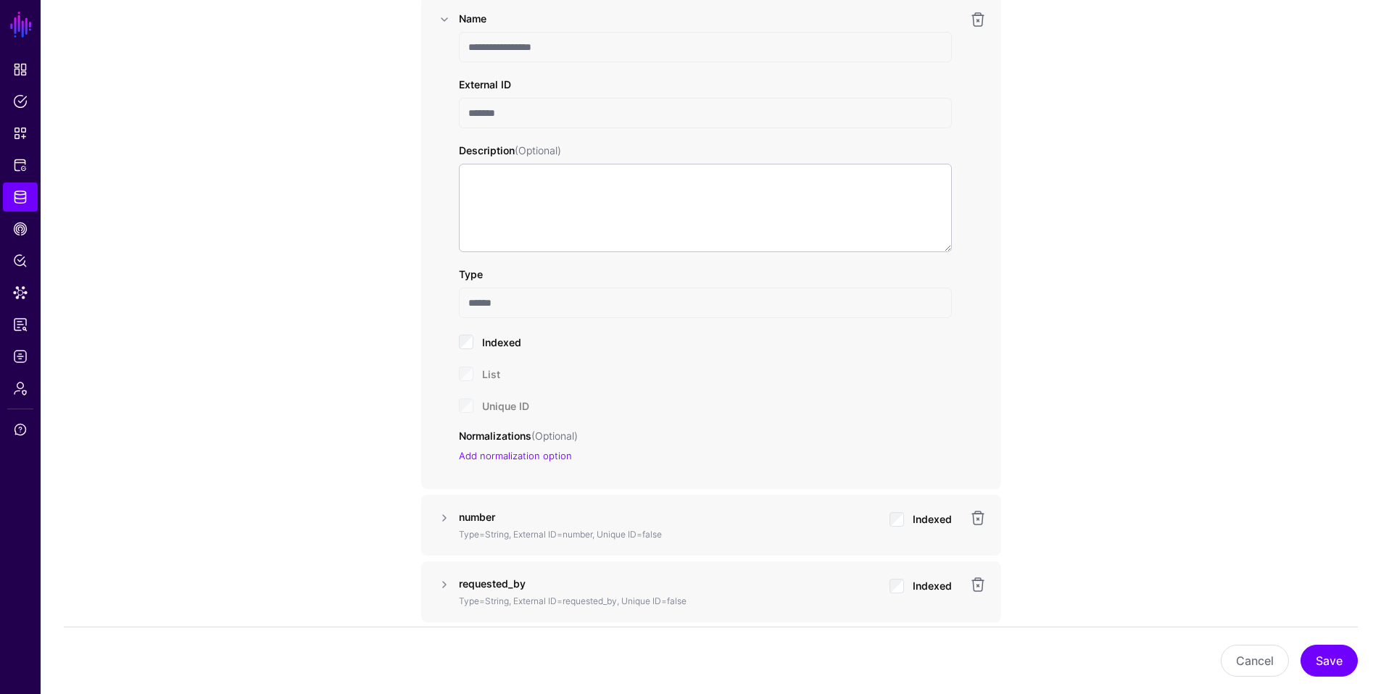
click at [523, 307] on input "******" at bounding box center [705, 303] width 493 height 30
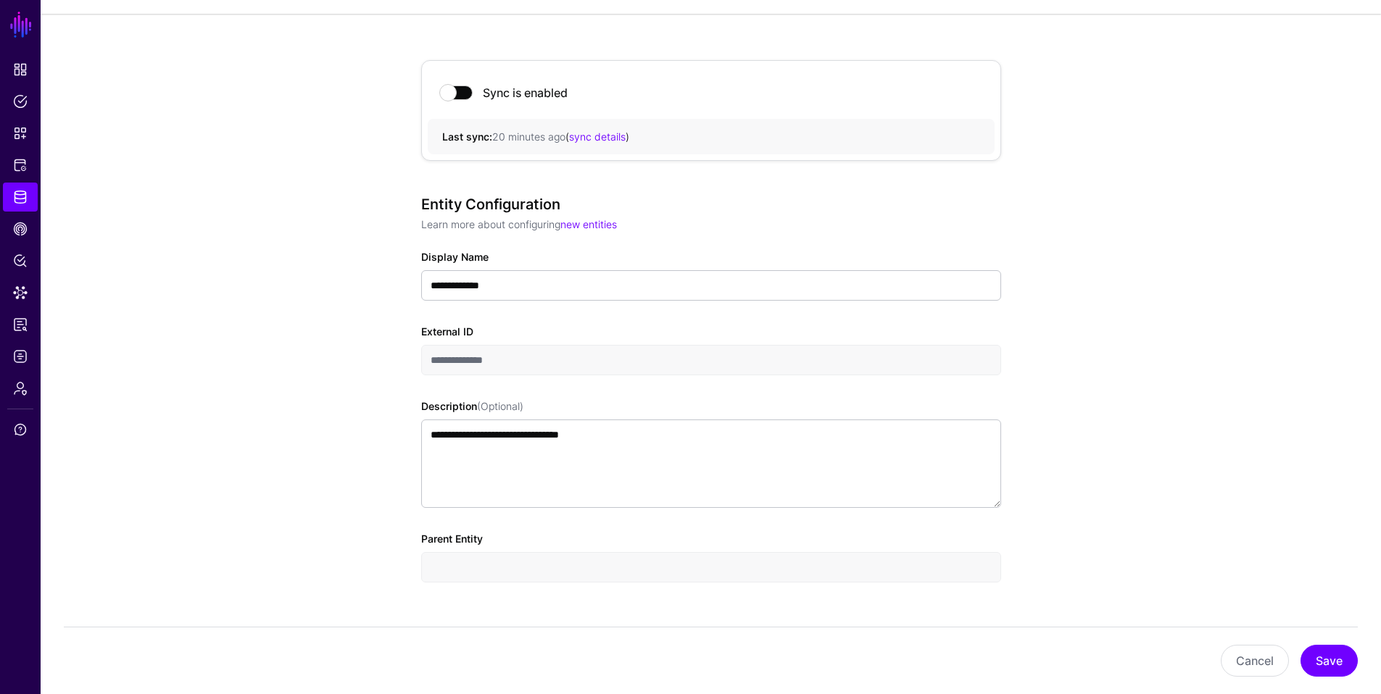
scroll to position [22, 0]
